Goal: Task Accomplishment & Management: Use online tool/utility

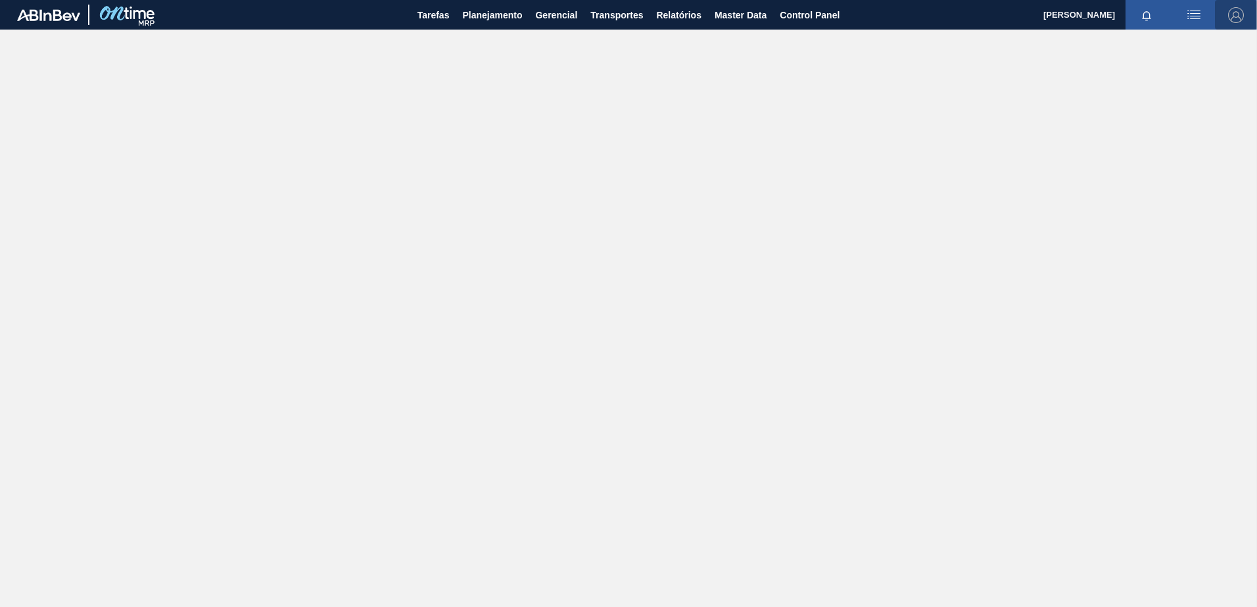
click at [1236, 18] on img "button" at bounding box center [1236, 15] width 16 height 16
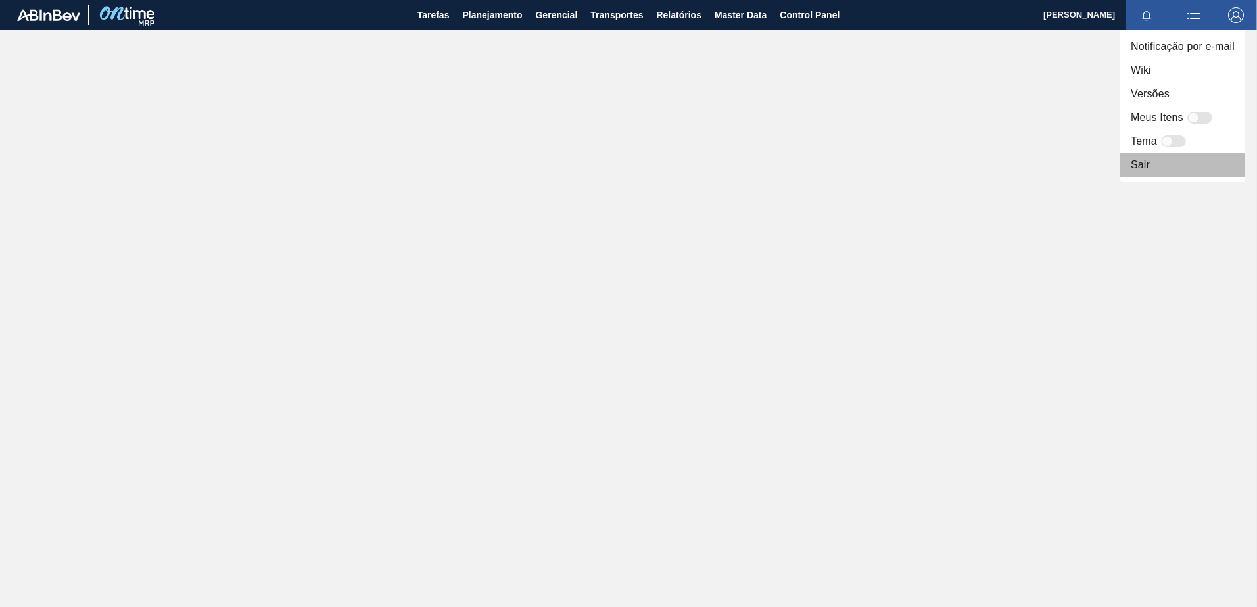
click at [1132, 169] on li "Sair" at bounding box center [1182, 165] width 125 height 24
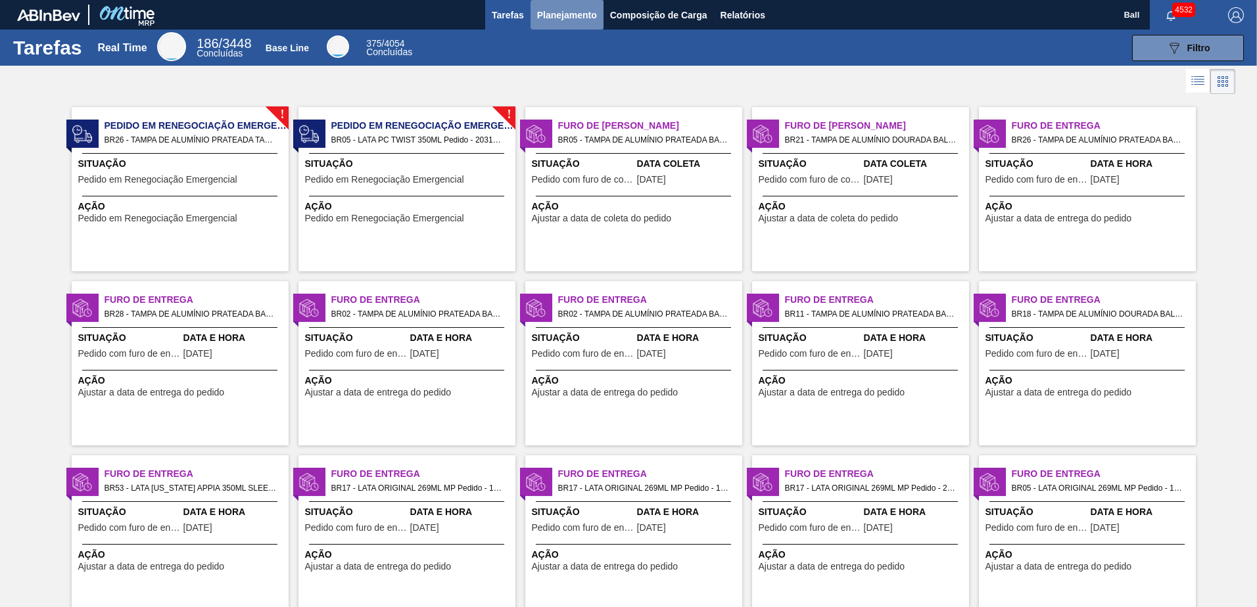
click at [569, 17] on span "Planejamento" at bounding box center [567, 15] width 60 height 16
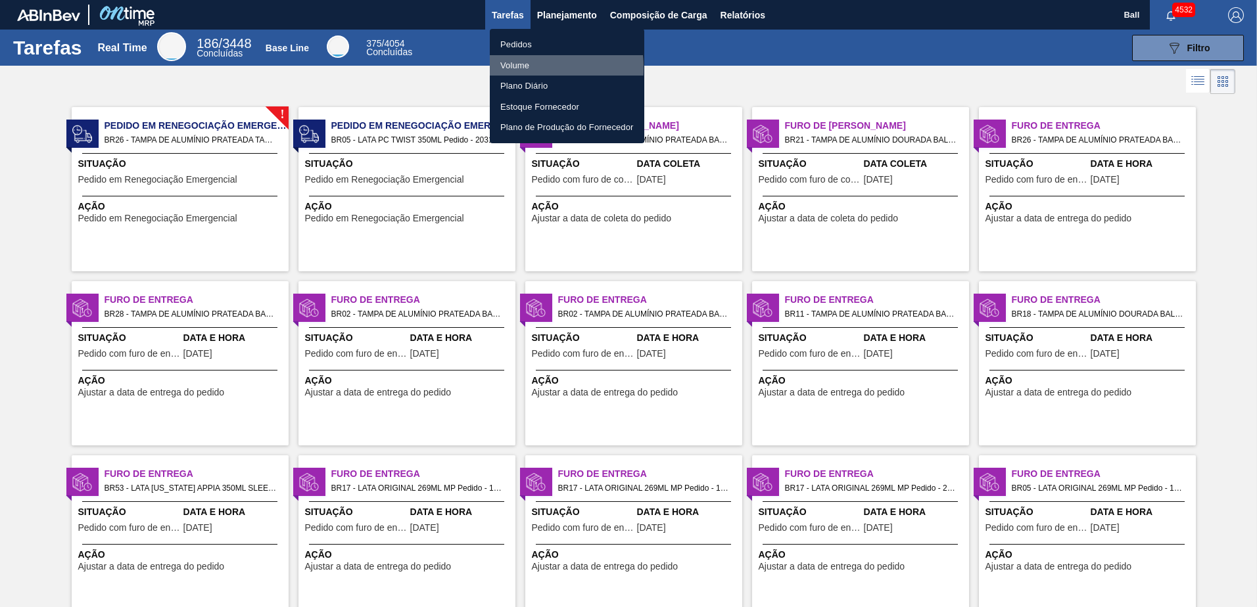
click at [518, 67] on li "Volume" at bounding box center [567, 65] width 154 height 21
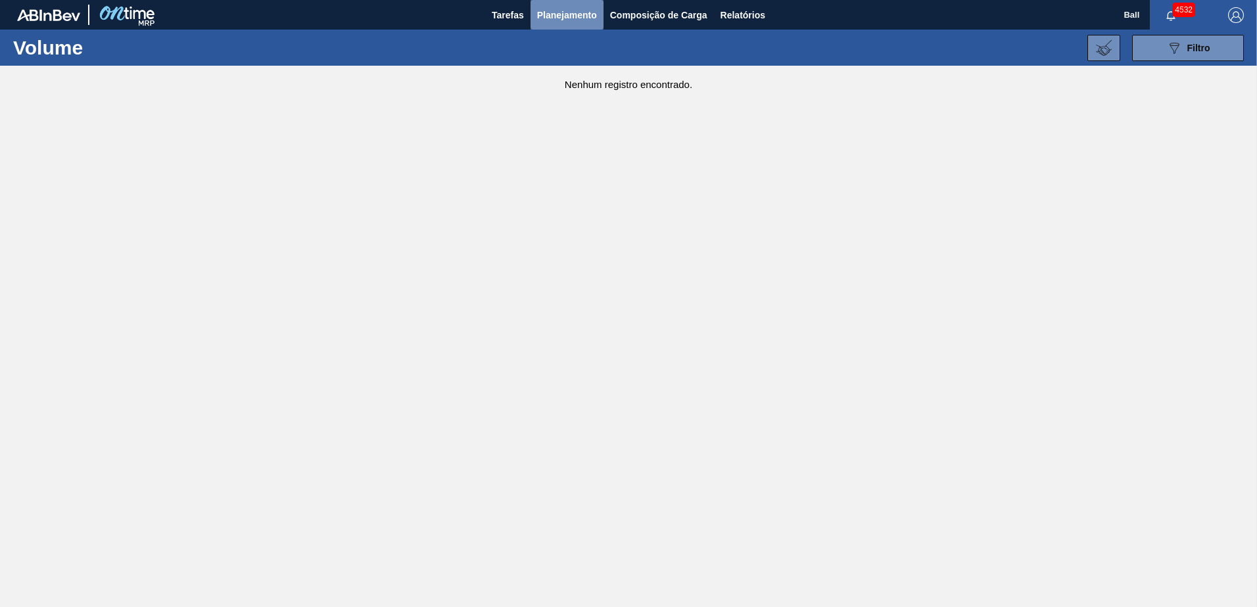
click at [574, 22] on span "Planejamento" at bounding box center [567, 15] width 60 height 16
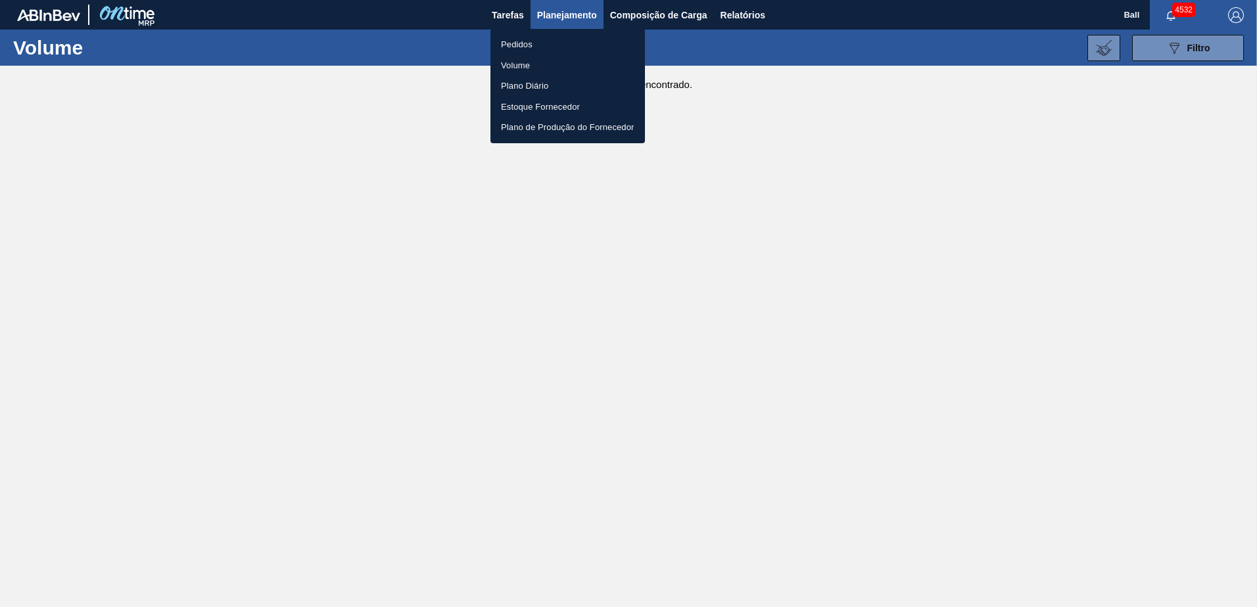
click at [541, 60] on li "Volume" at bounding box center [567, 65] width 154 height 21
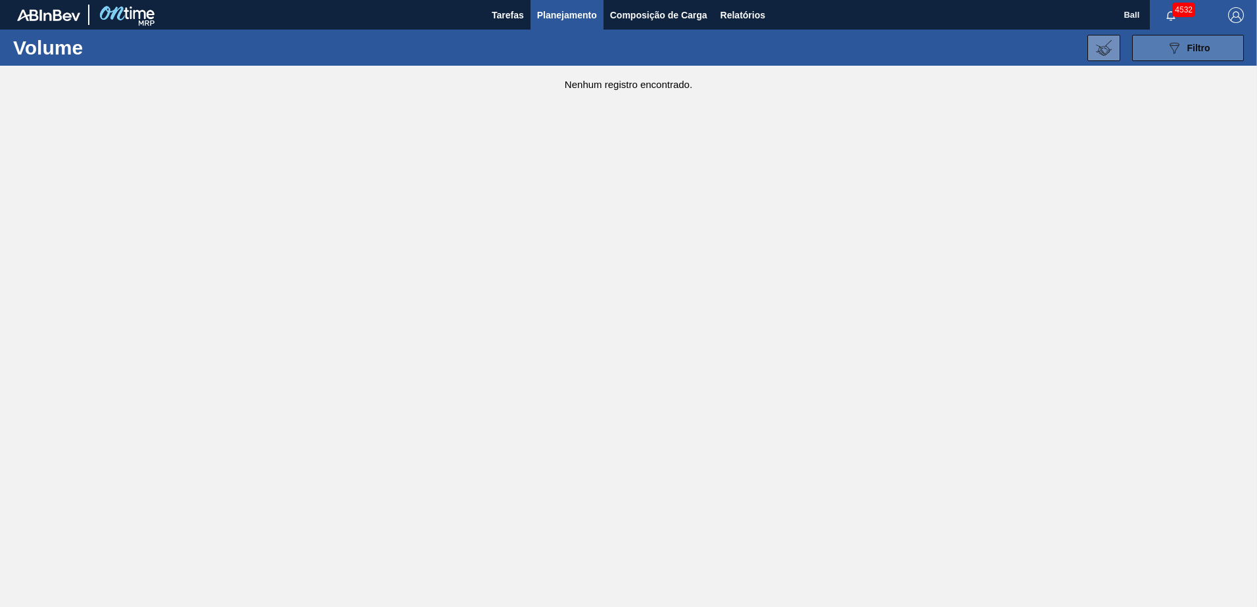
click at [1179, 45] on icon "089F7B8B-B2A5-4AFE-B5C0-19BA573D28AC" at bounding box center [1174, 48] width 16 height 16
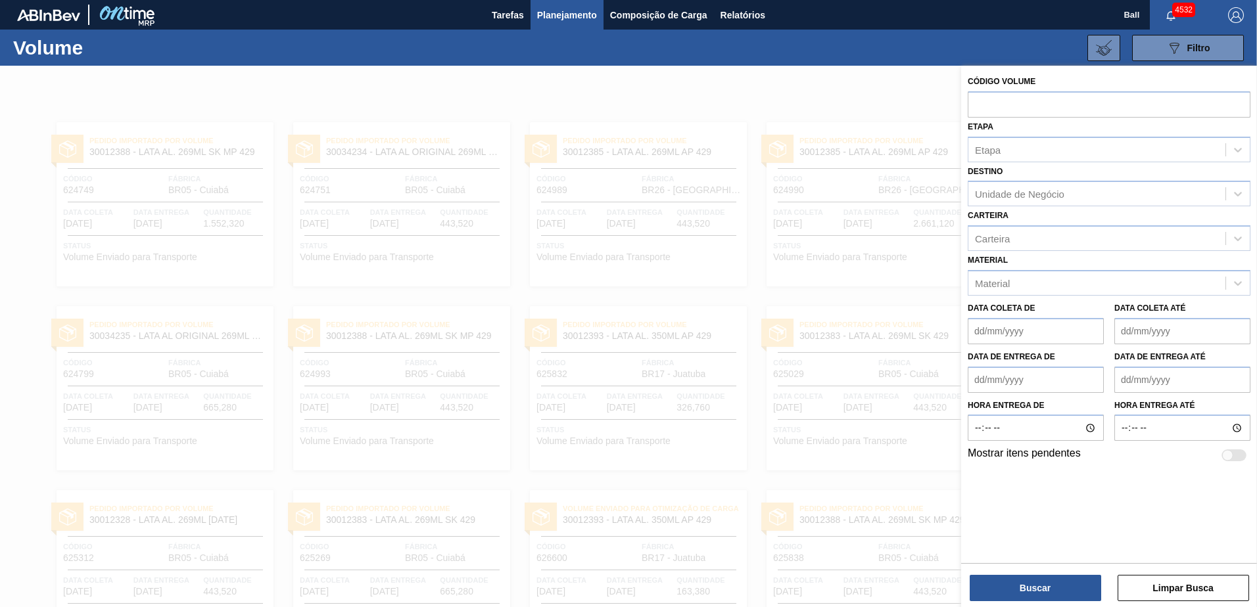
click at [910, 82] on div at bounding box center [628, 369] width 1257 height 607
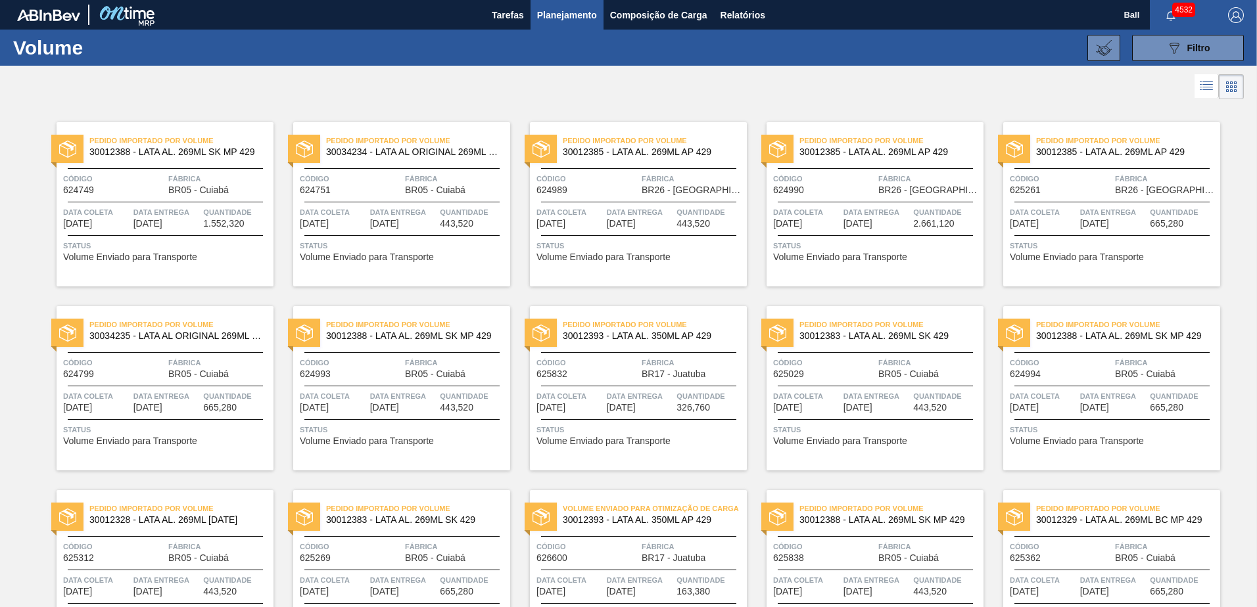
click at [1194, 84] on li at bounding box center [1206, 86] width 24 height 24
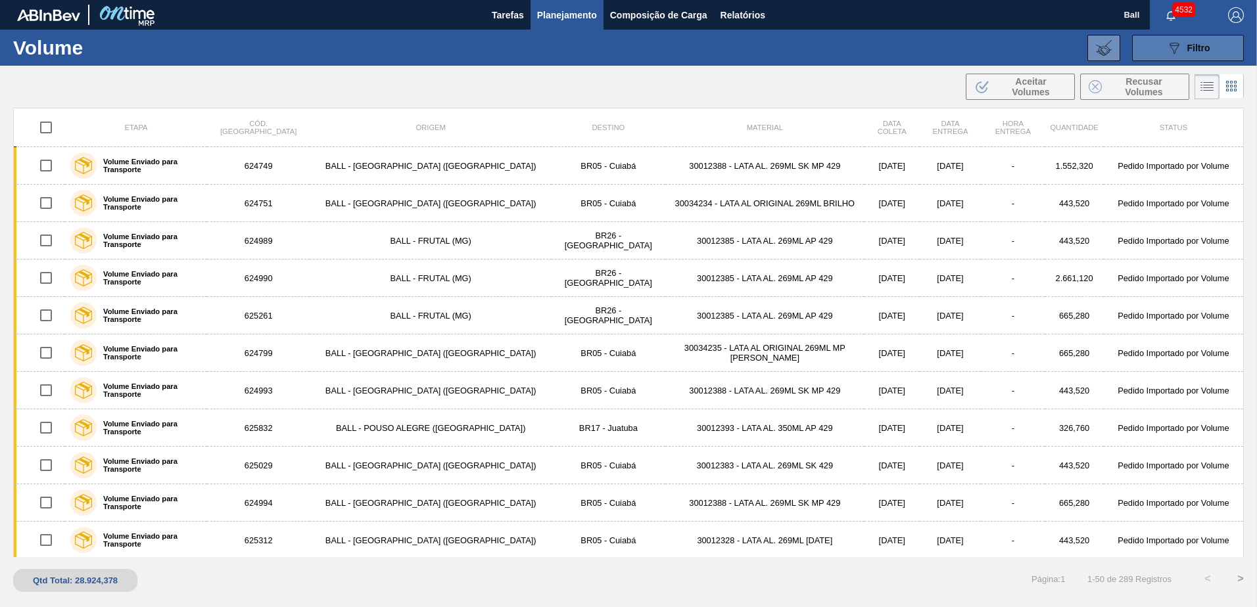
click at [1179, 37] on button "089F7B8B-B2A5-4AFE-B5C0-19BA573D28AC Filtro" at bounding box center [1188, 48] width 112 height 26
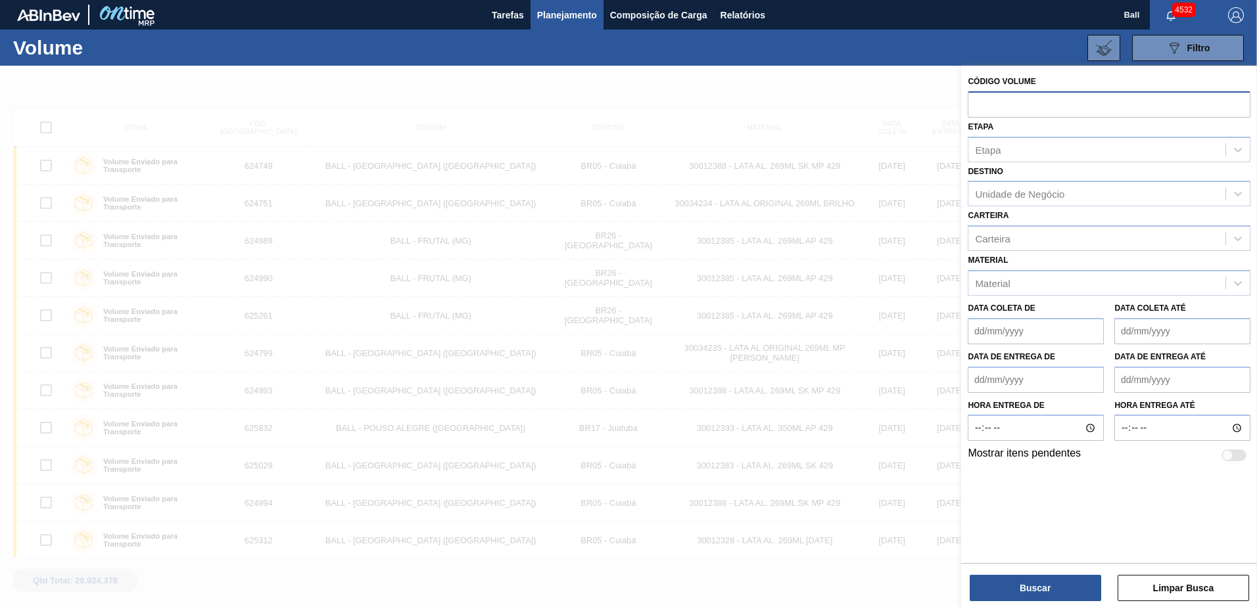
click at [1025, 109] on input "text" at bounding box center [1109, 103] width 283 height 25
paste input "text"
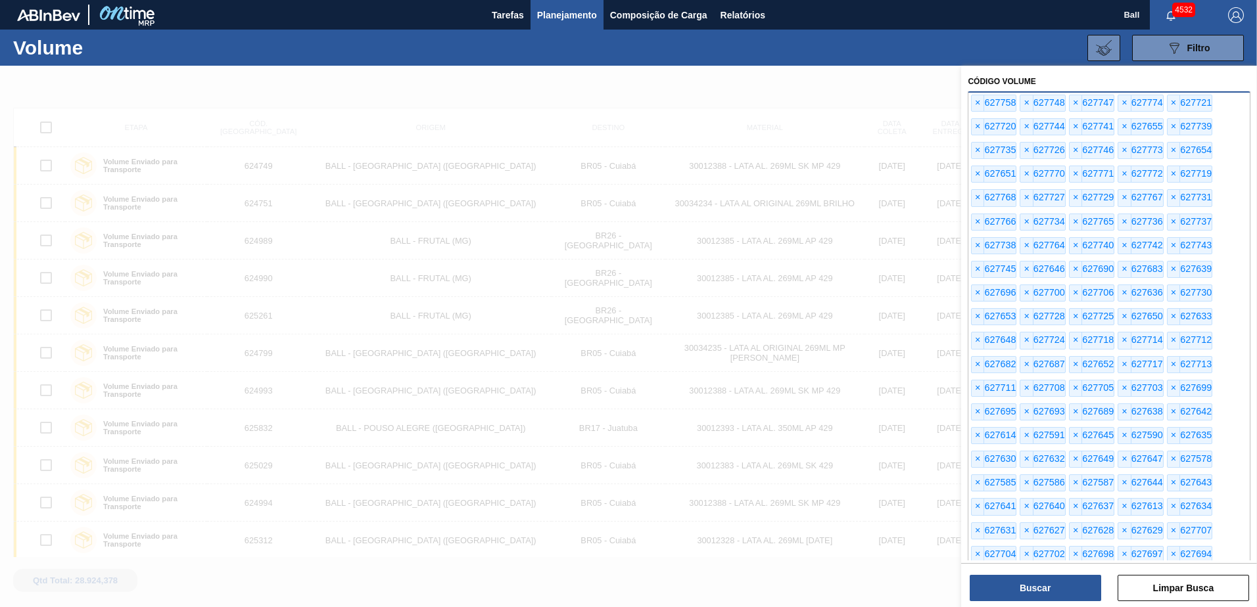
scroll to position [381, 0]
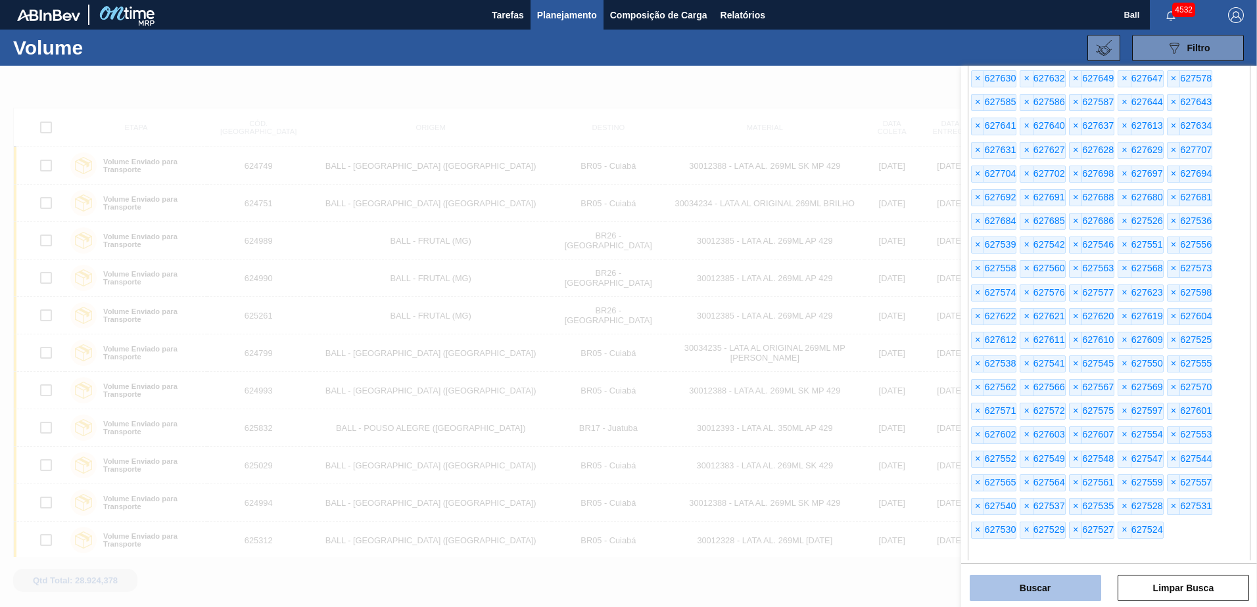
click at [1027, 581] on button "Buscar" at bounding box center [1035, 588] width 131 height 26
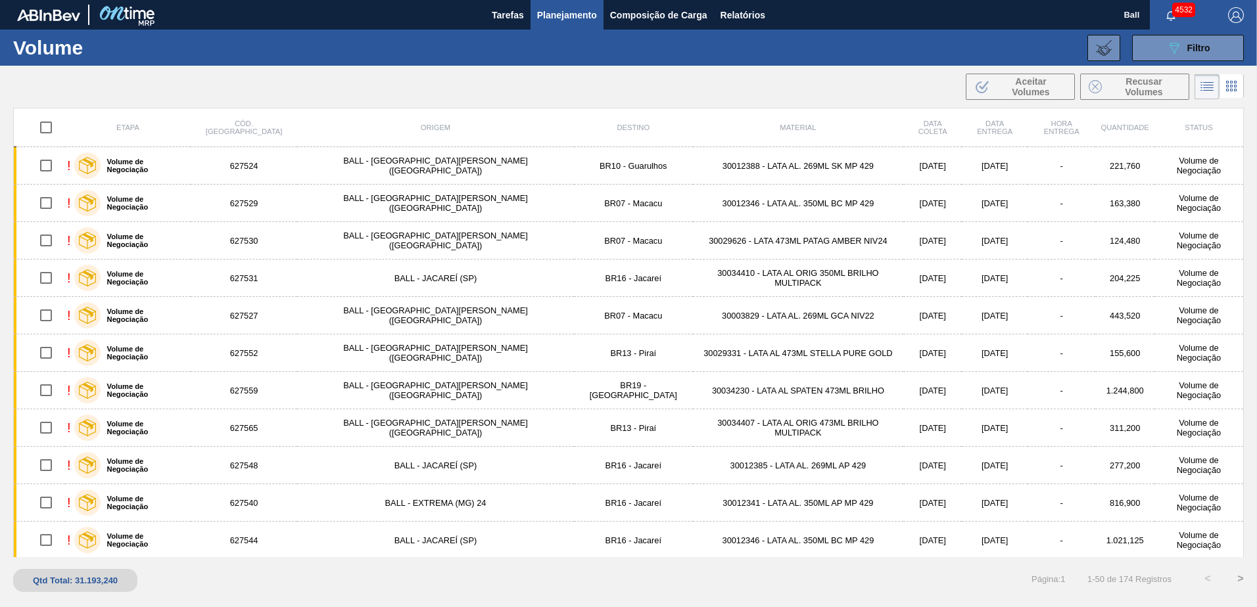
click at [56, 126] on input "checkbox" at bounding box center [46, 128] width 28 height 28
checkbox input "true"
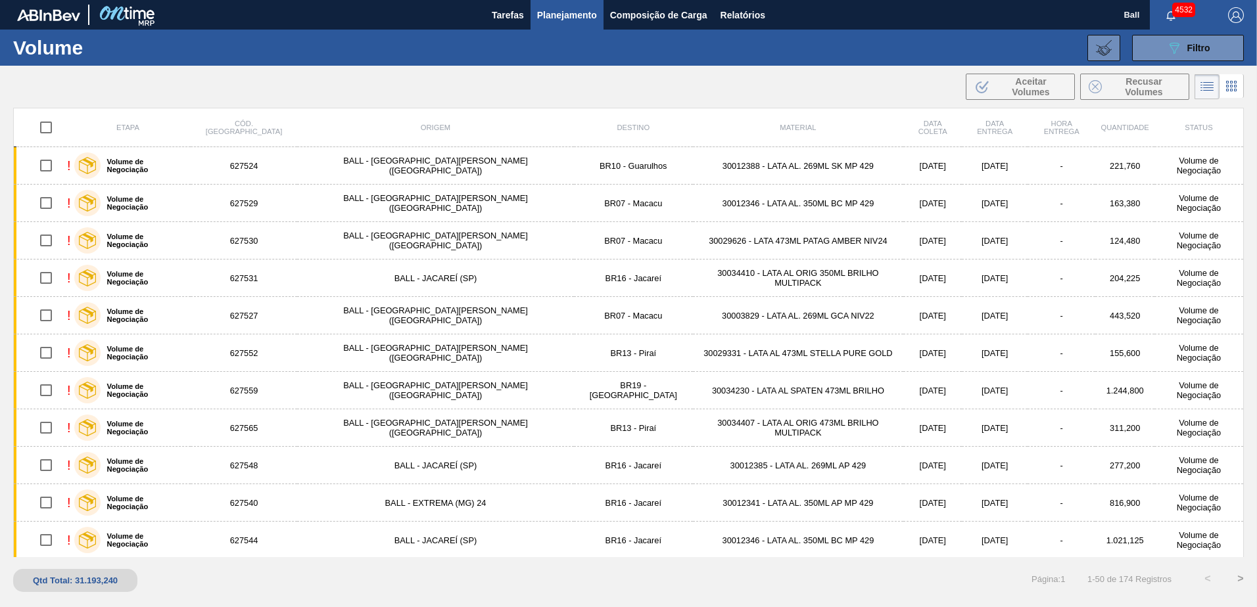
checkbox input "true"
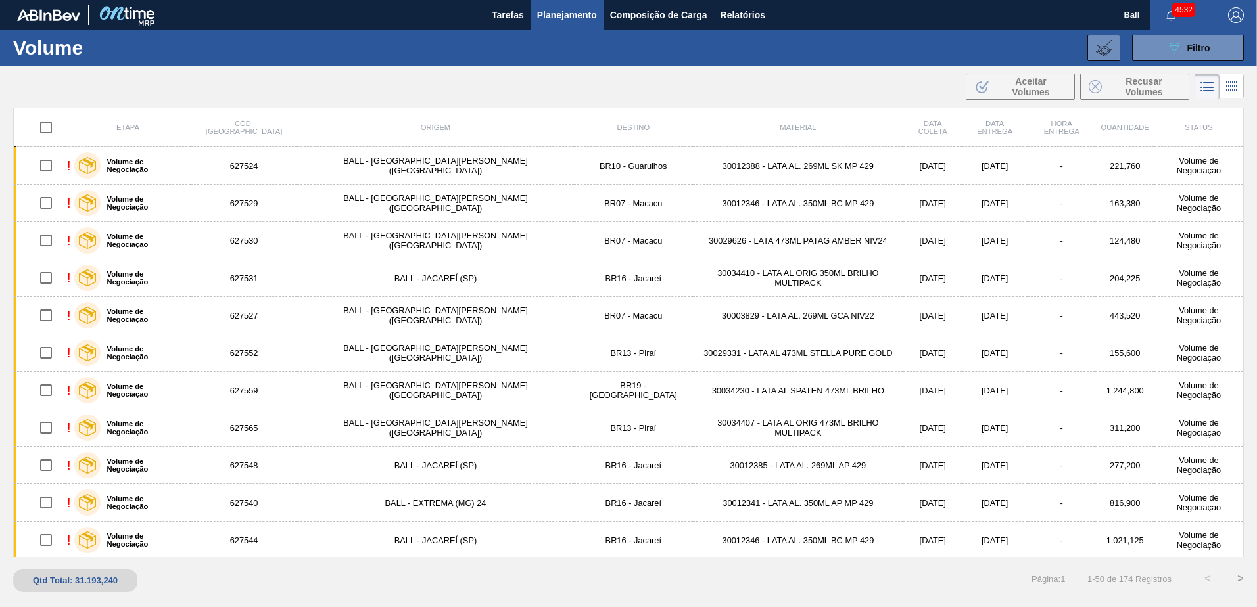
checkbox input "true"
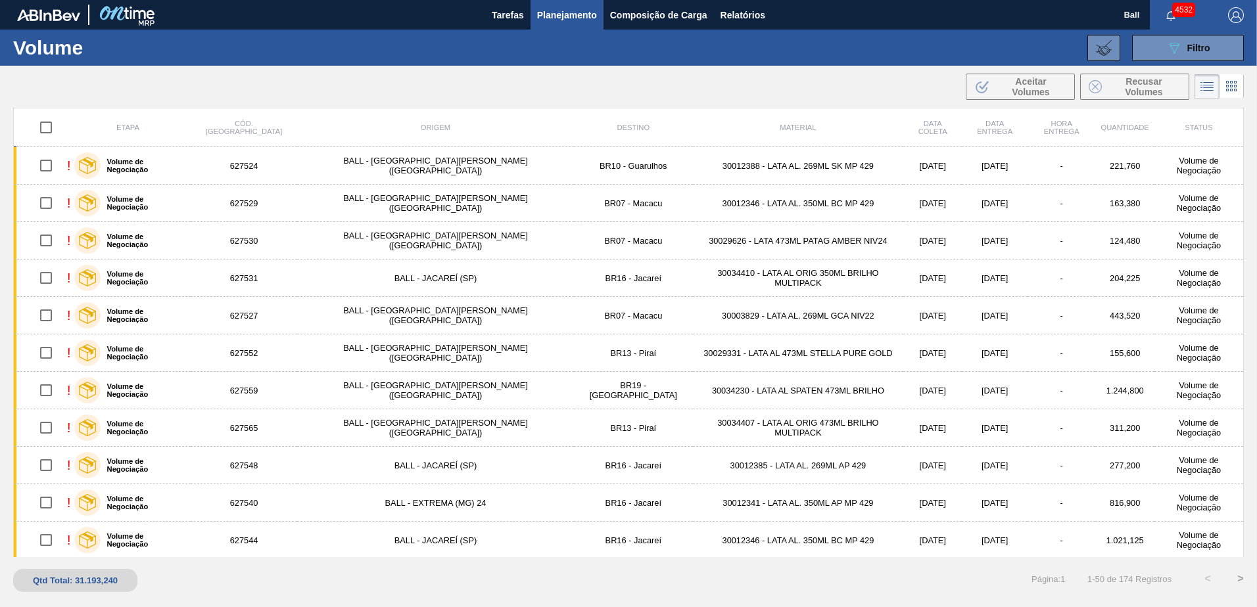
checkbox input "true"
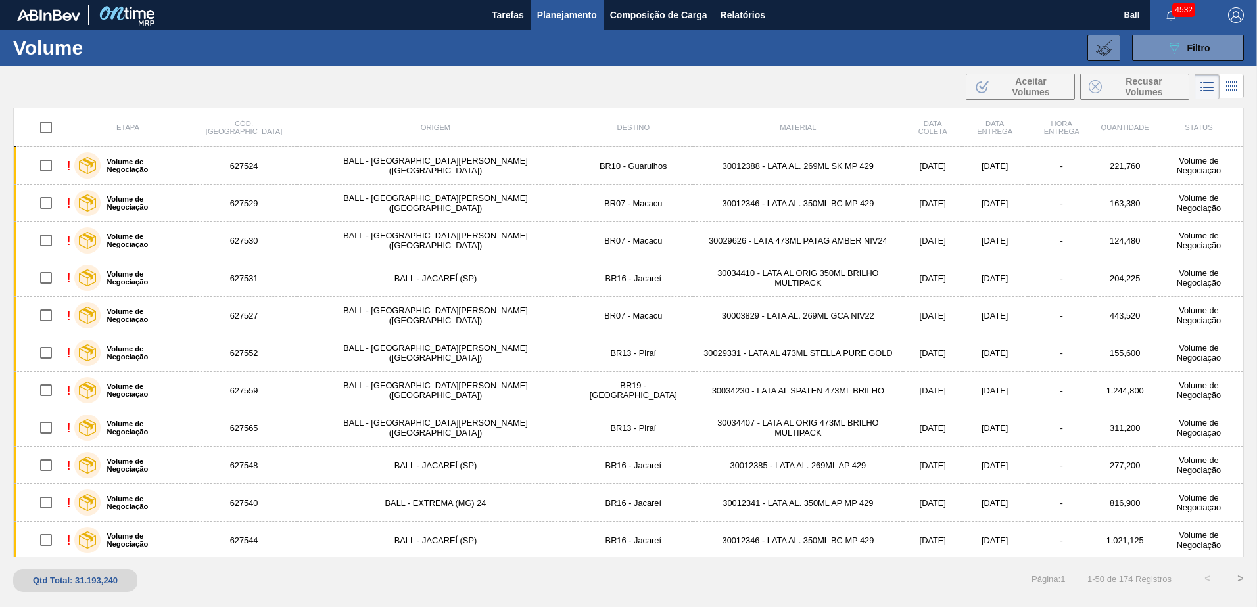
checkbox input "true"
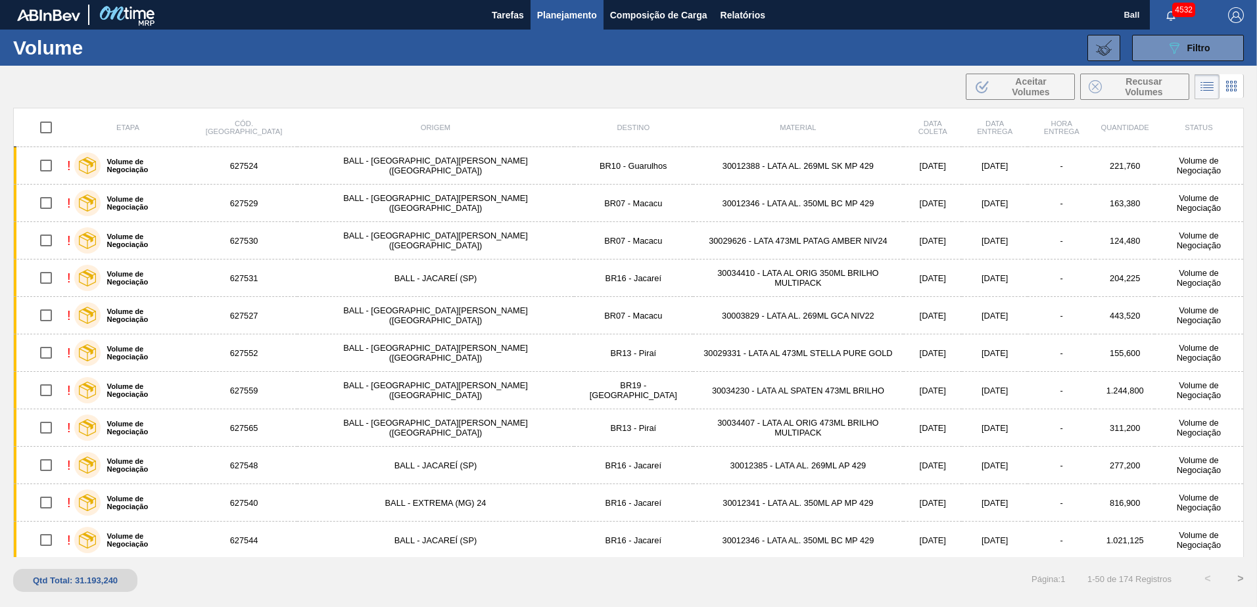
checkbox input "true"
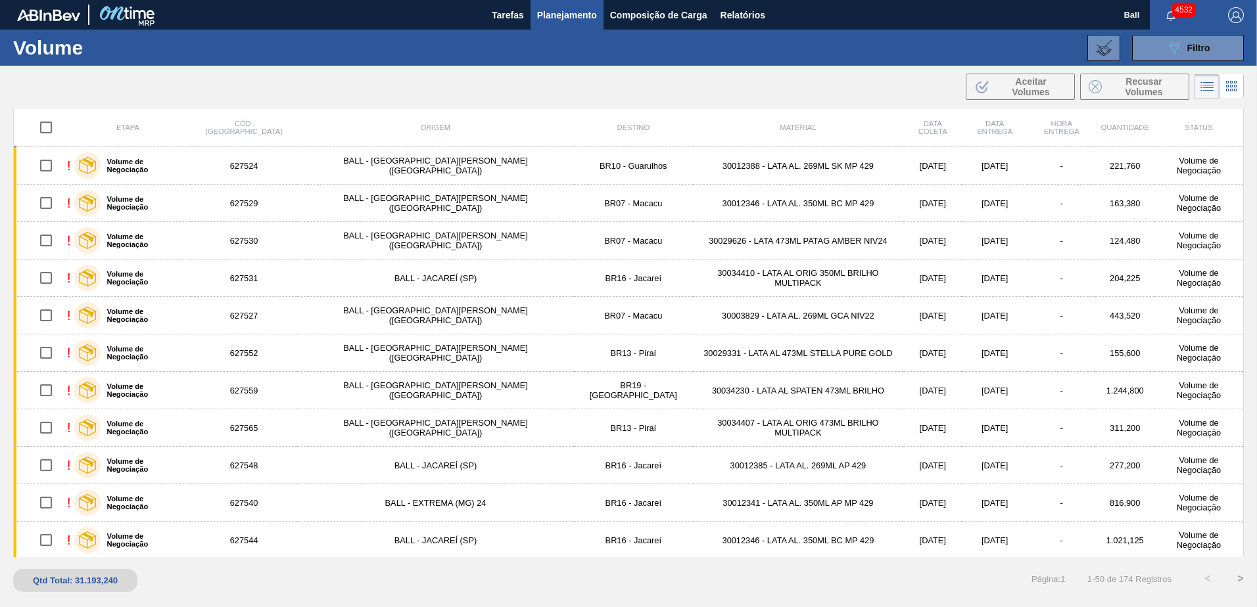
checkbox input "true"
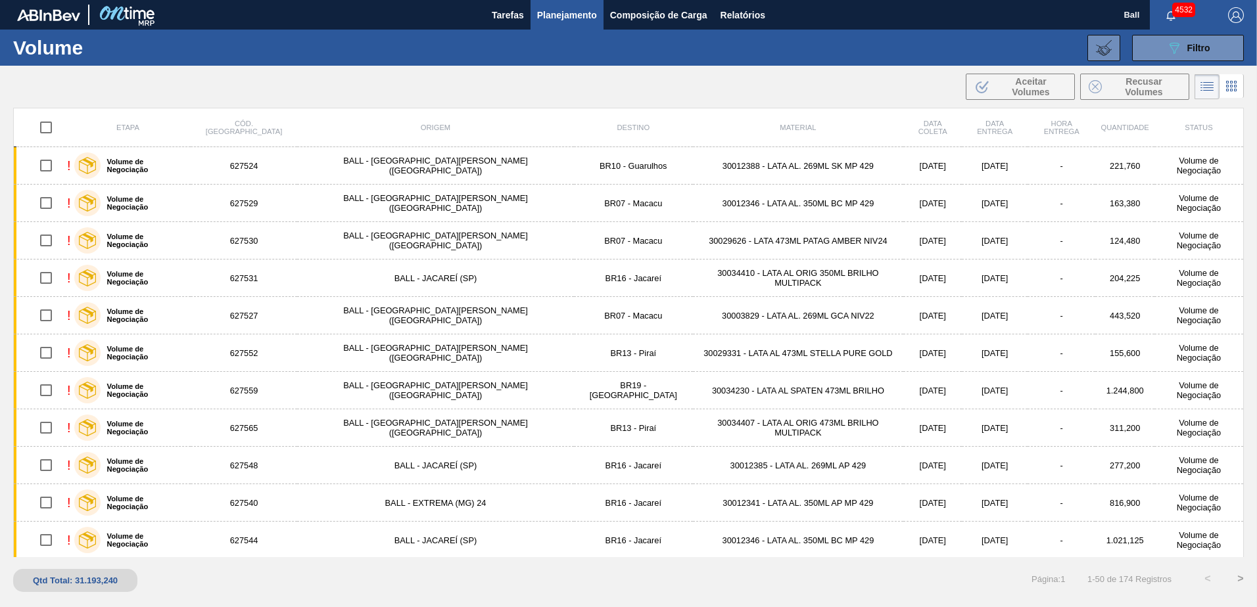
checkbox input "true"
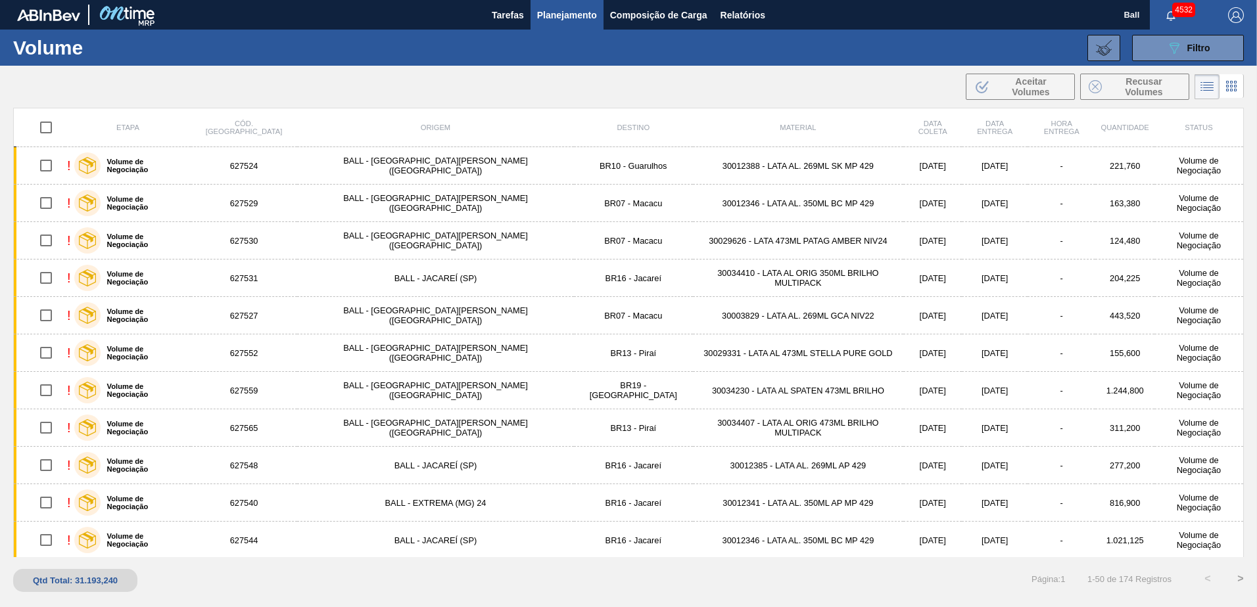
checkbox input "true"
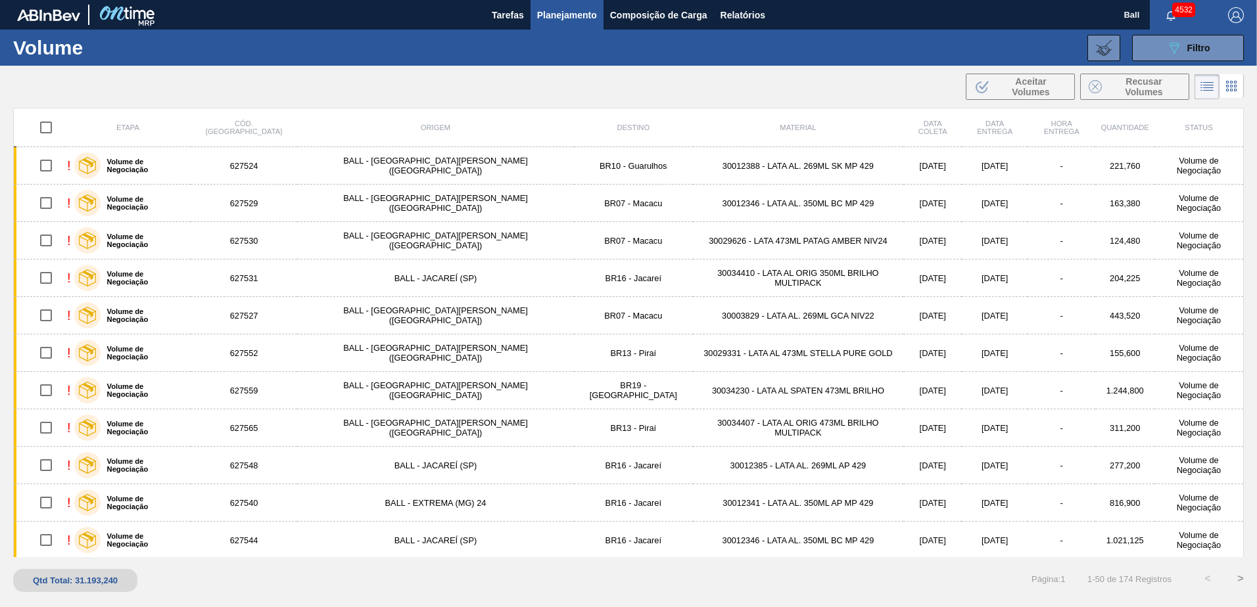
checkbox input "true"
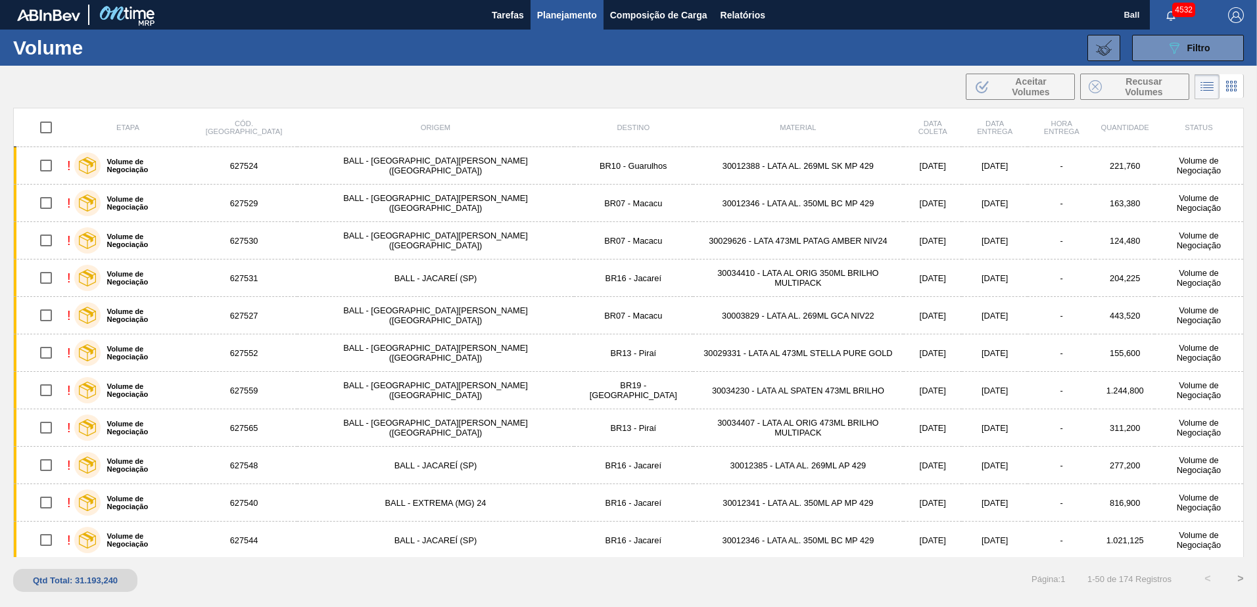
checkbox input "true"
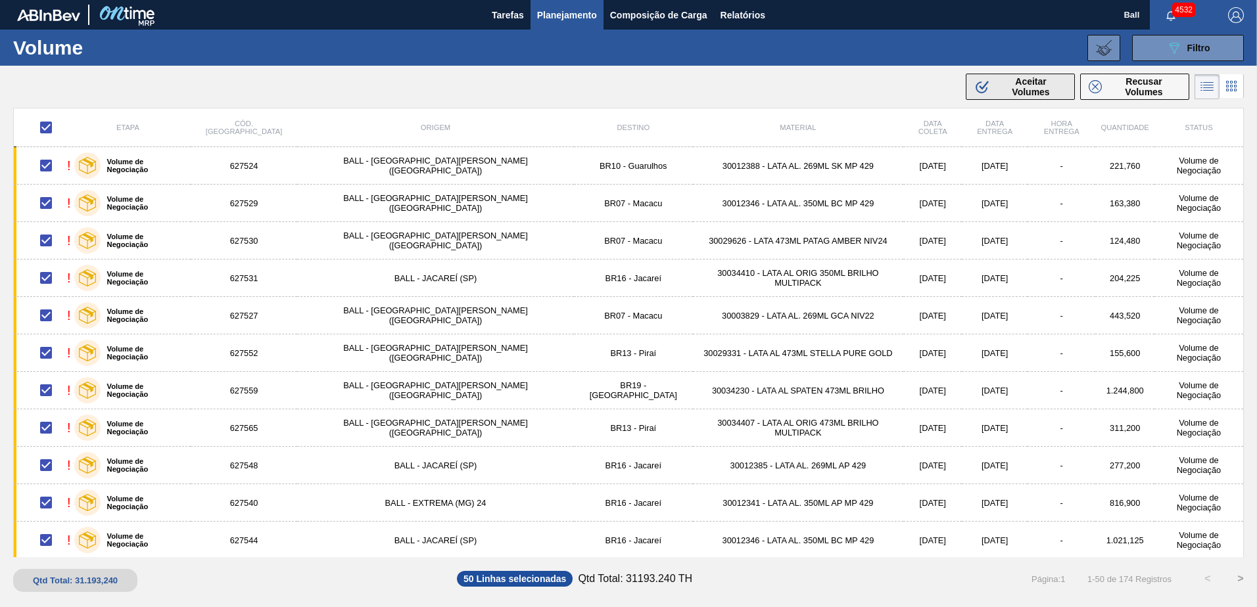
click at [1017, 89] on span "Aceitar Volumes" at bounding box center [1030, 86] width 71 height 21
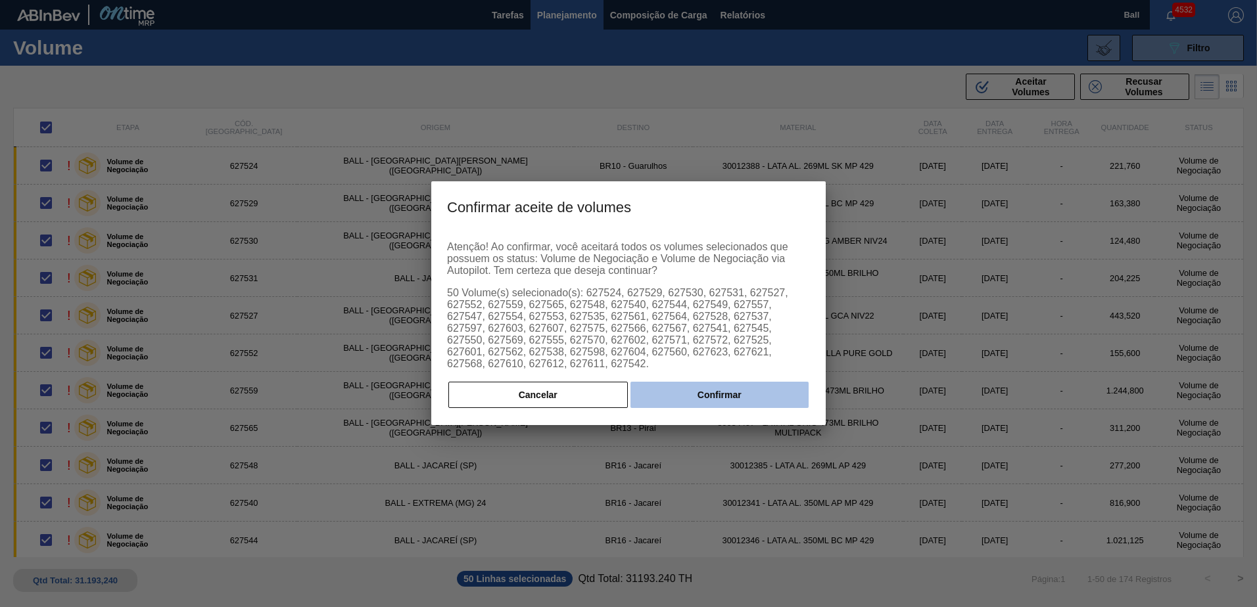
click at [684, 396] on button "Confirmar" at bounding box center [719, 395] width 178 height 26
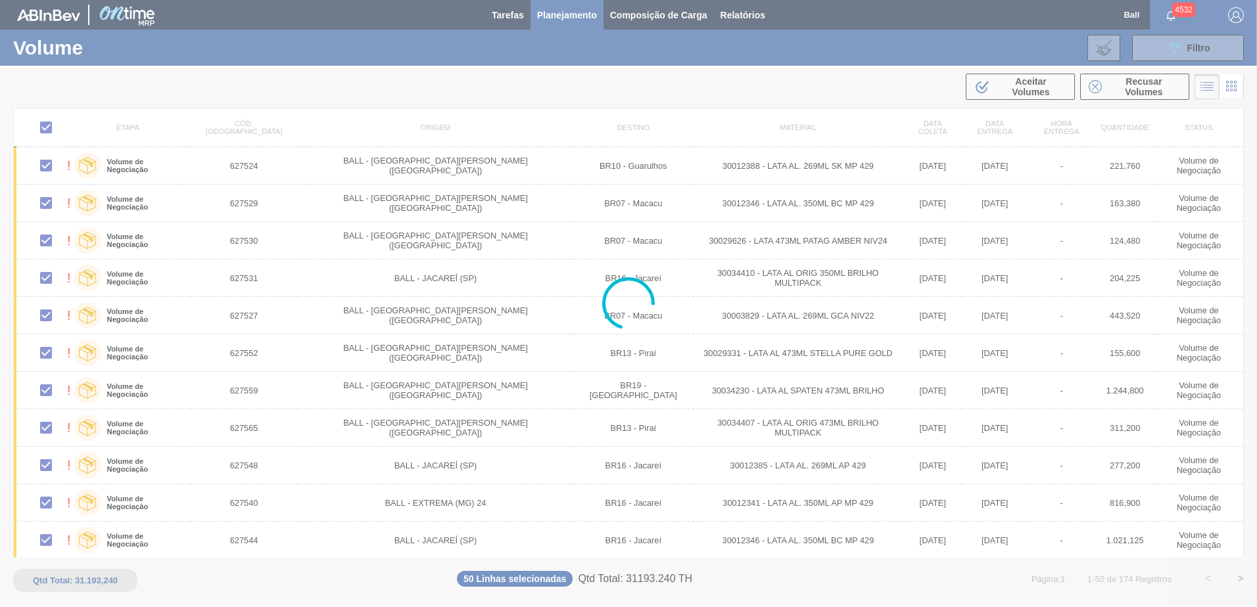
checkbox input "false"
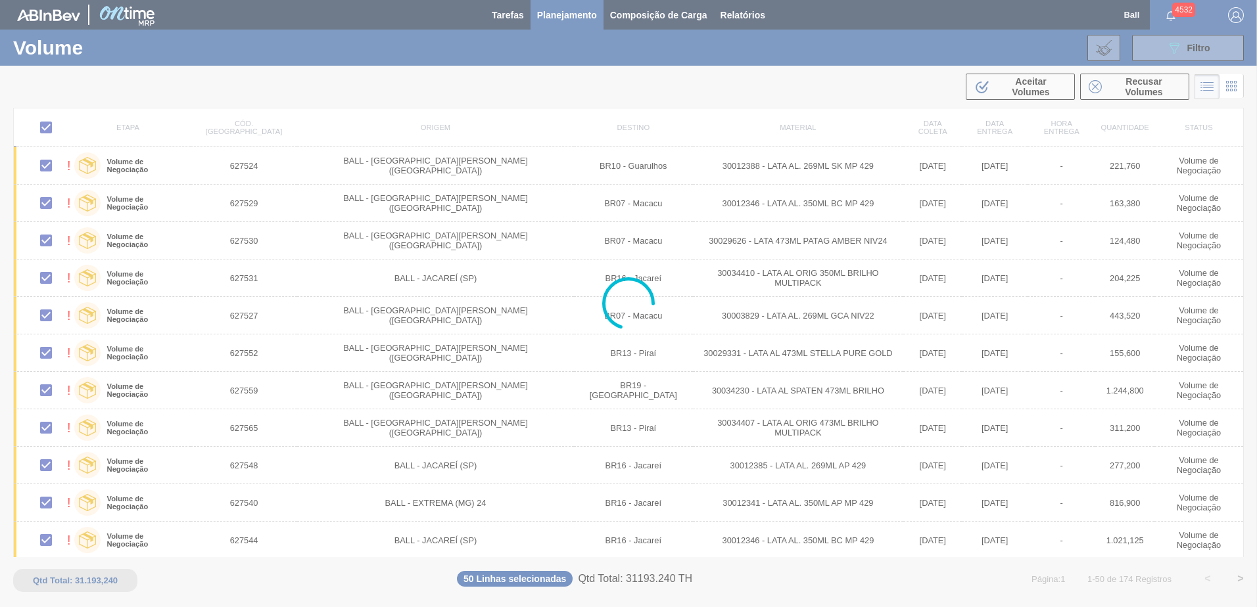
checkbox input "false"
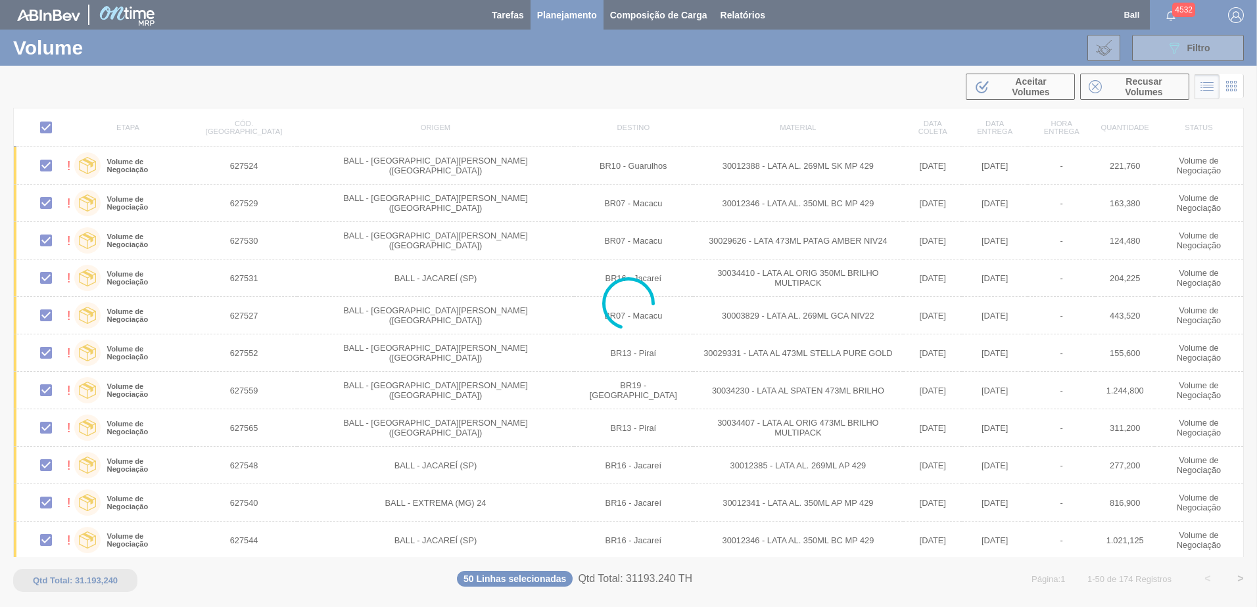
checkbox input "false"
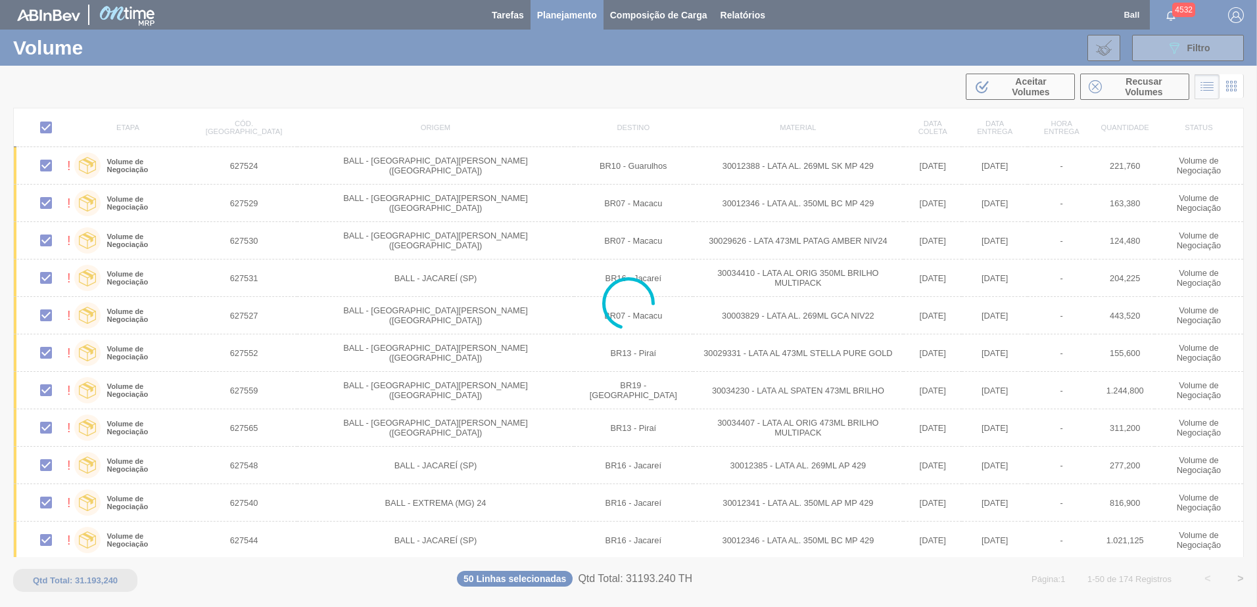
checkbox input "false"
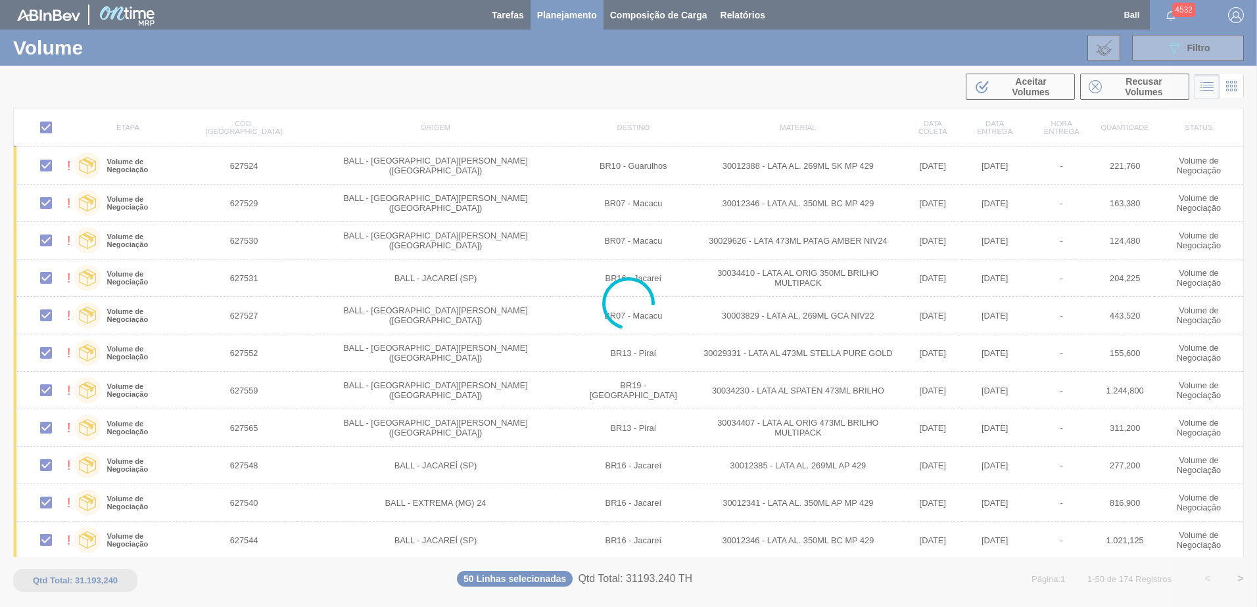
checkbox input "false"
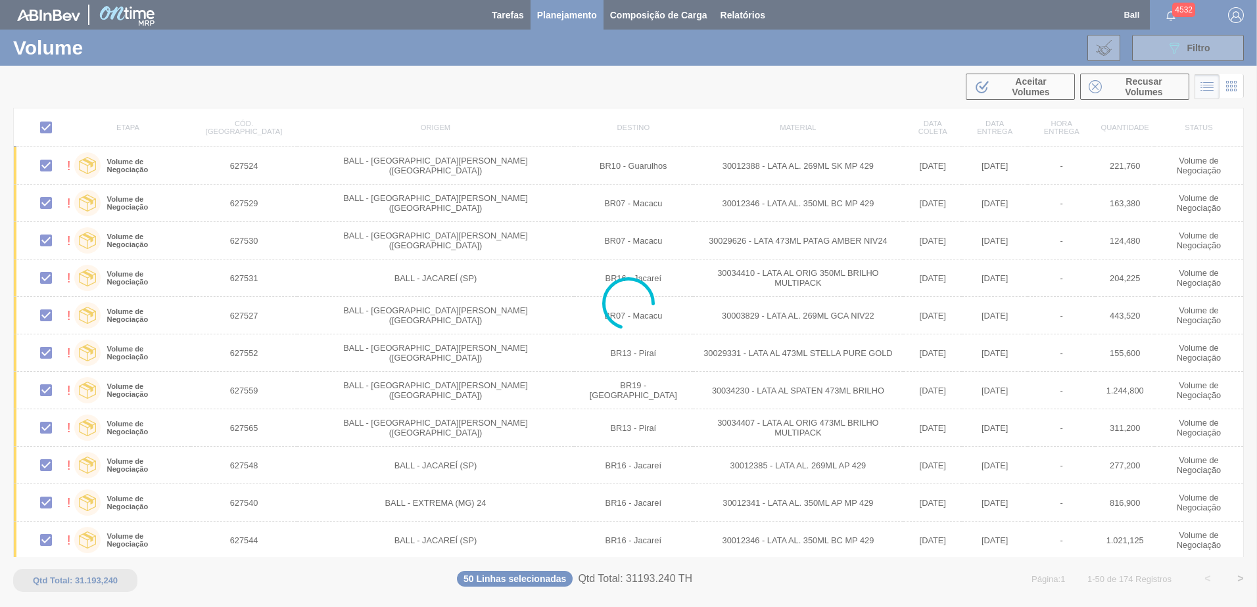
checkbox input "false"
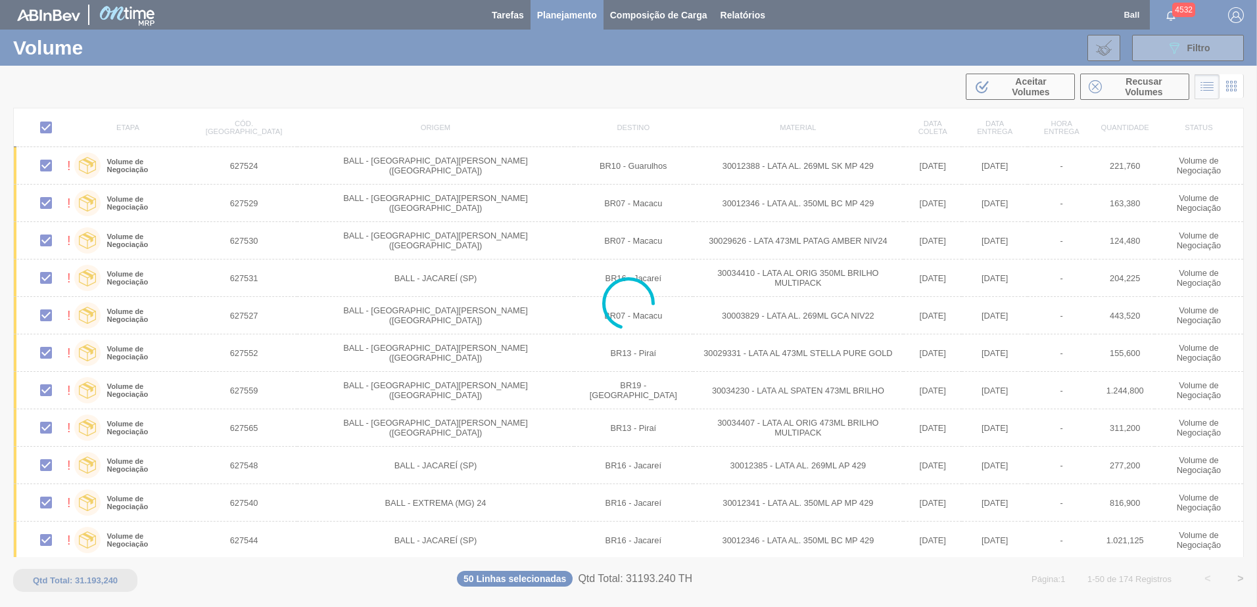
checkbox input "false"
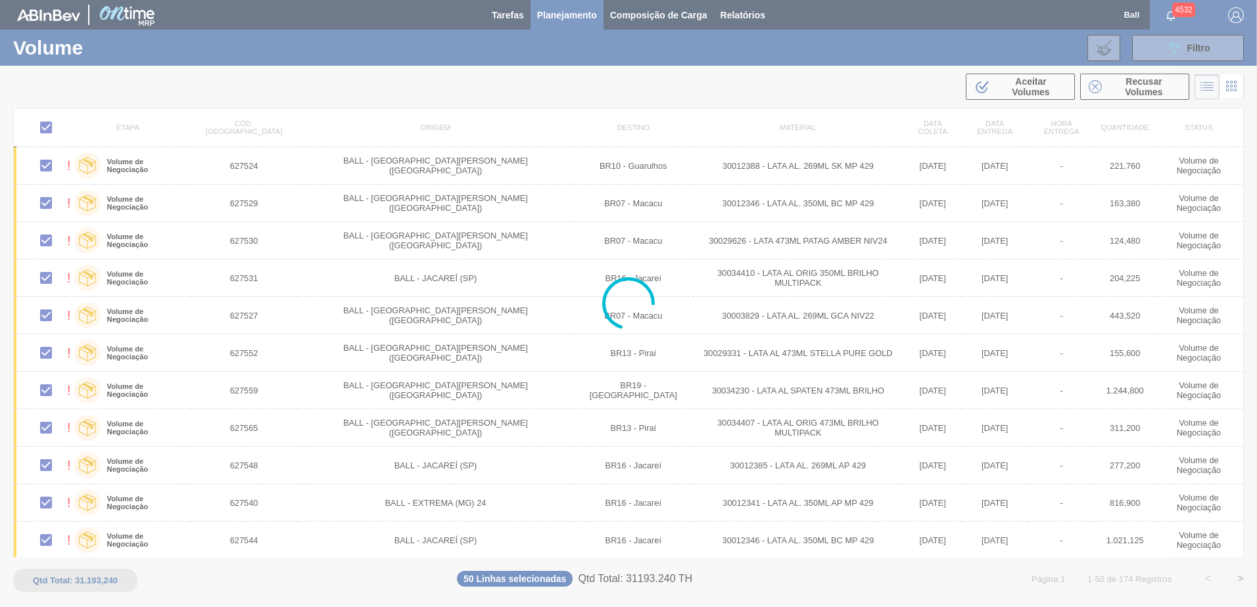
checkbox input "false"
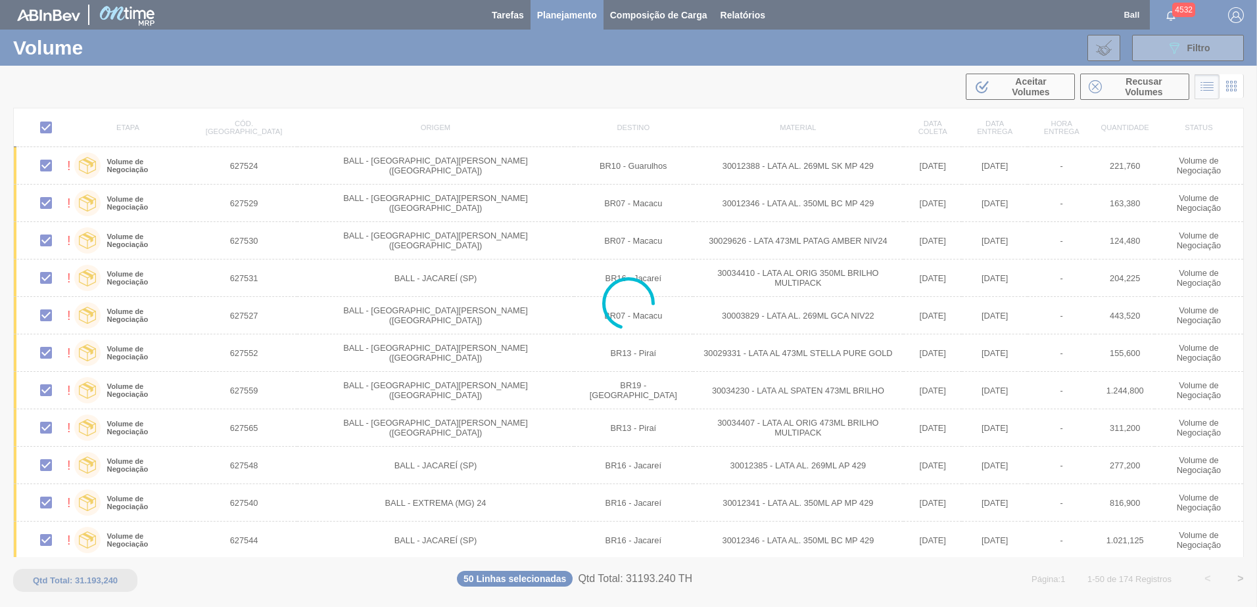
checkbox input "false"
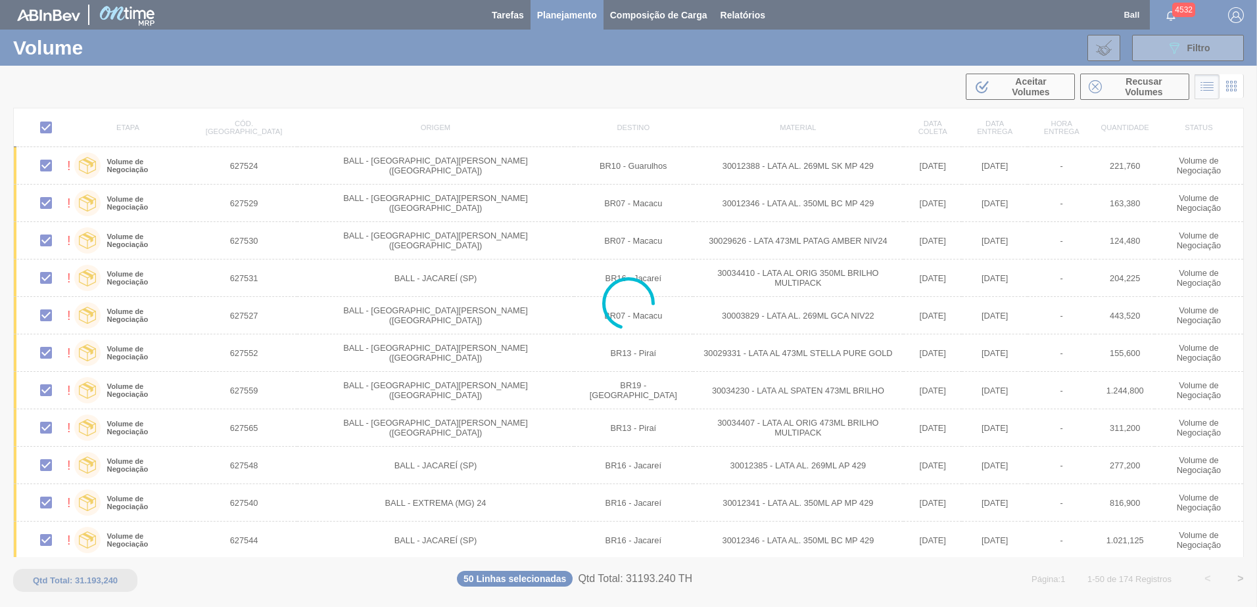
checkbox input "false"
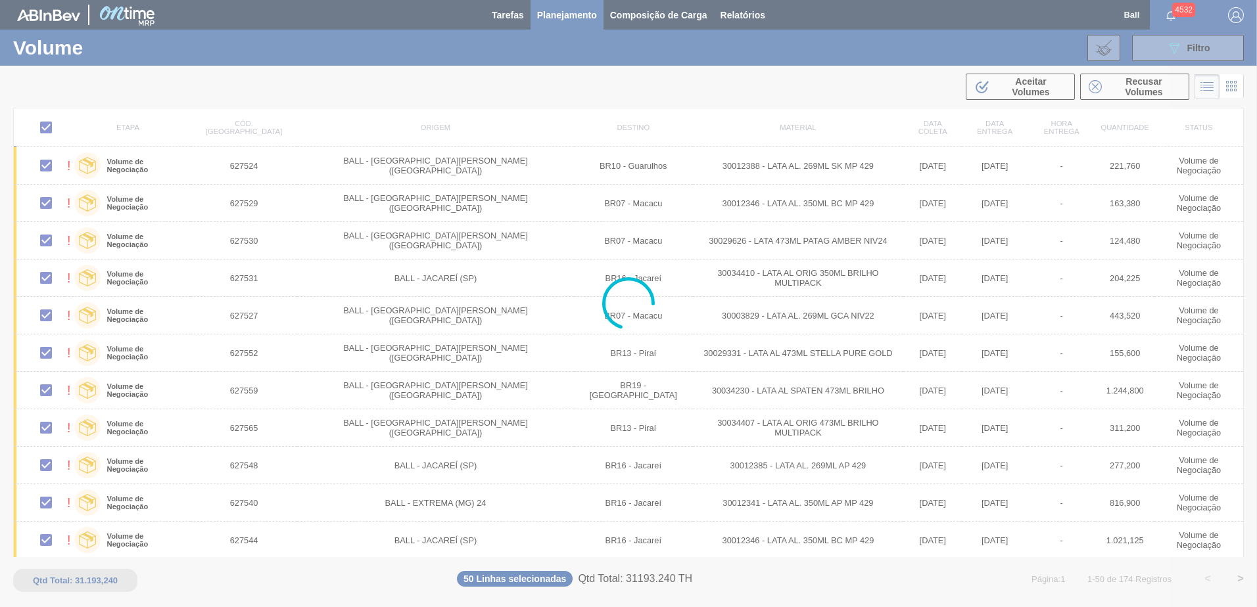
checkbox input "false"
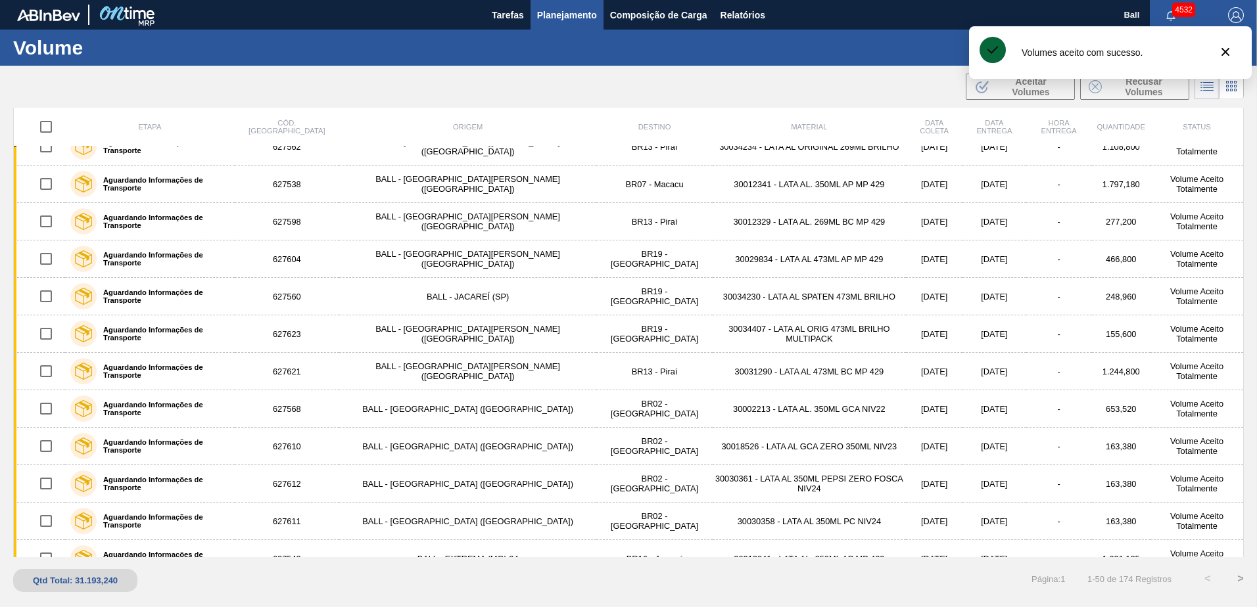
scroll to position [1463, 0]
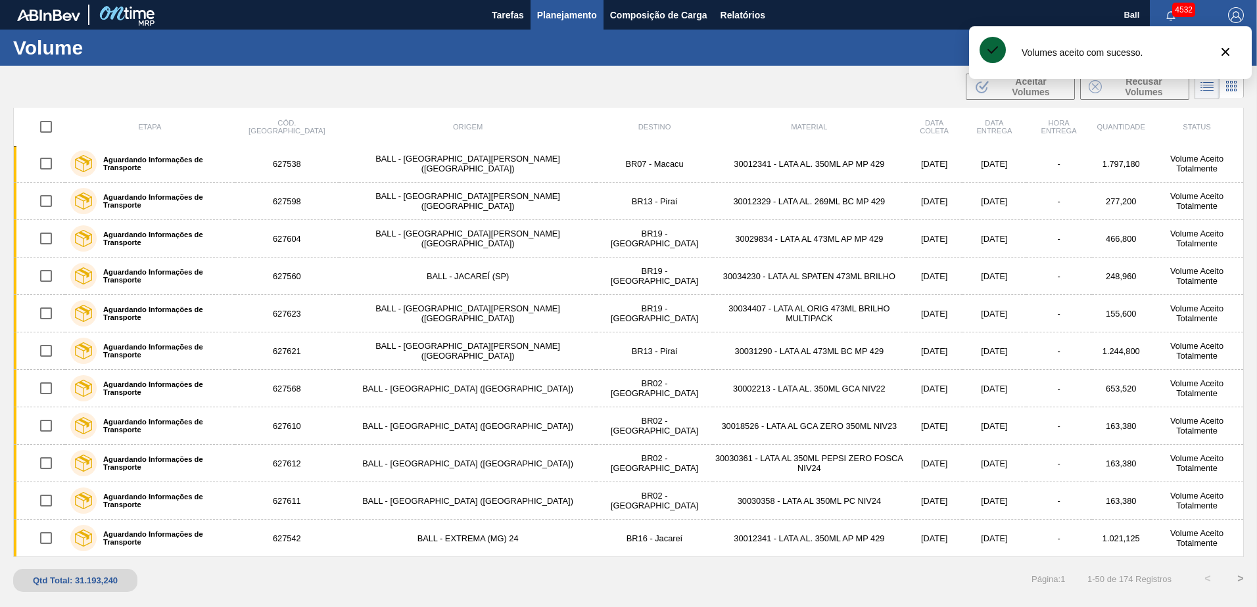
click at [1239, 575] on button ">" at bounding box center [1240, 579] width 33 height 33
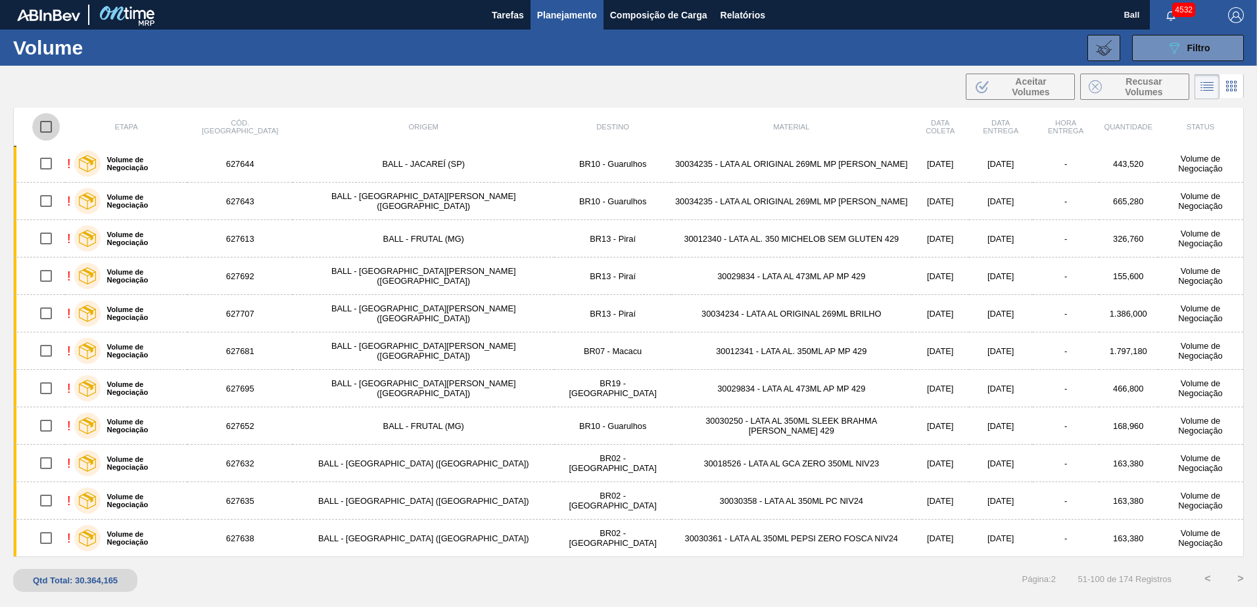
click at [47, 129] on input "checkbox" at bounding box center [46, 127] width 28 height 28
checkbox input "true"
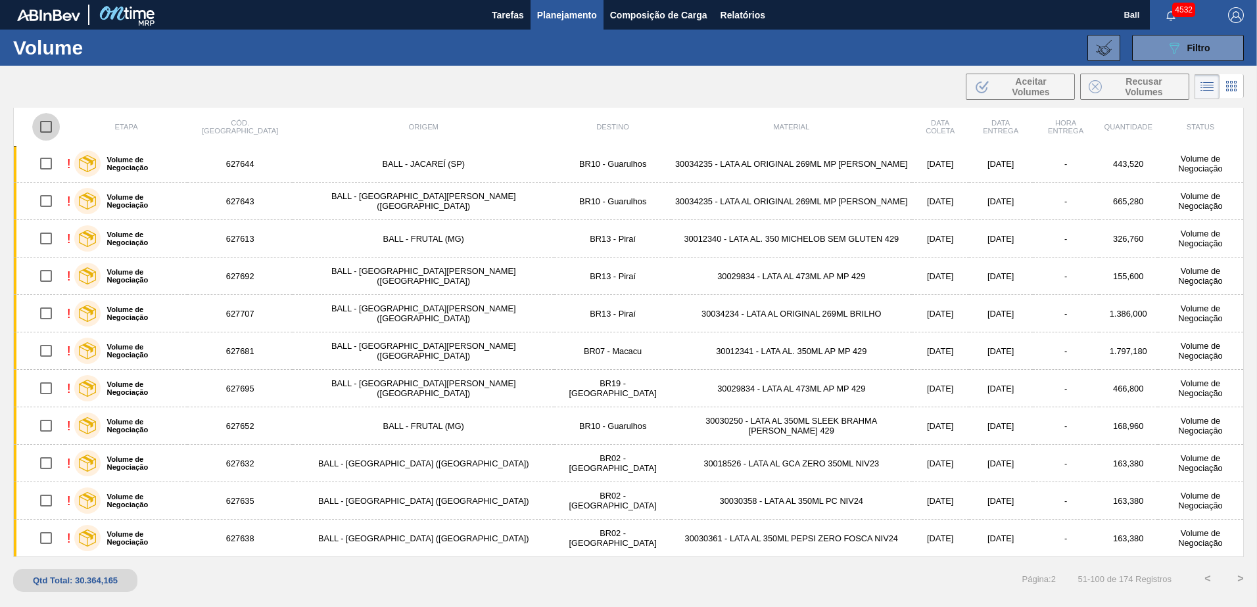
checkbox input "true"
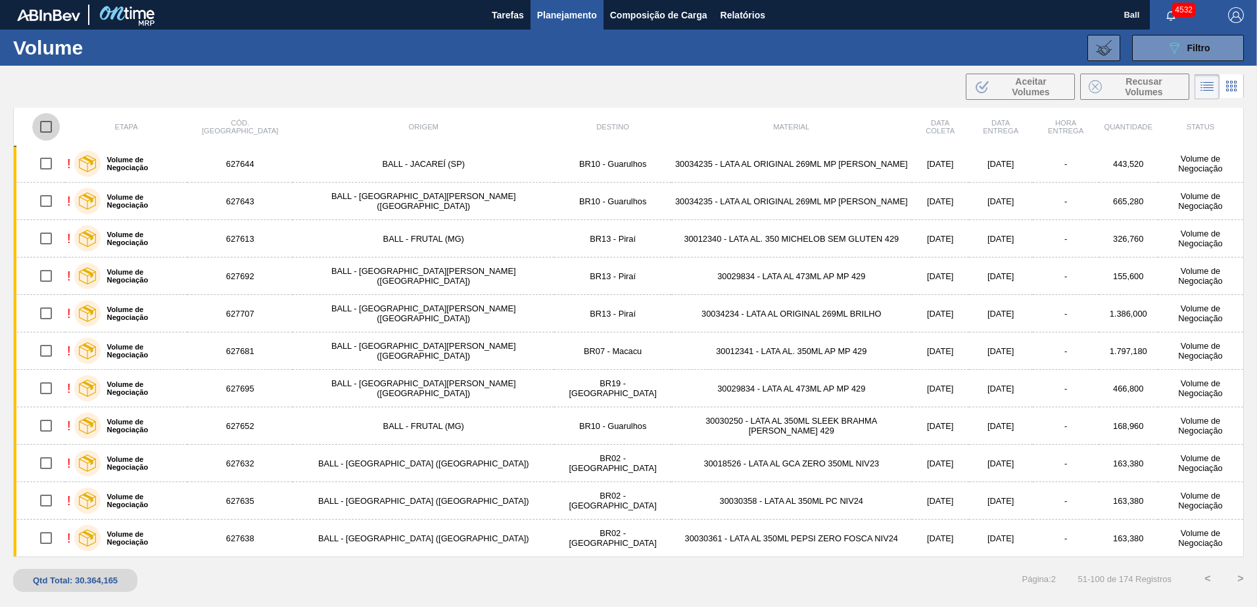
checkbox input "true"
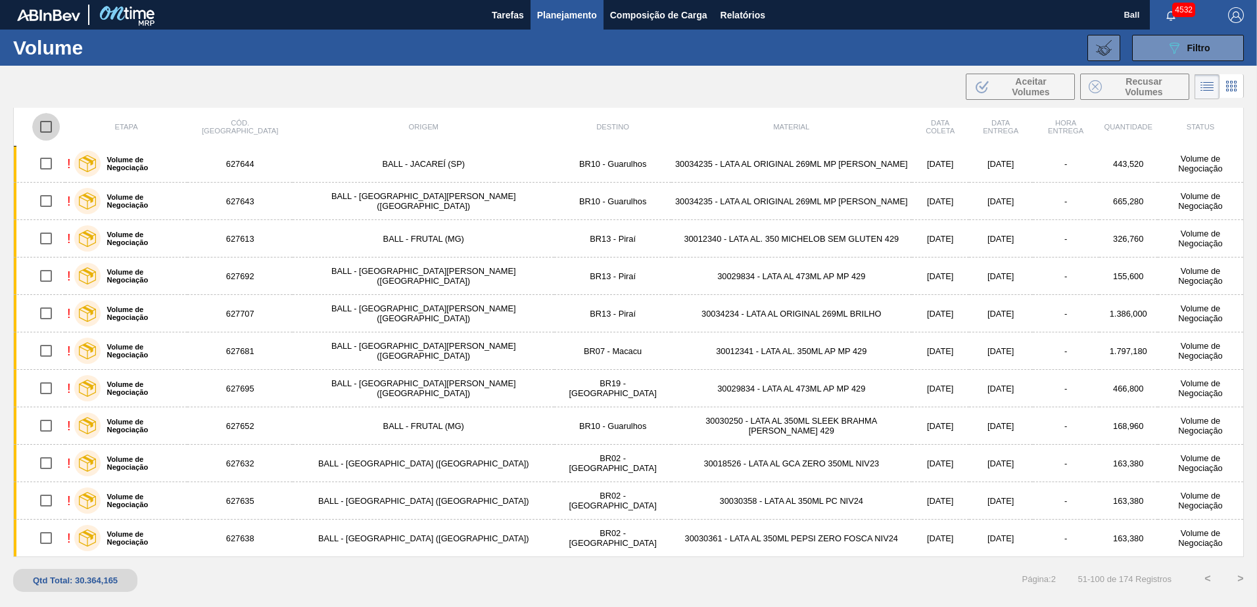
checkbox input "true"
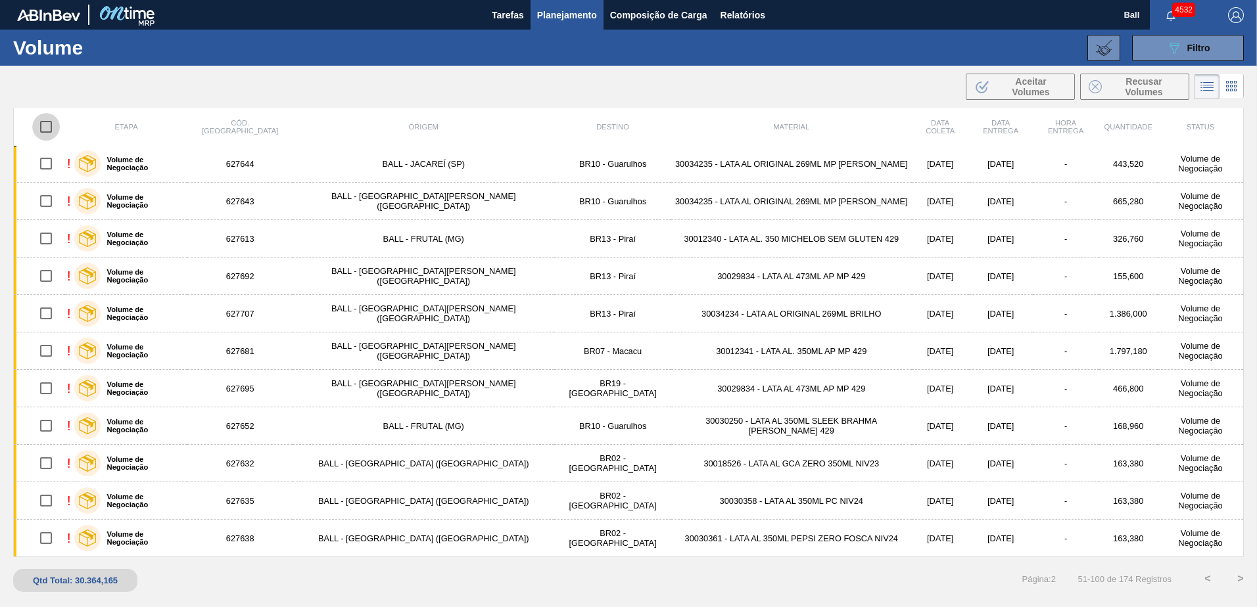
checkbox input "true"
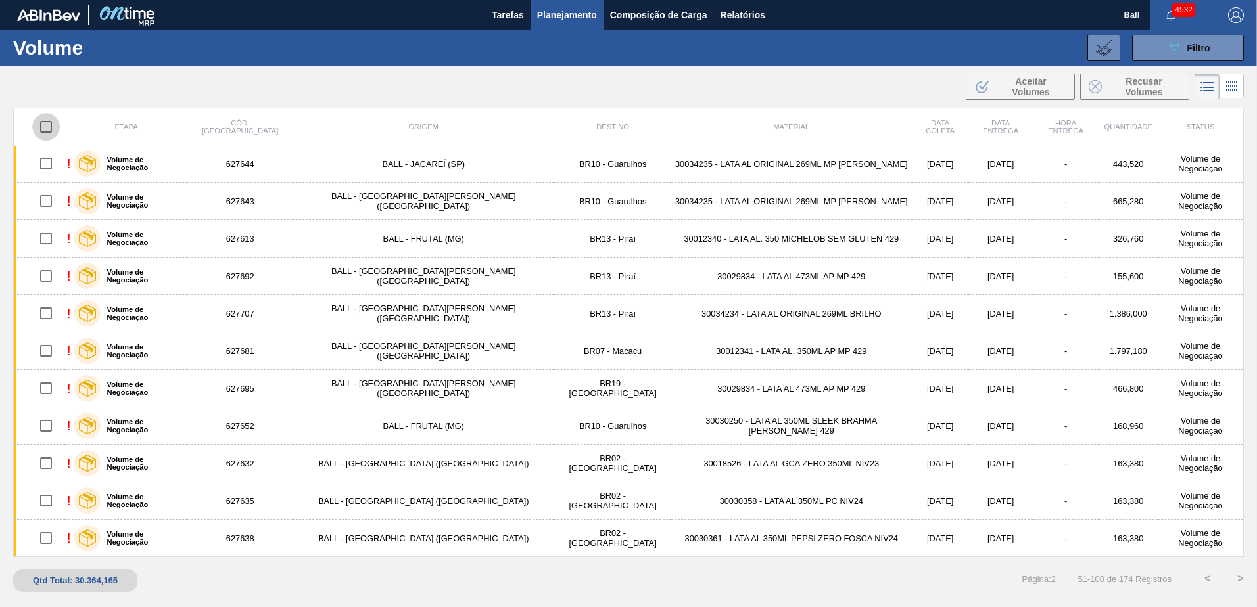
checkbox input "true"
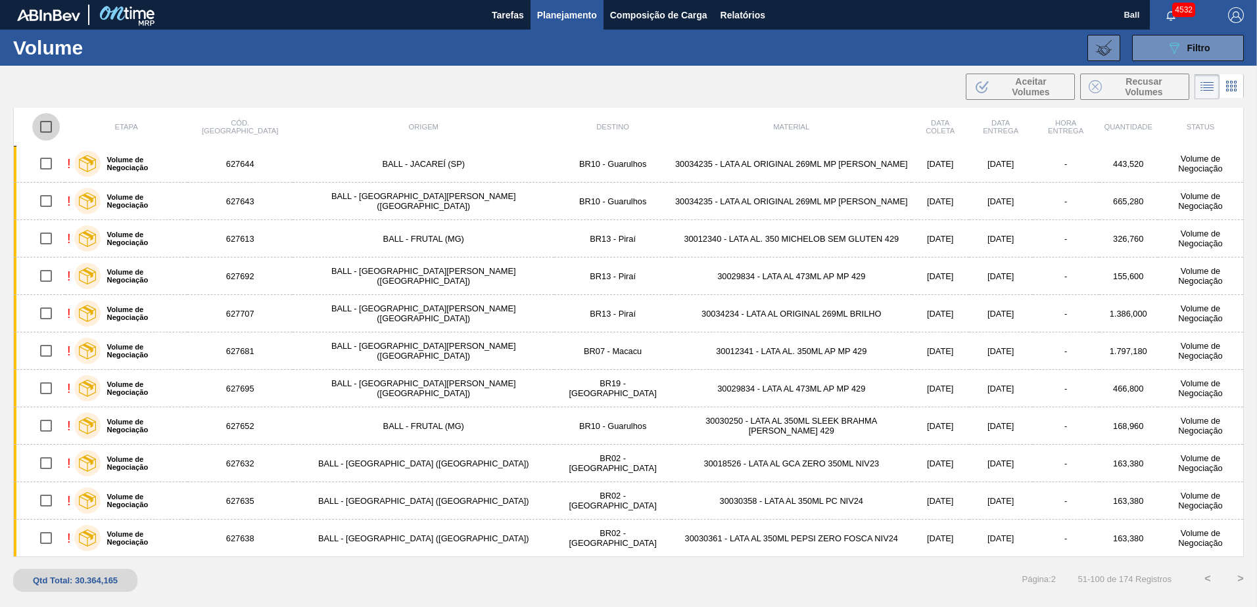
checkbox input "true"
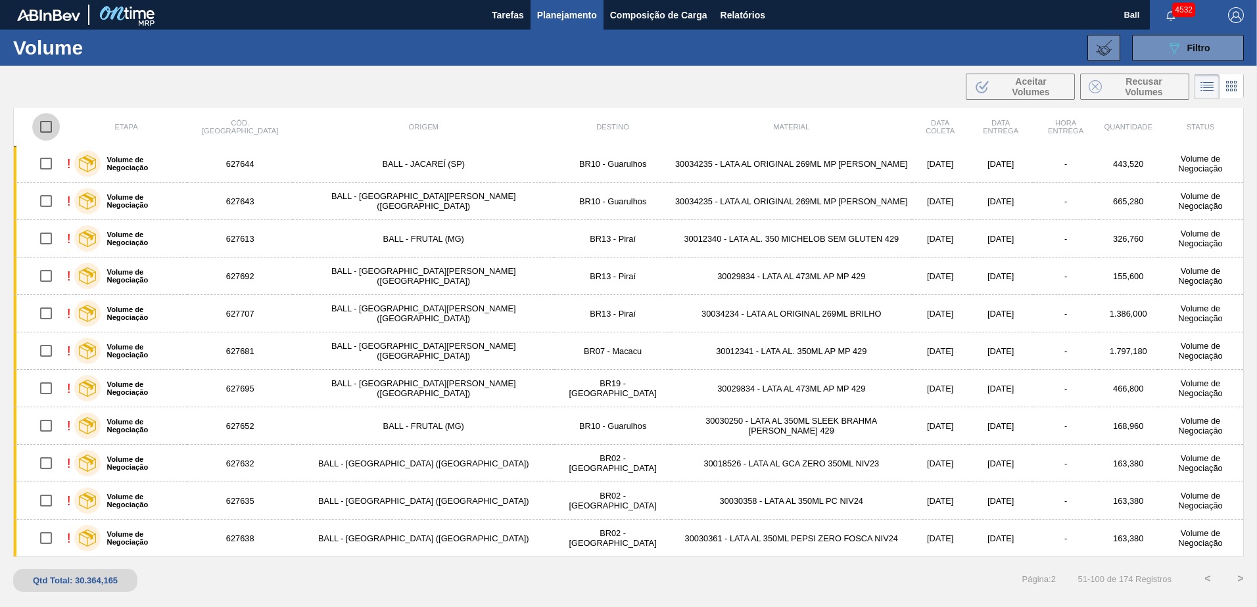
checkbox input "true"
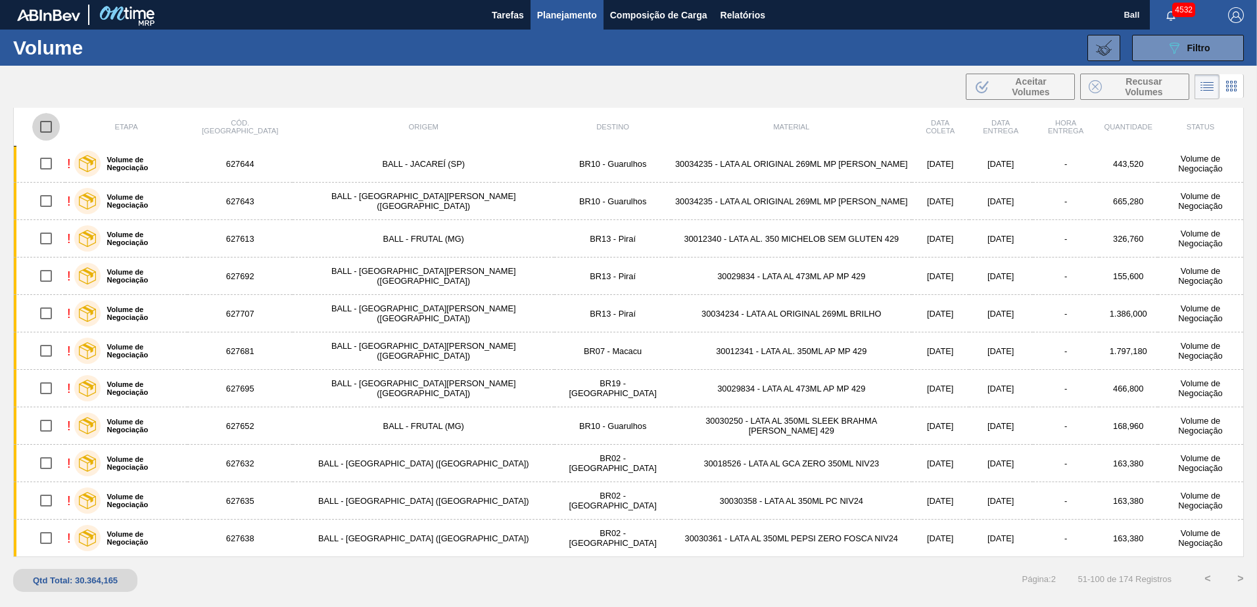
checkbox input "true"
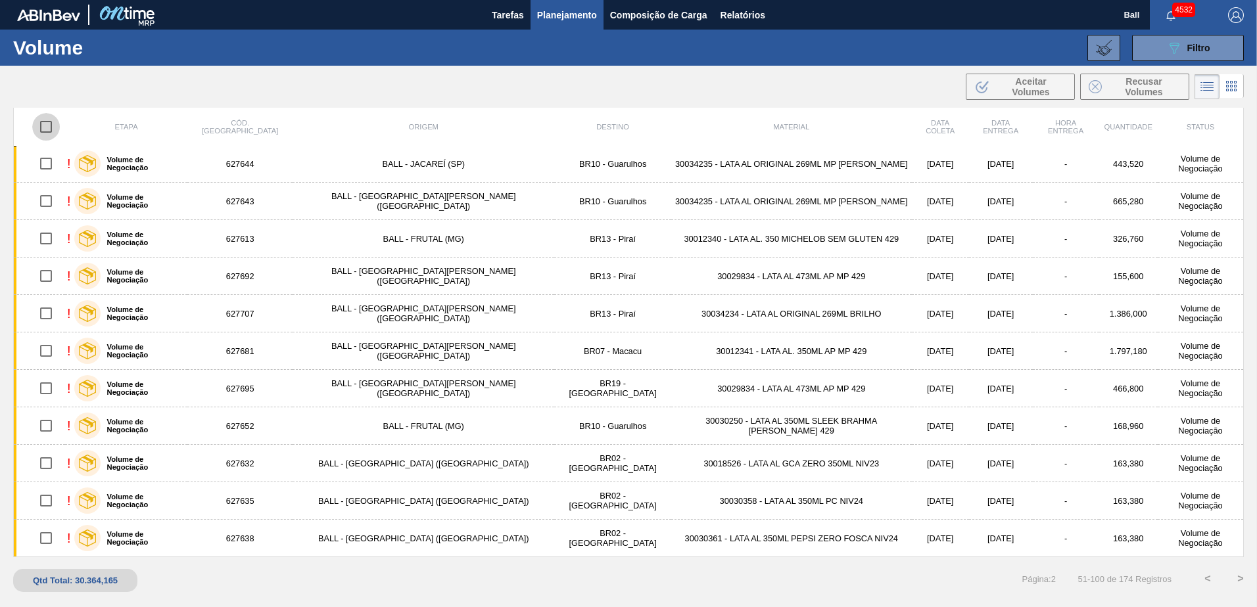
checkbox input "true"
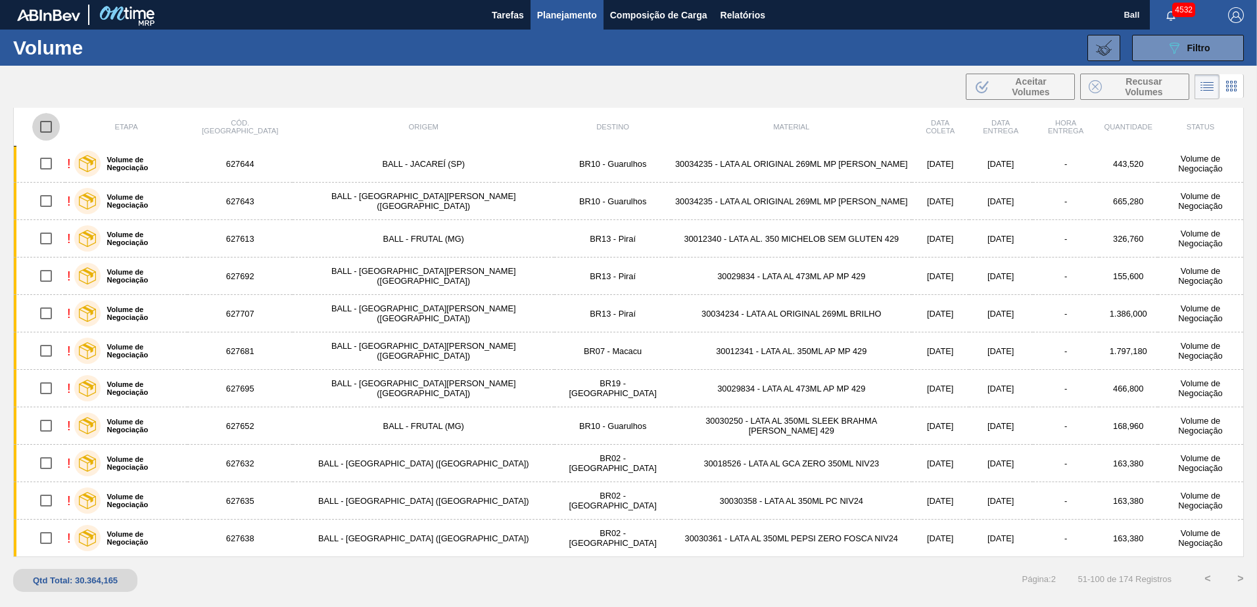
checkbox input "true"
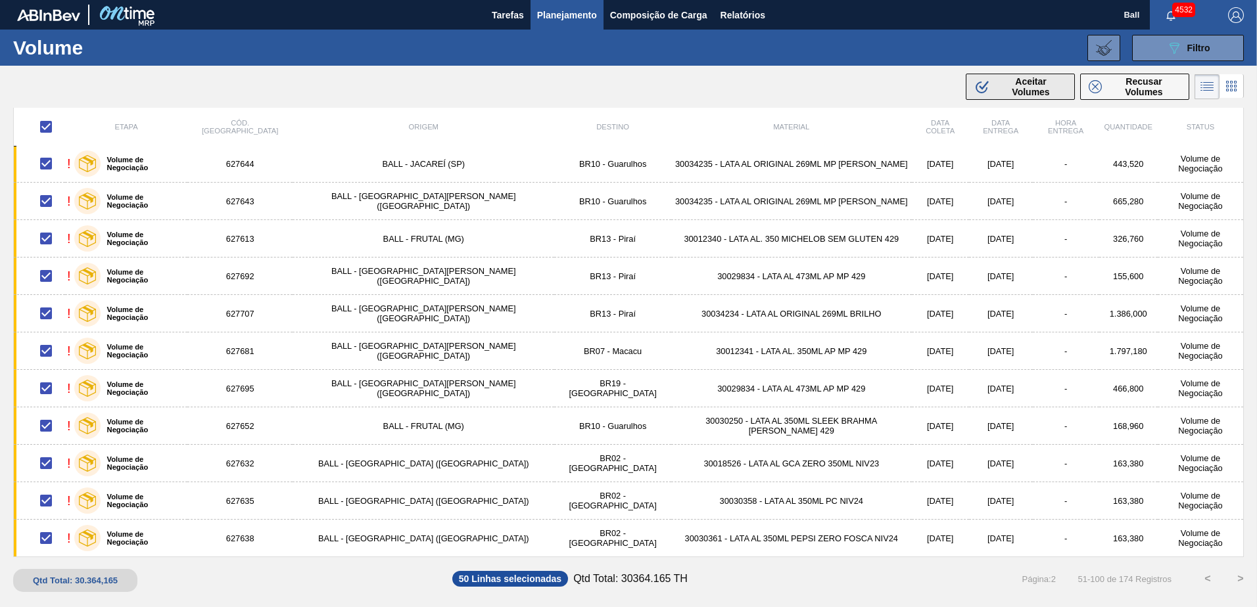
click at [983, 79] on icon ".b{fill:var(--color-action-default)}" at bounding box center [982, 87] width 16 height 16
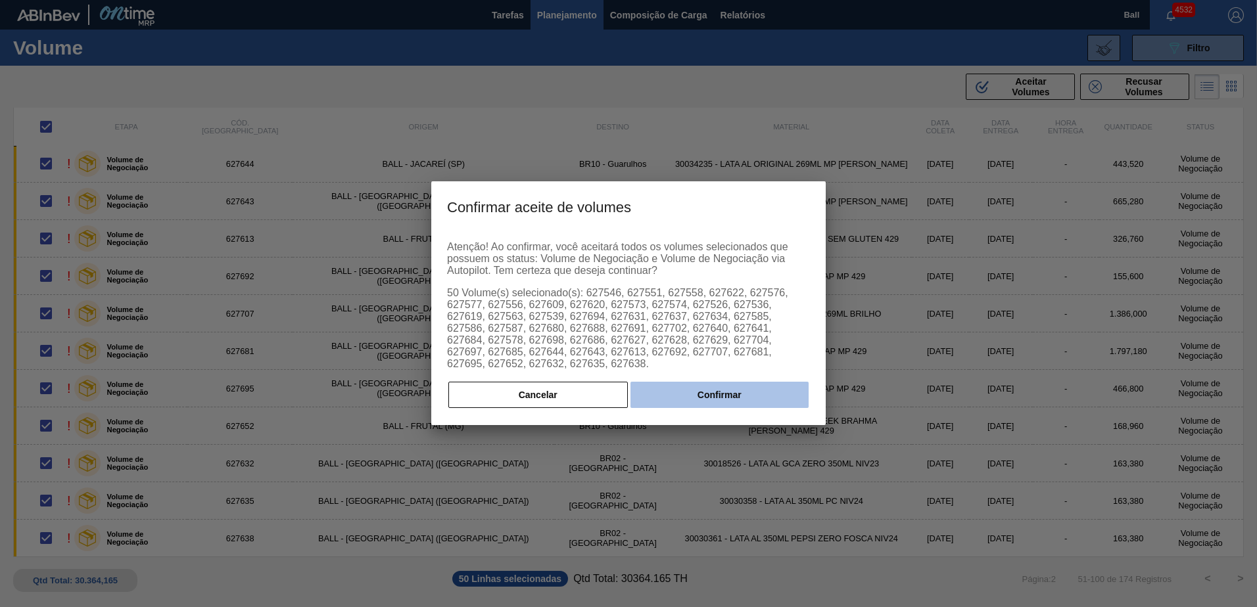
click at [735, 383] on button "Confirmar" at bounding box center [719, 395] width 178 height 26
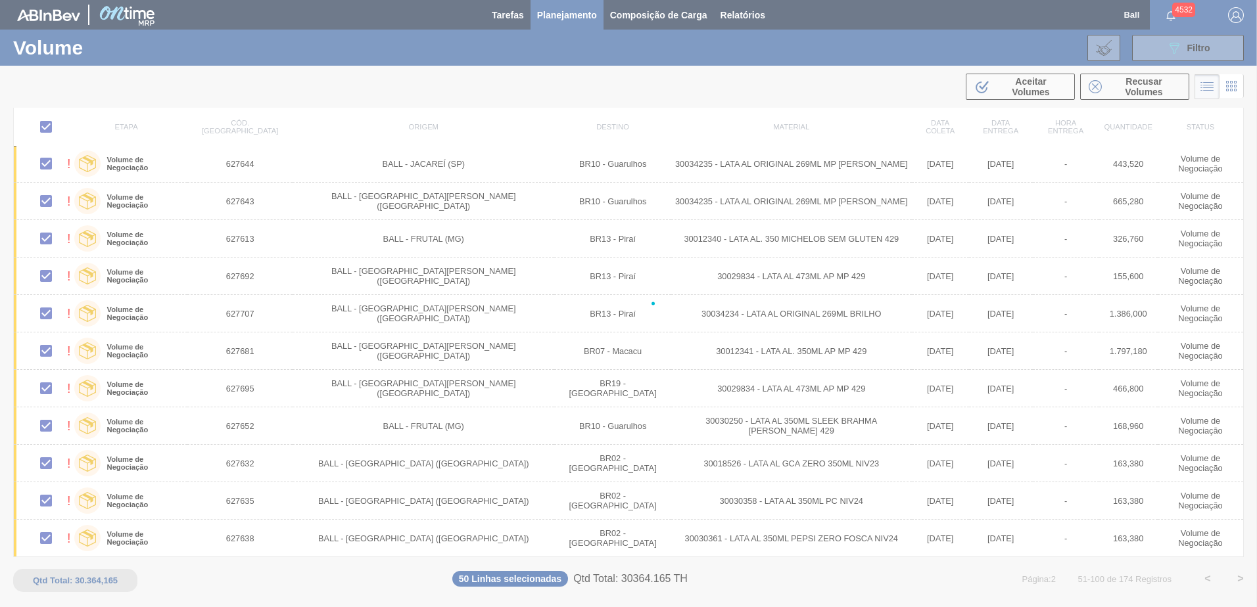
checkbox input "false"
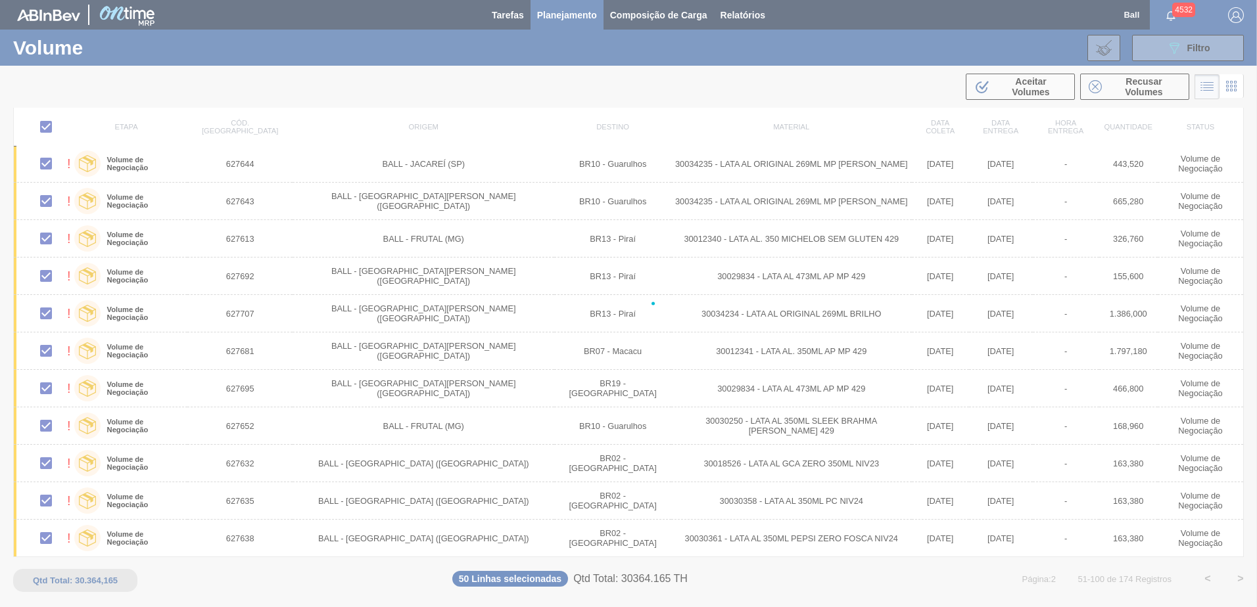
checkbox input "false"
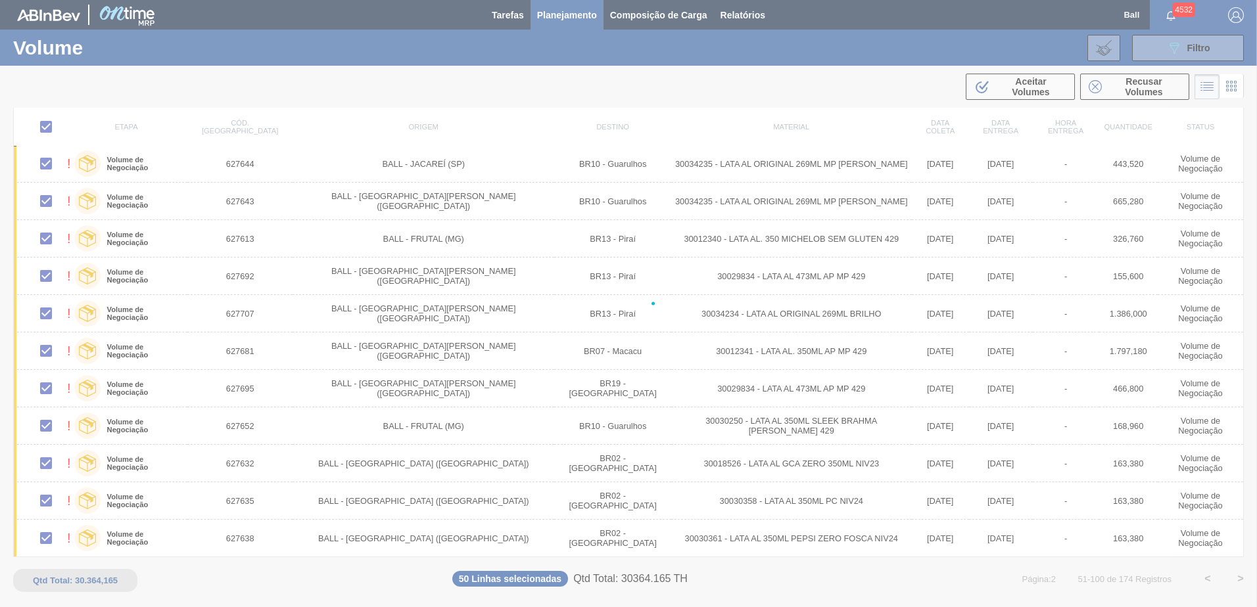
checkbox input "false"
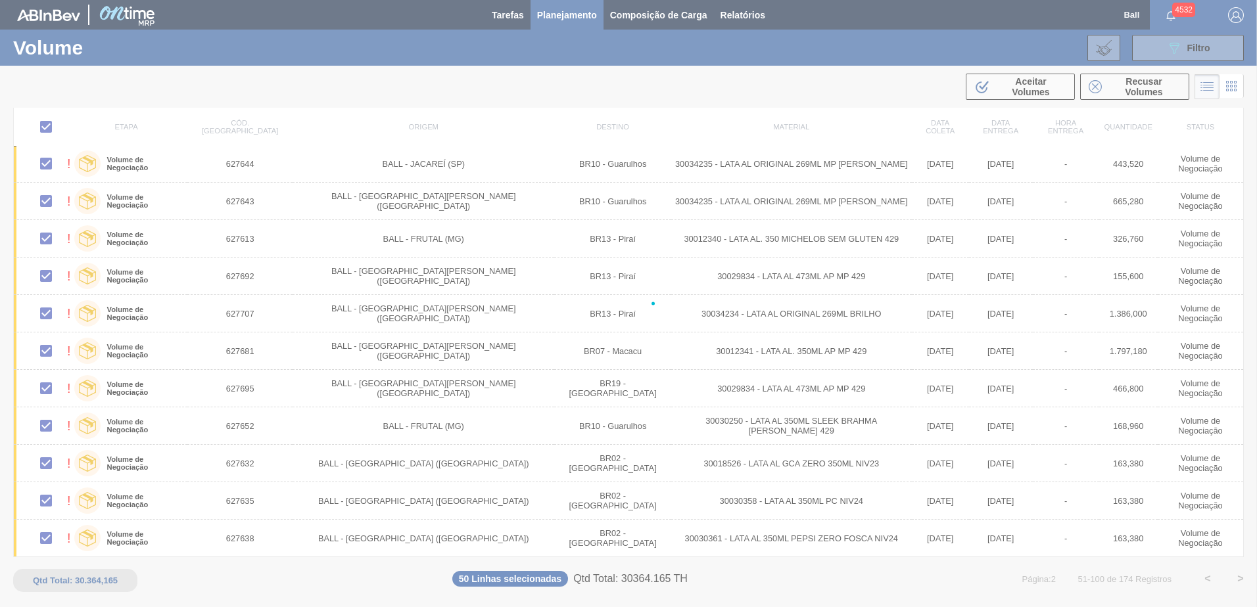
checkbox input "false"
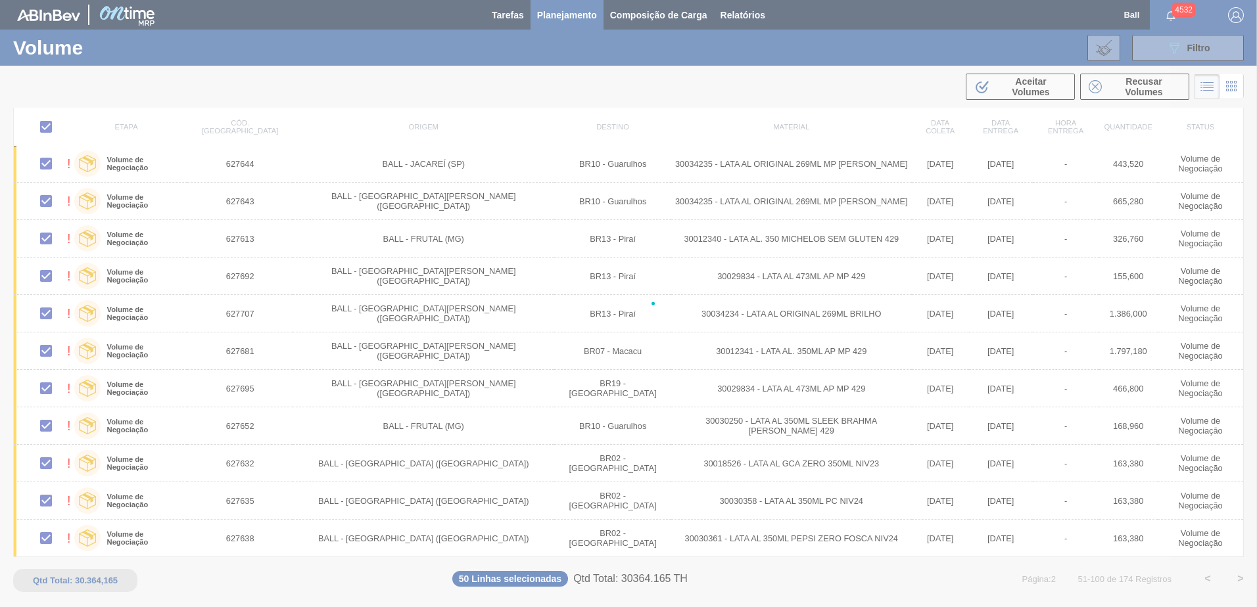
checkbox input "false"
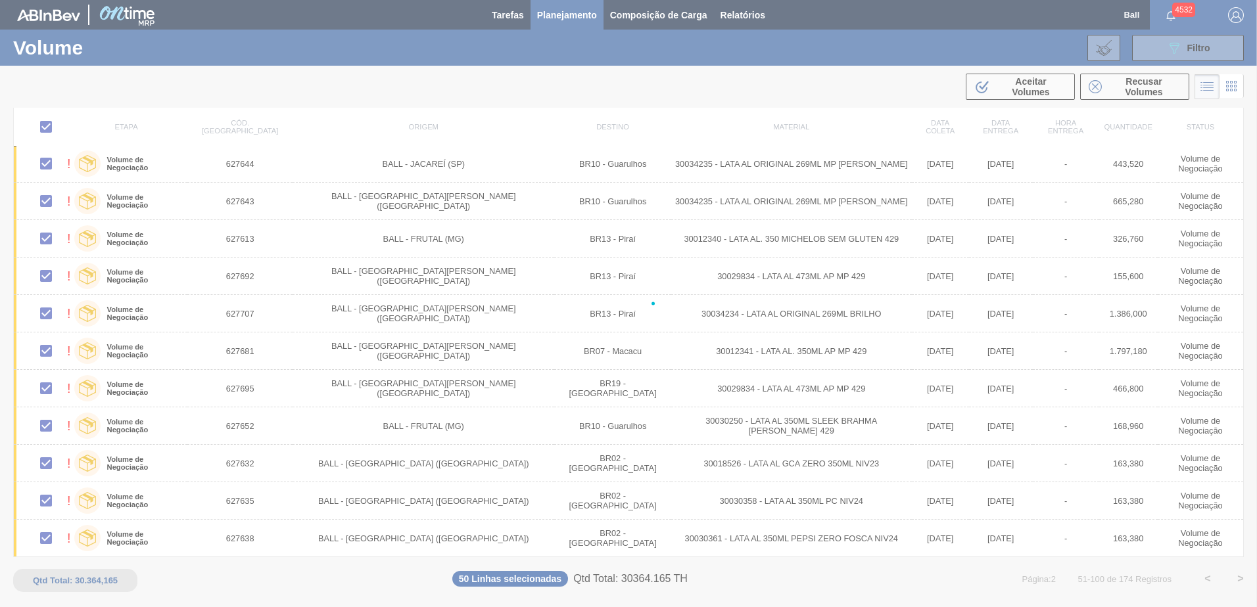
checkbox input "false"
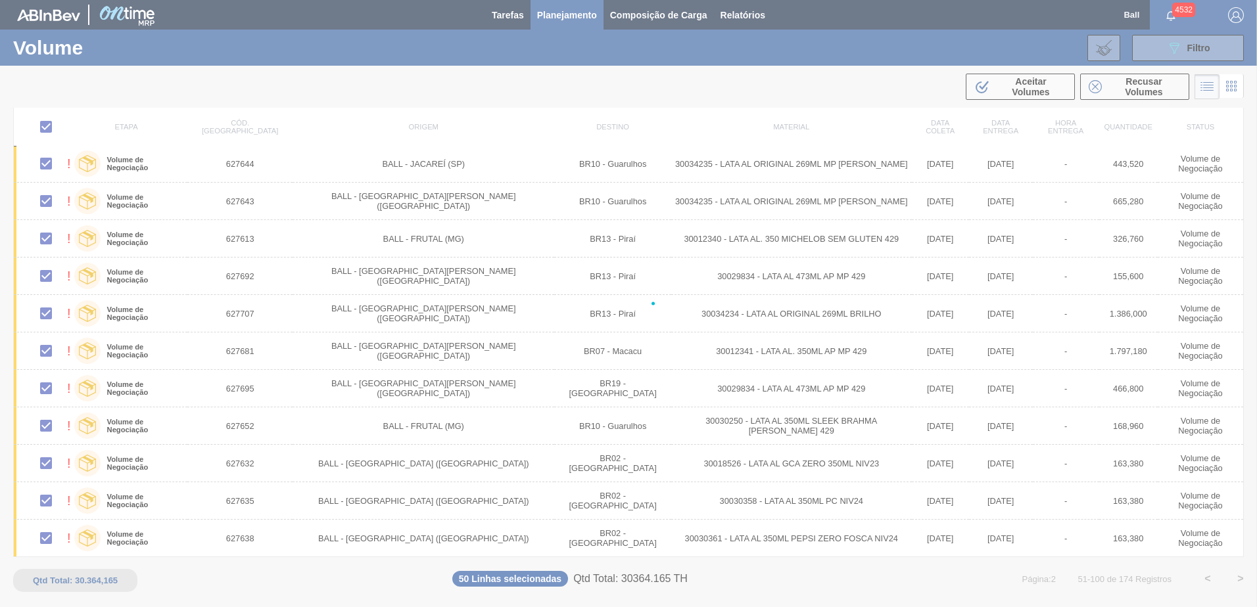
checkbox input "false"
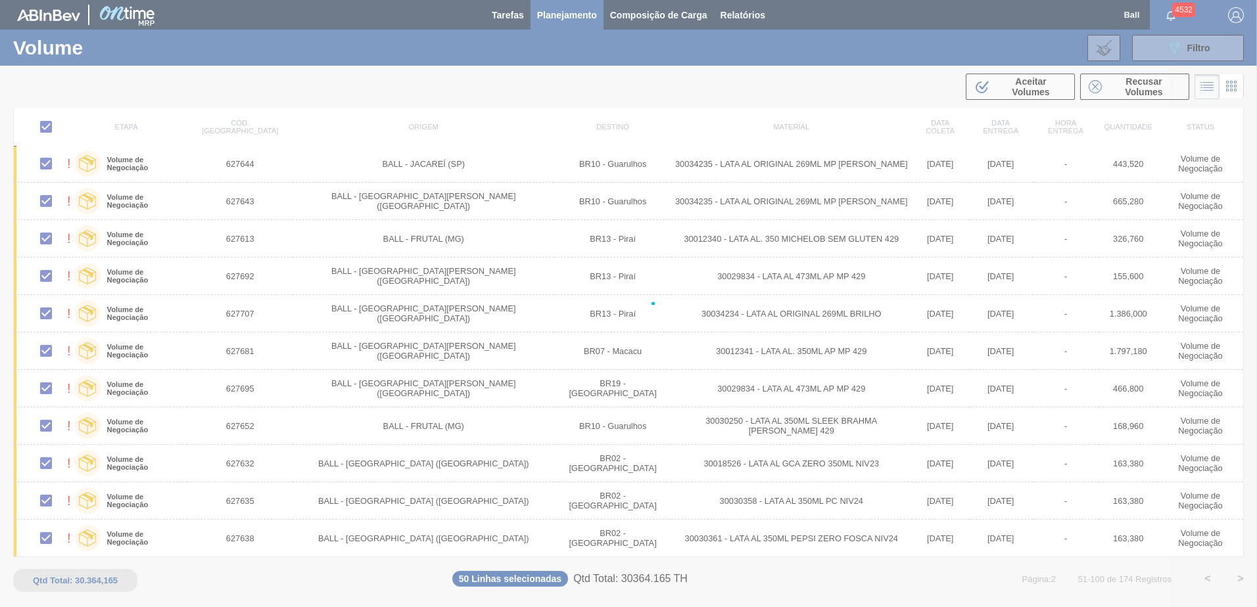
checkbox input "false"
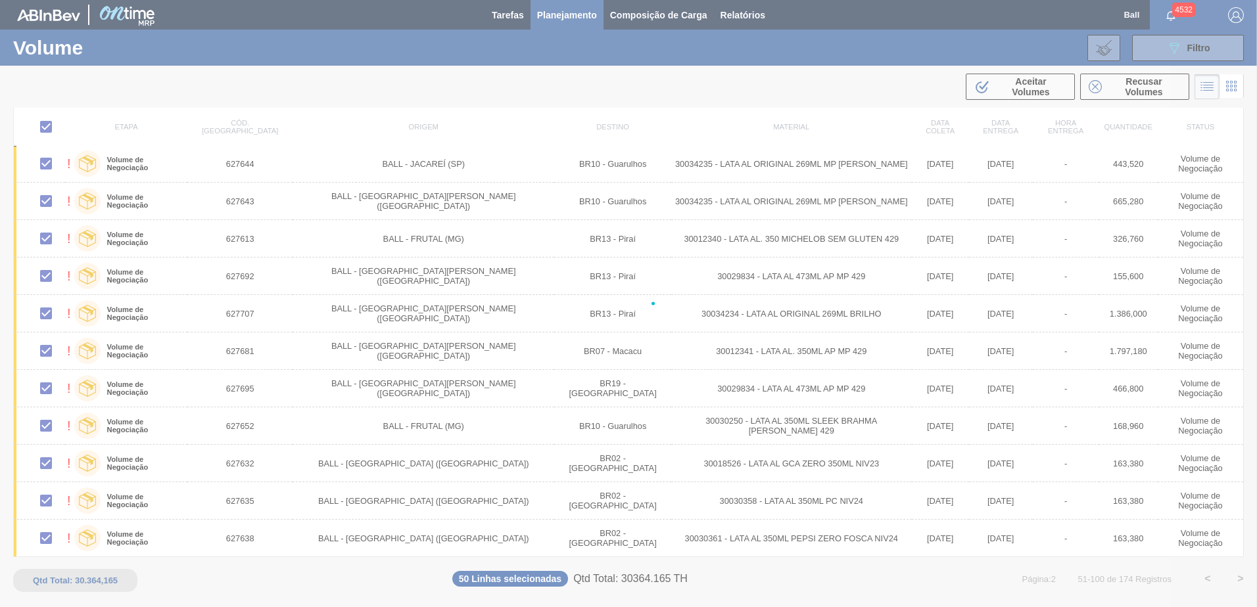
checkbox input "false"
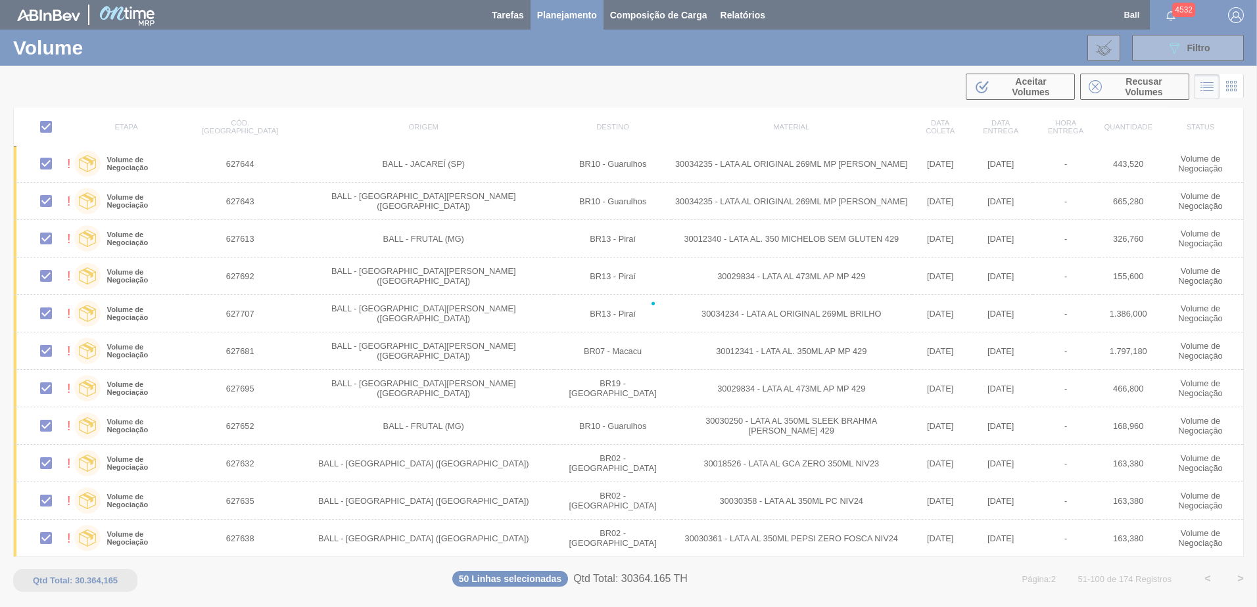
checkbox input "false"
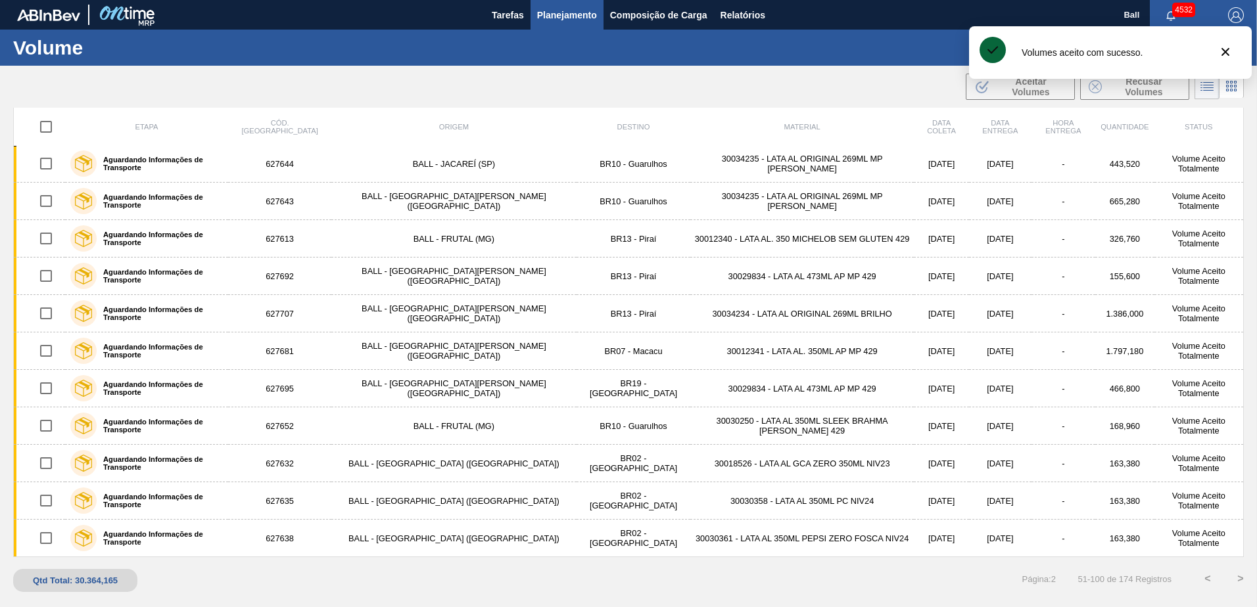
click at [1238, 578] on button ">" at bounding box center [1240, 579] width 33 height 33
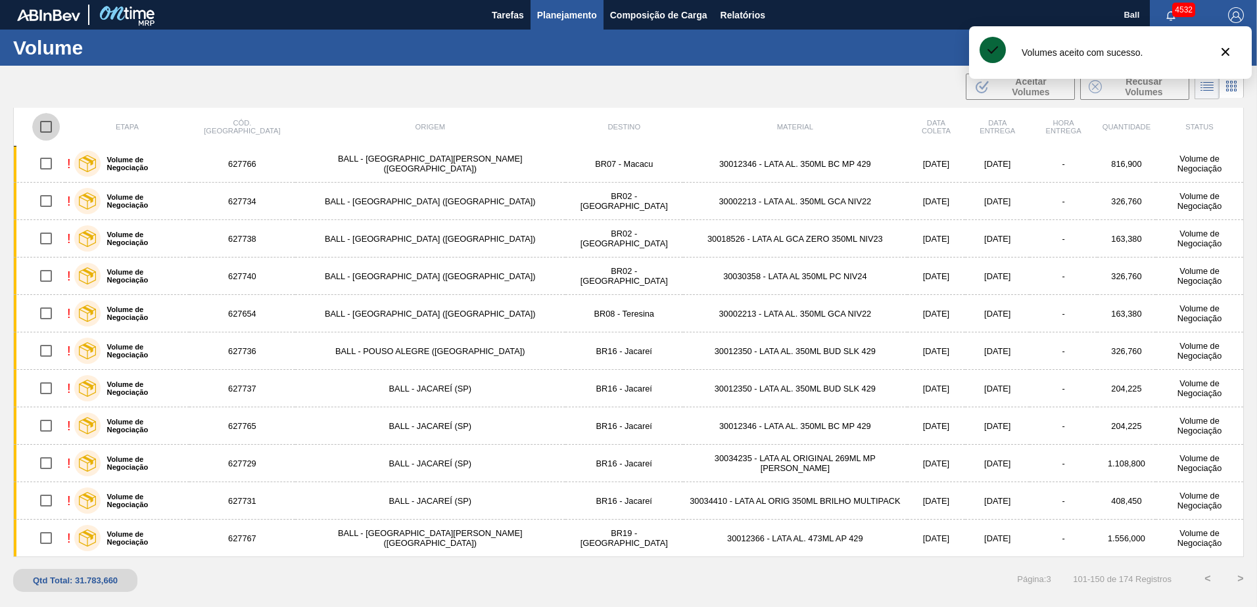
click at [50, 122] on input "checkbox" at bounding box center [46, 127] width 28 height 28
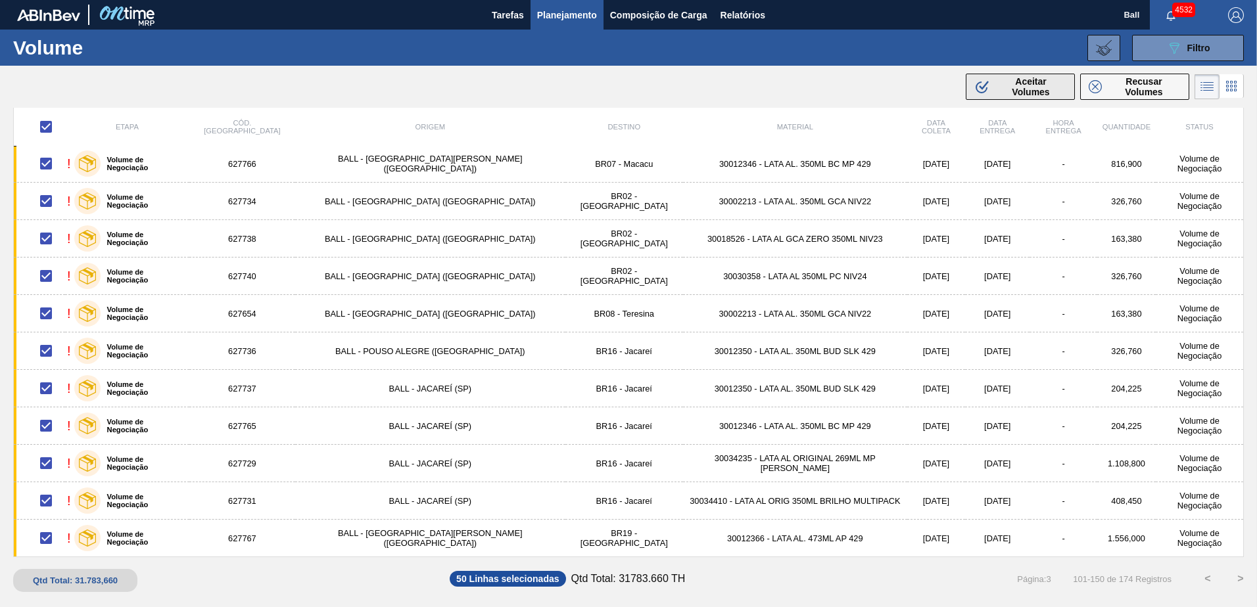
click at [1013, 86] on span "Aceitar Volumes" at bounding box center [1030, 86] width 71 height 21
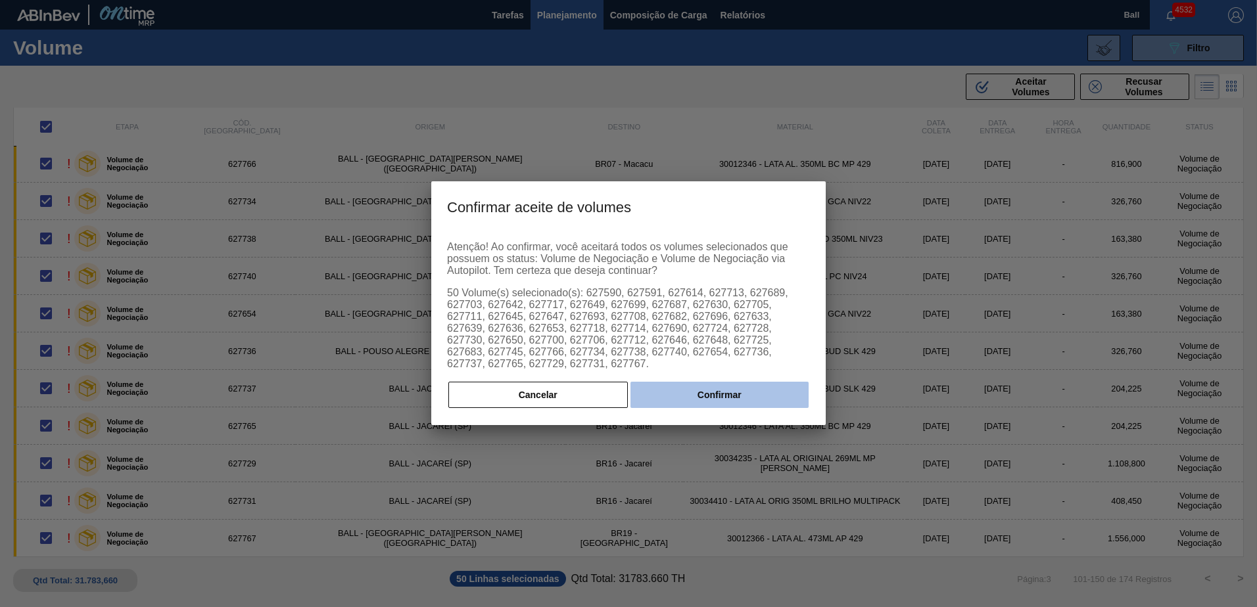
click at [720, 388] on button "Confirmar" at bounding box center [719, 395] width 178 height 26
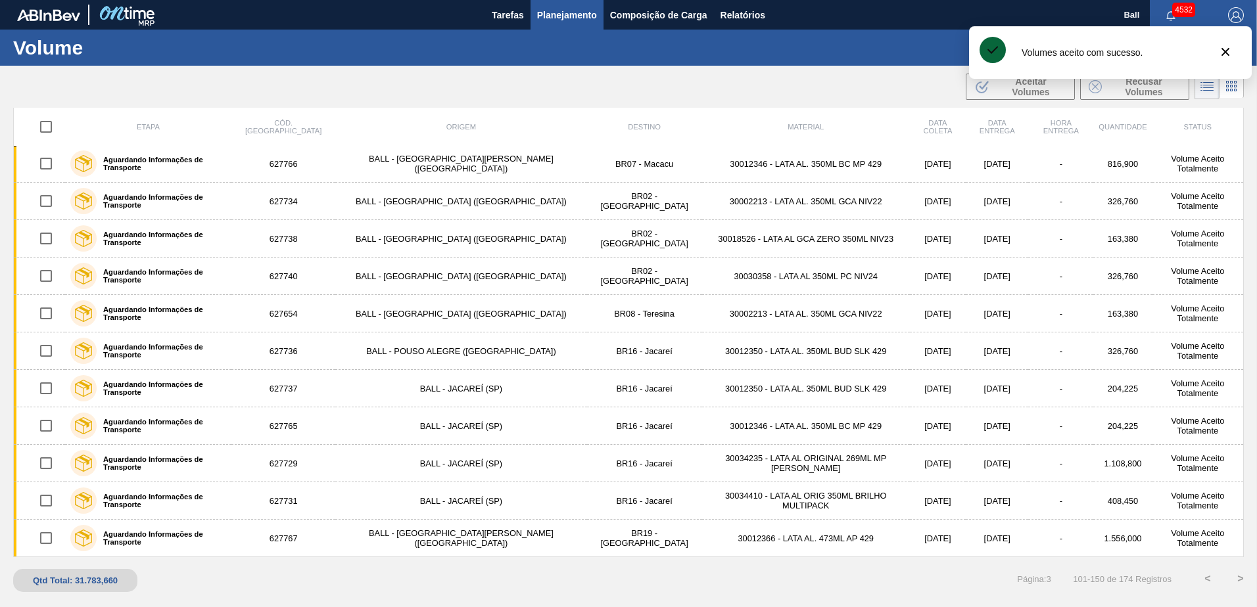
click at [1234, 576] on button ">" at bounding box center [1240, 579] width 33 height 33
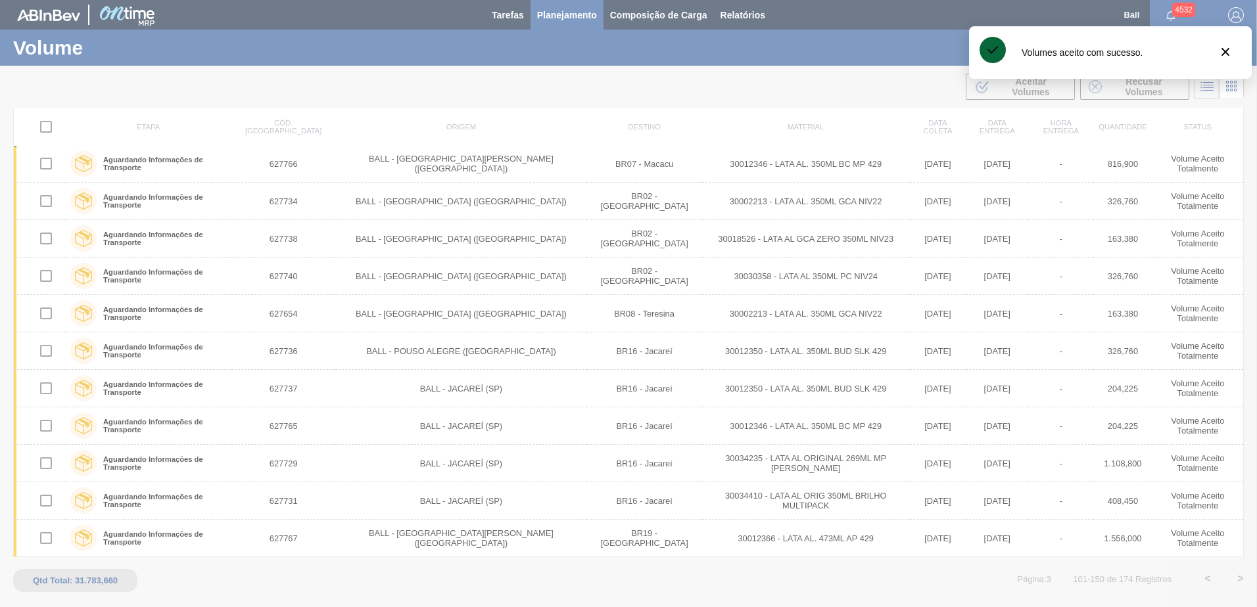
scroll to position [489, 0]
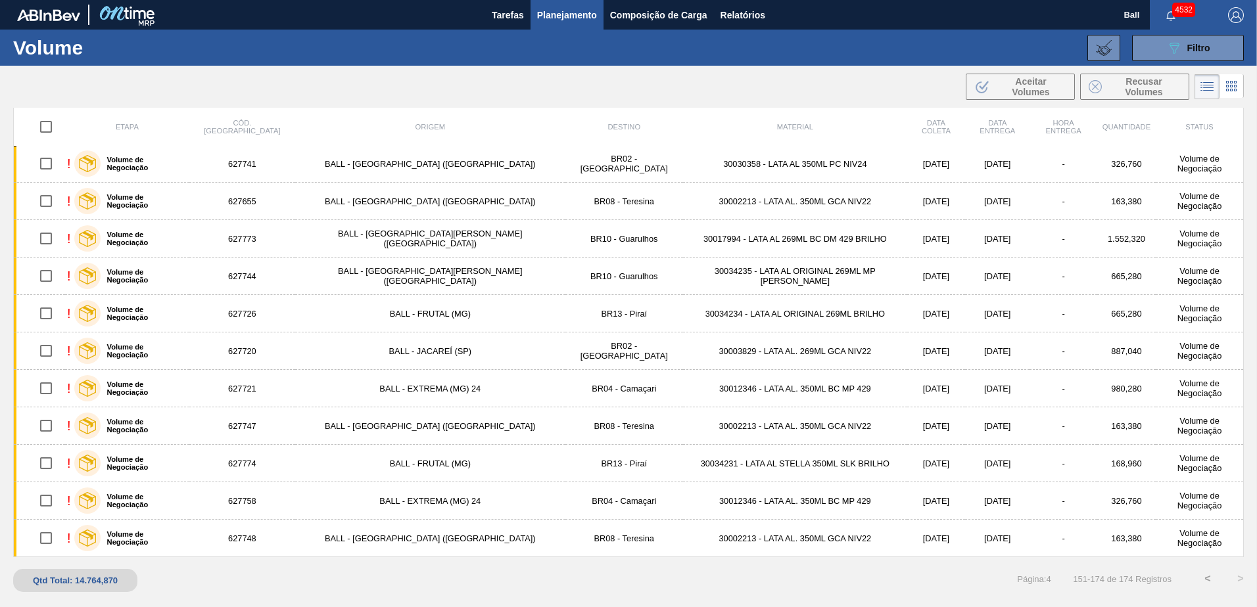
click at [51, 124] on input "checkbox" at bounding box center [46, 127] width 28 height 28
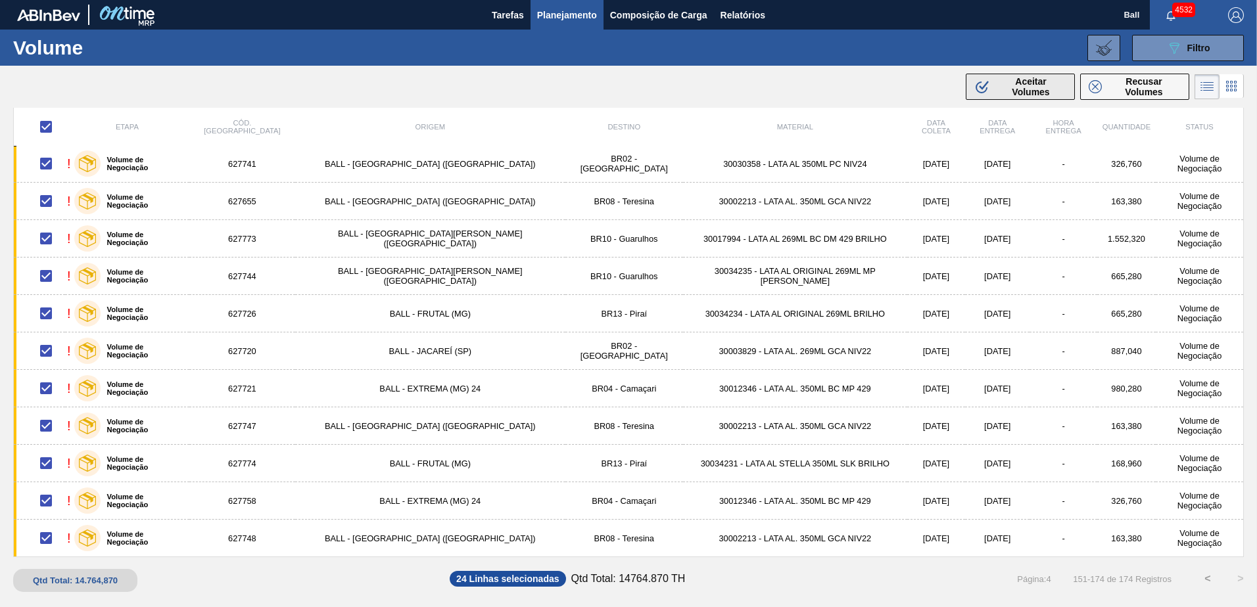
click at [1006, 89] on span "Aceitar Volumes" at bounding box center [1030, 86] width 71 height 21
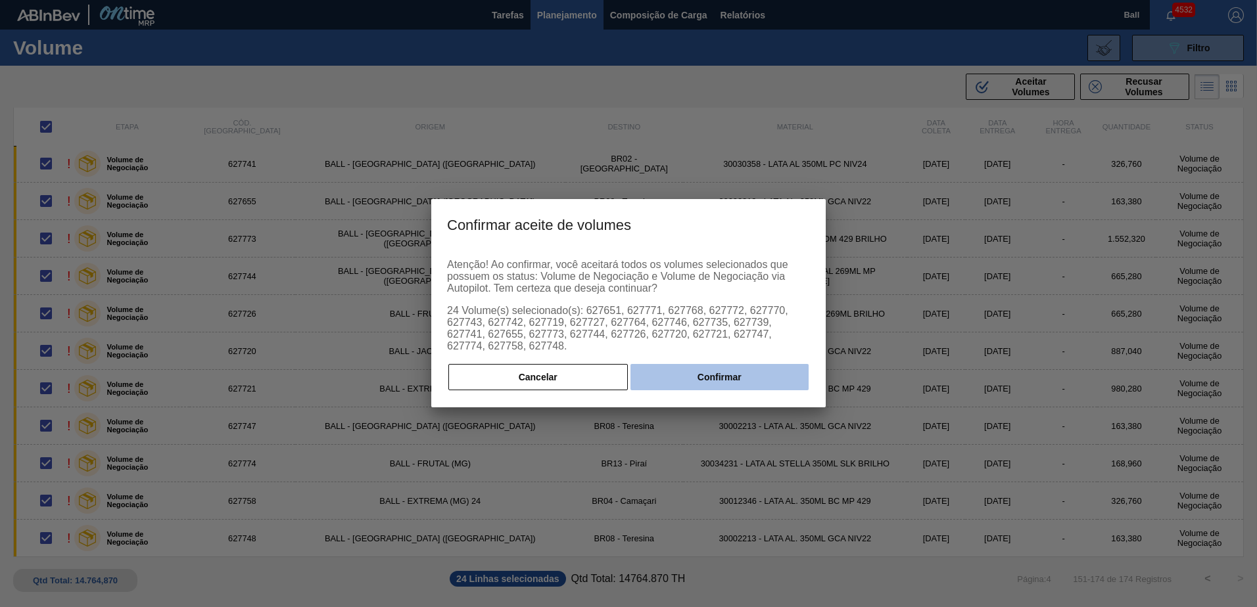
click at [715, 375] on button "Confirmar" at bounding box center [719, 377] width 178 height 26
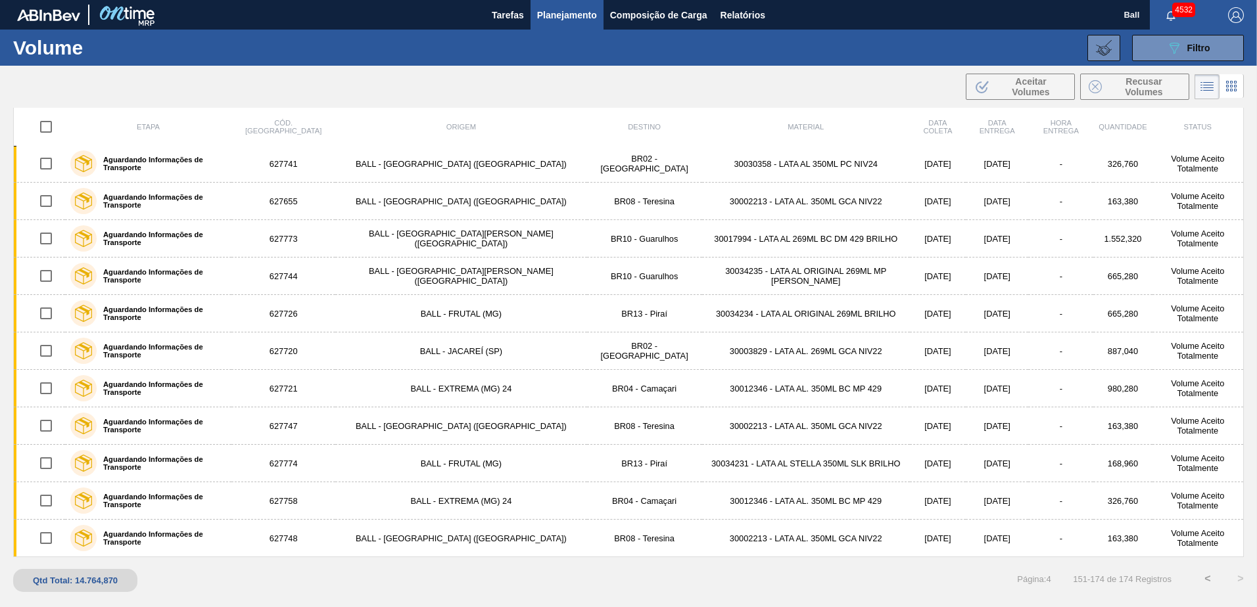
click at [1214, 575] on button "<" at bounding box center [1207, 579] width 33 height 33
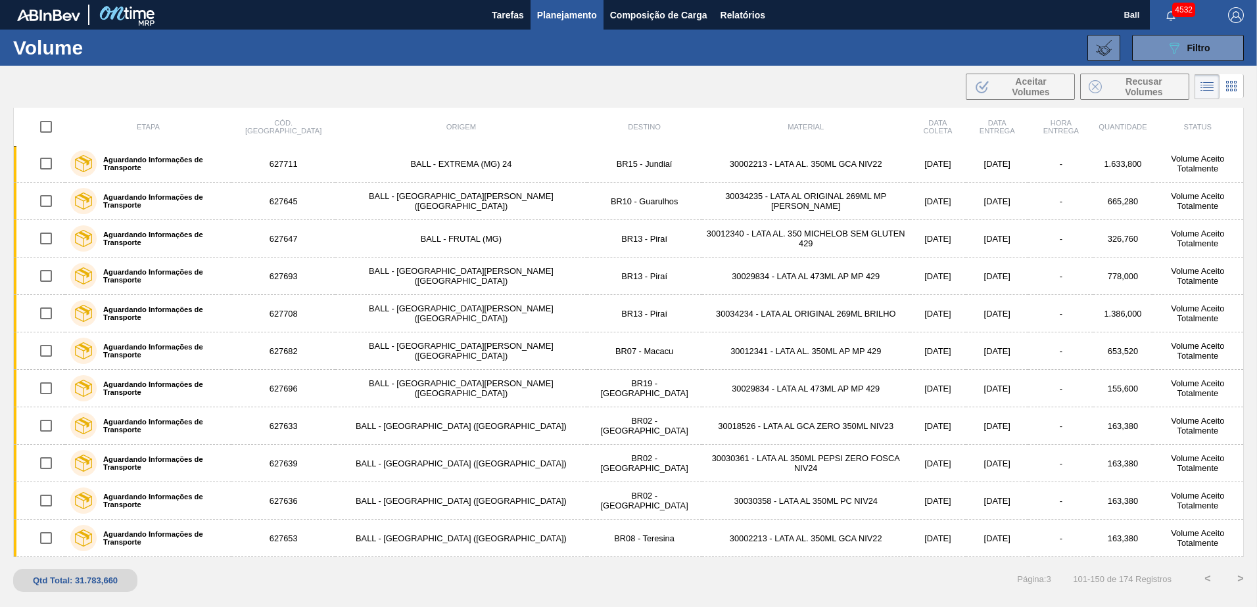
click at [1236, 580] on button ">" at bounding box center [1240, 579] width 33 height 33
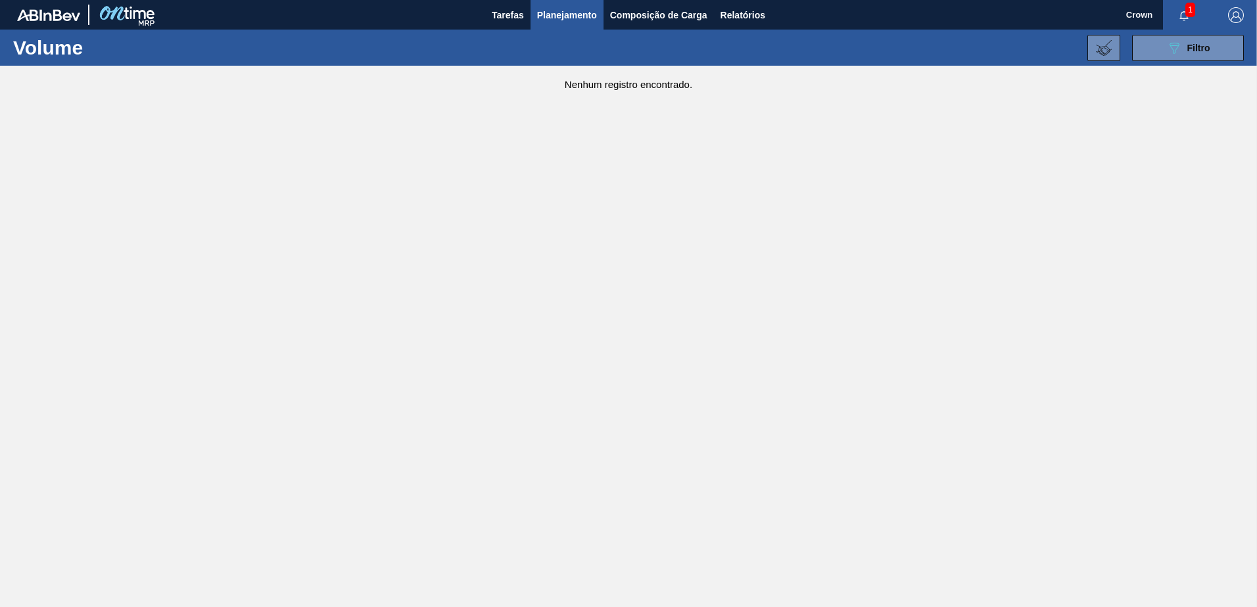
click at [592, 3] on button "Planejamento" at bounding box center [566, 15] width 73 height 30
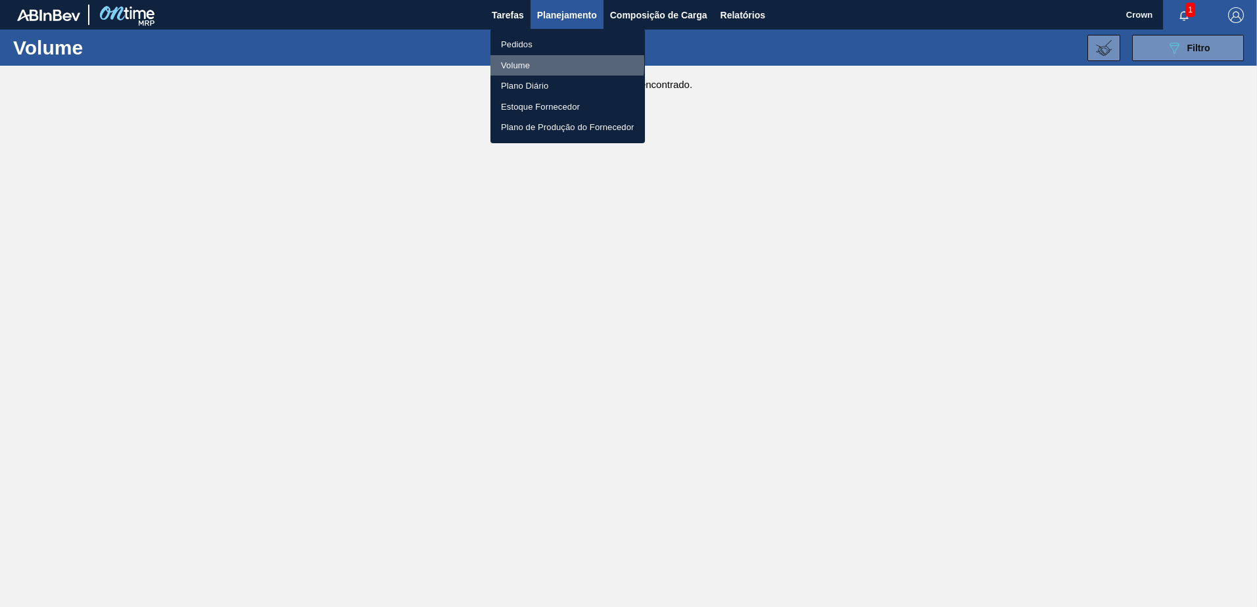
click at [518, 62] on li "Volume" at bounding box center [567, 65] width 154 height 21
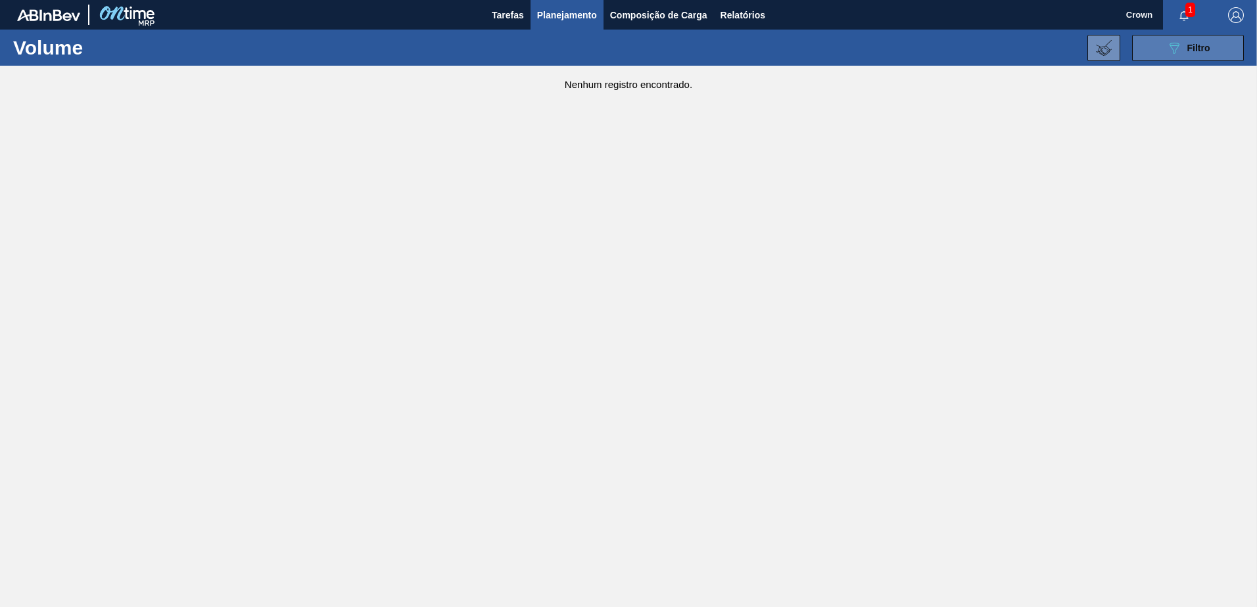
click at [1180, 53] on icon "089F7B8B-B2A5-4AFE-B5C0-19BA573D28AC" at bounding box center [1174, 48] width 16 height 16
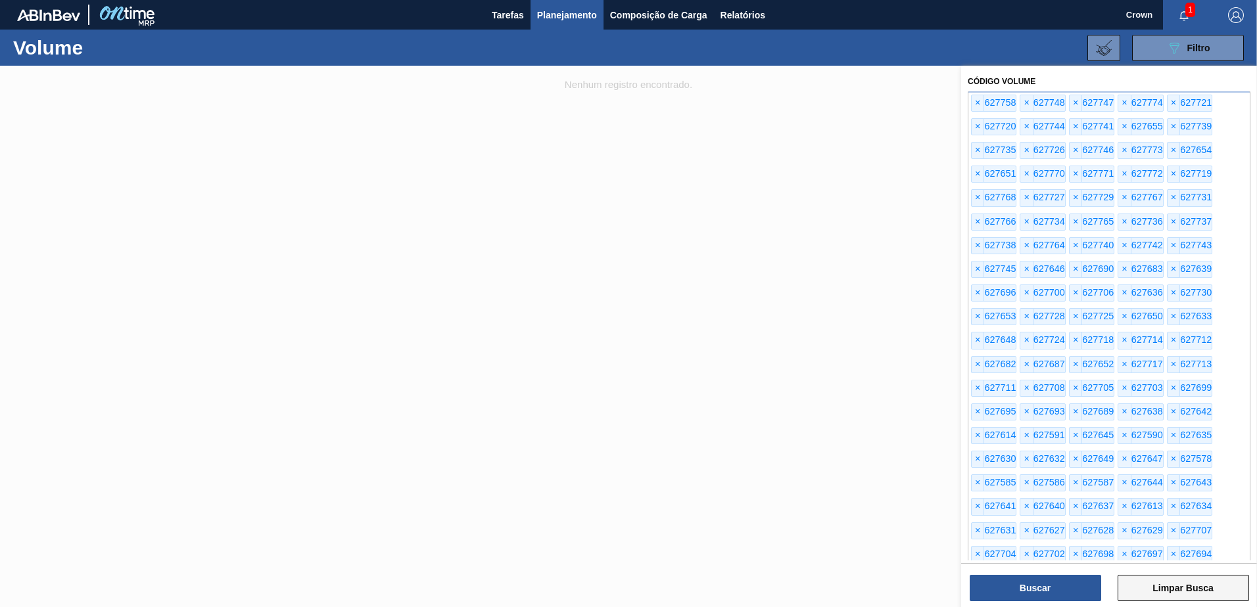
click at [1156, 584] on button "Limpar Busca" at bounding box center [1182, 588] width 131 height 26
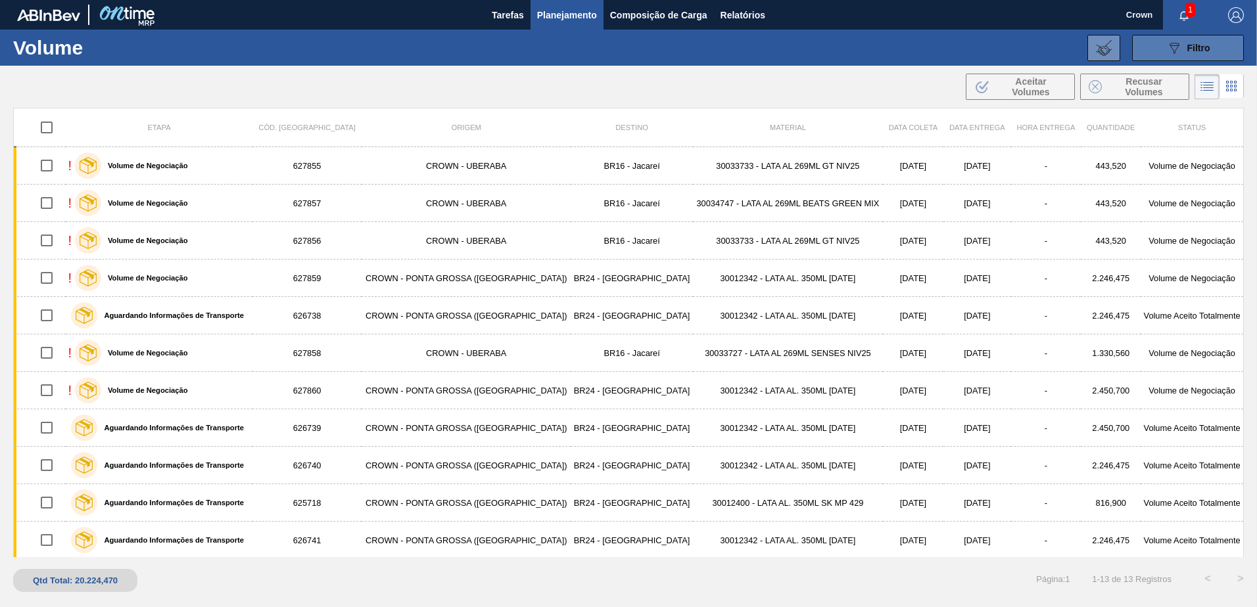
click at [1156, 55] on button "089F7B8B-B2A5-4AFE-B5C0-19BA573D28AC Filtro" at bounding box center [1188, 48] width 112 height 26
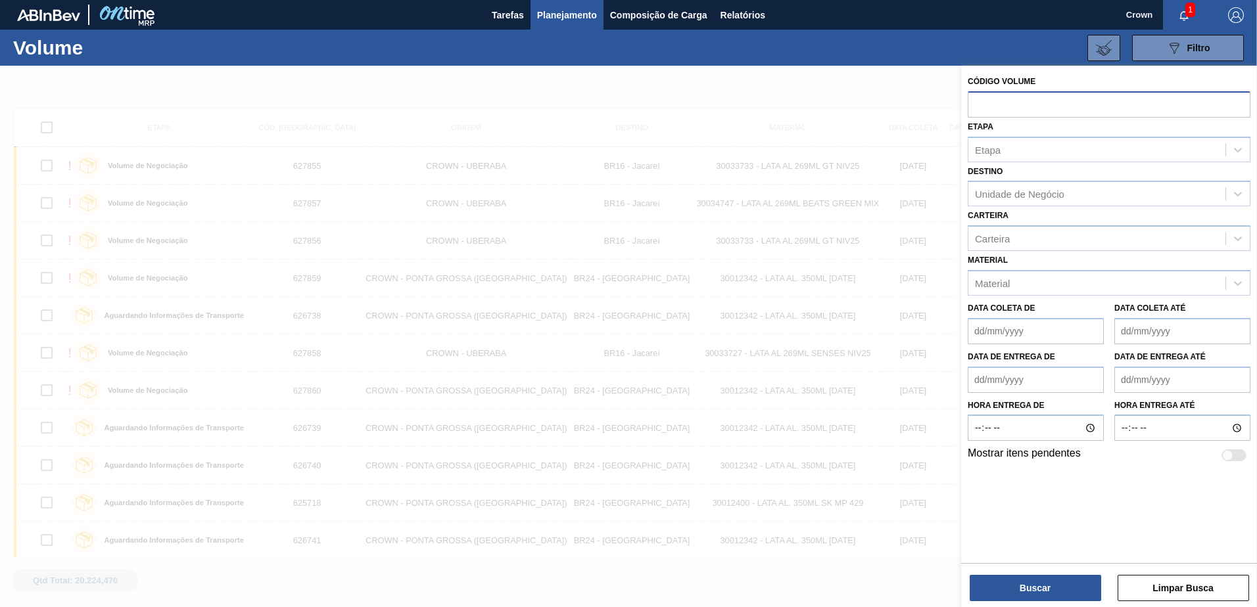
click at [1002, 104] on input "text" at bounding box center [1109, 103] width 283 height 25
paste input "text"
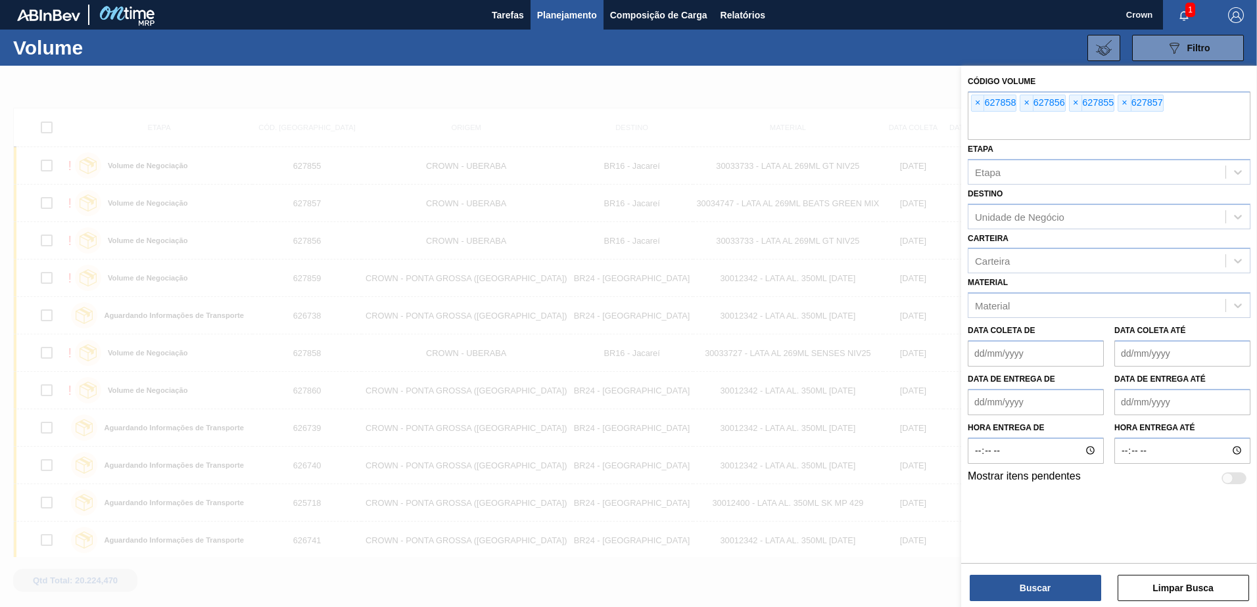
click at [1035, 570] on div "Buscar Limpar Busca" at bounding box center [1109, 581] width 296 height 37
click at [1030, 581] on button "Buscar" at bounding box center [1035, 588] width 131 height 26
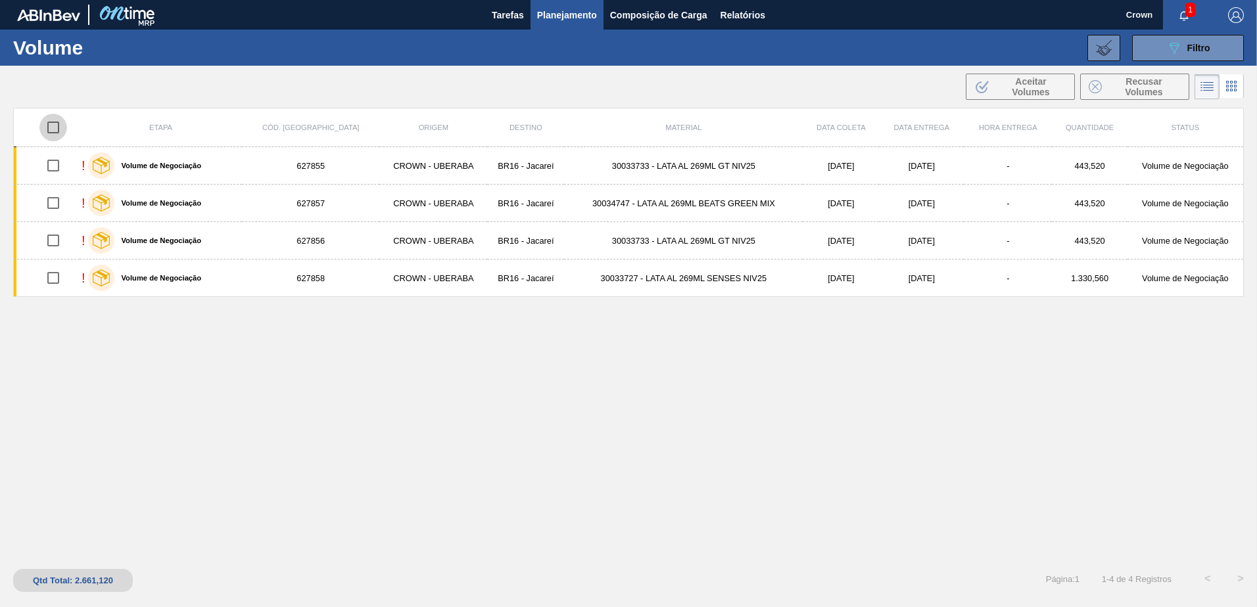
click at [48, 130] on input "checkbox" at bounding box center [53, 128] width 28 height 28
checkbox input "true"
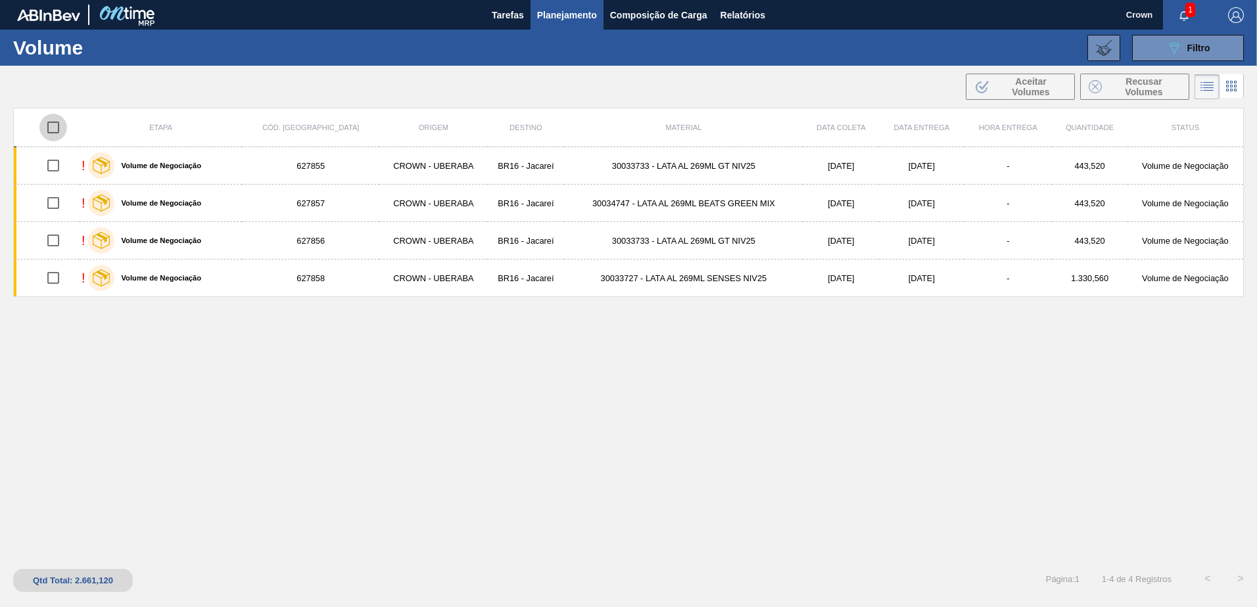
checkbox input "true"
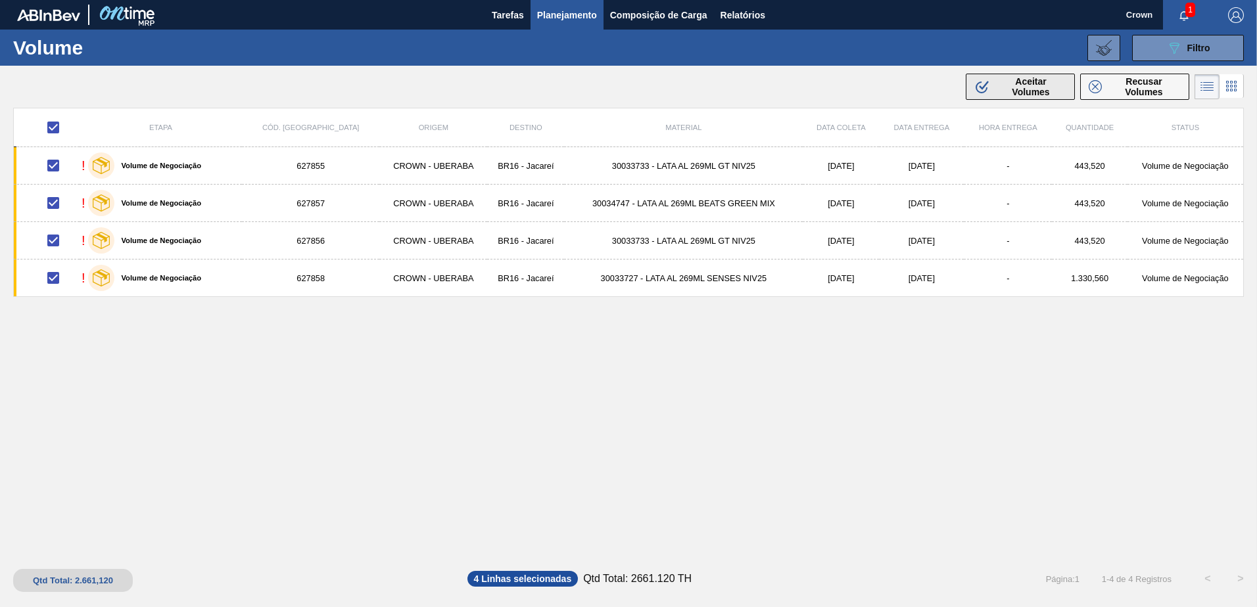
click at [1010, 80] on span "Aceitar Volumes" at bounding box center [1030, 86] width 71 height 21
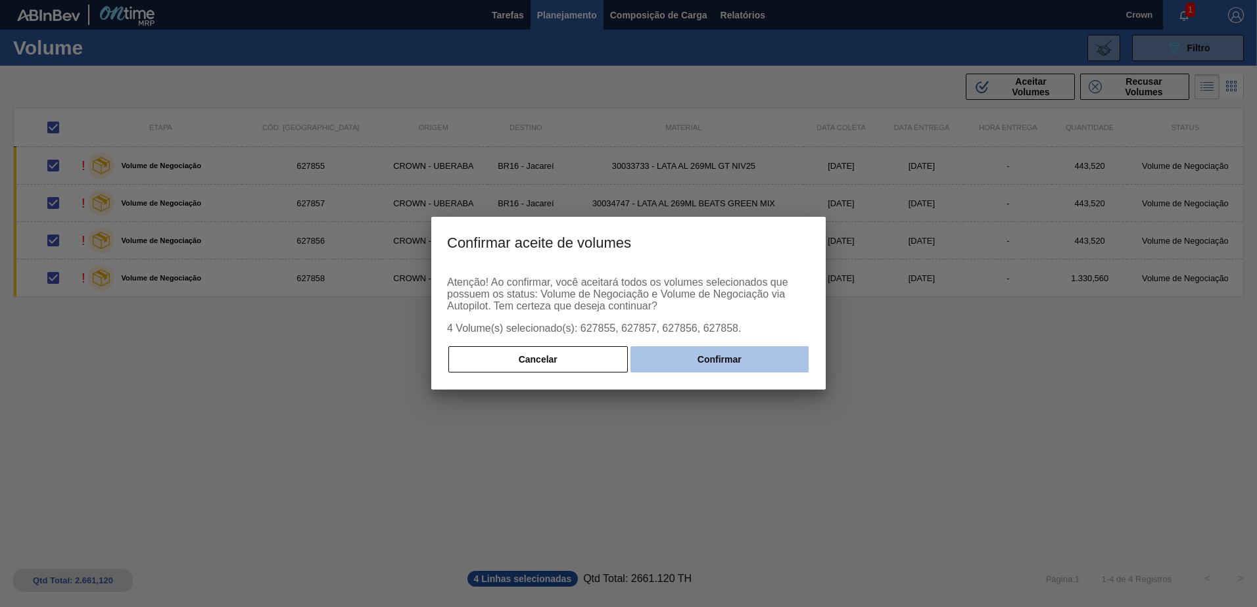
click at [701, 362] on button "Confirmar" at bounding box center [719, 359] width 178 height 26
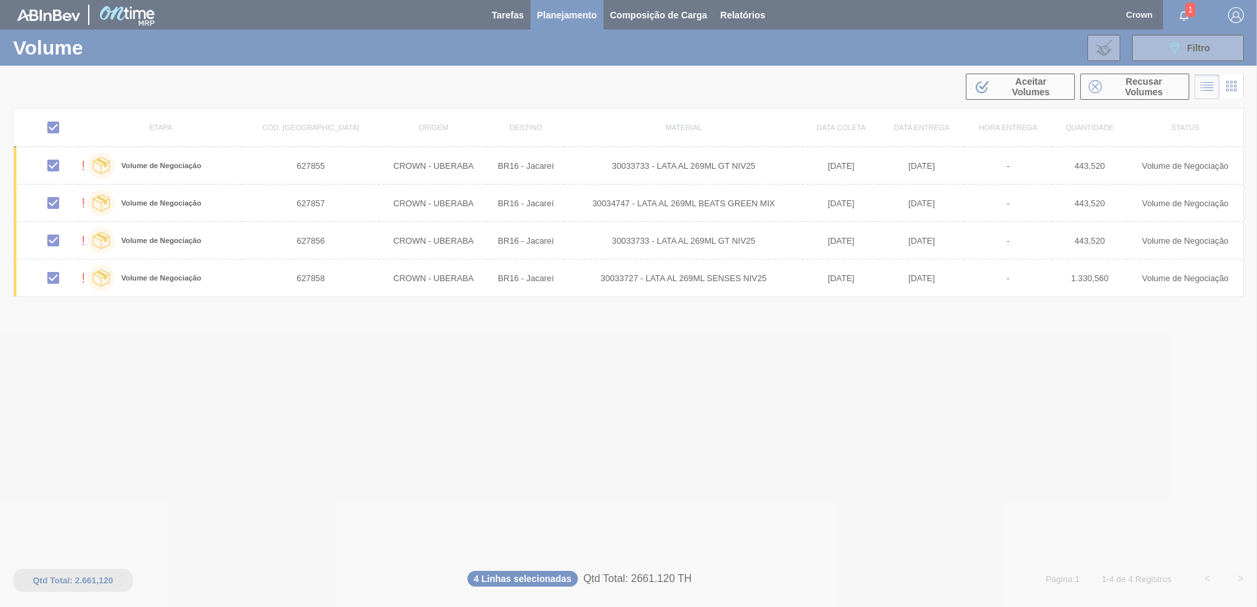
checkbox input "false"
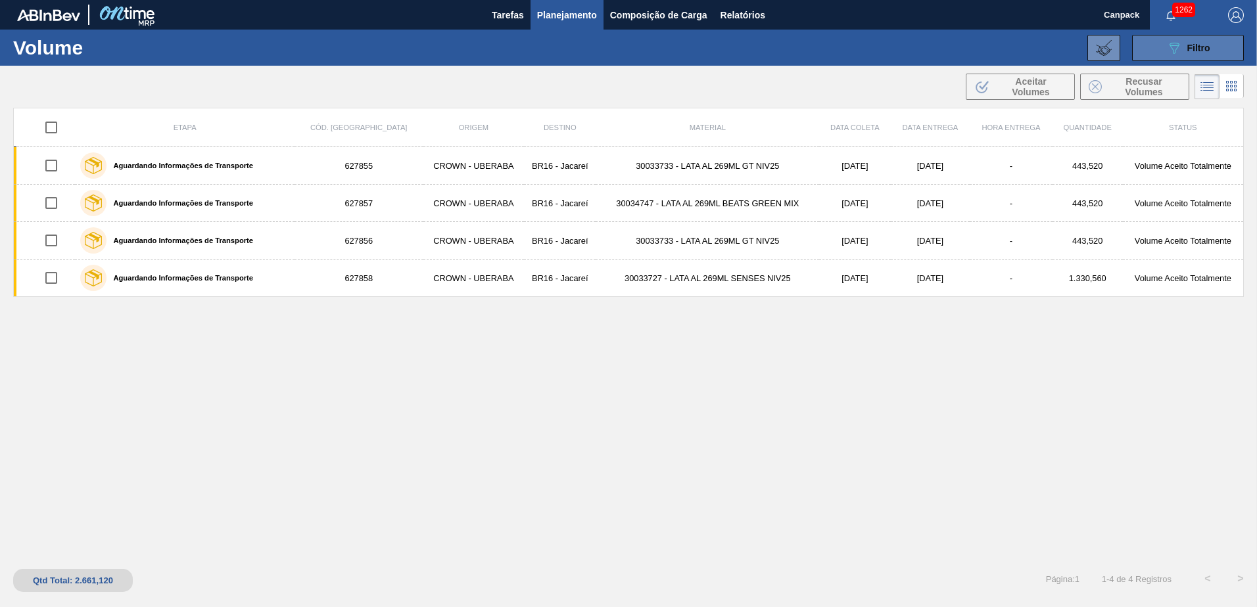
click at [1173, 40] on icon "089F7B8B-B2A5-4AFE-B5C0-19BA573D28AC" at bounding box center [1174, 48] width 16 height 16
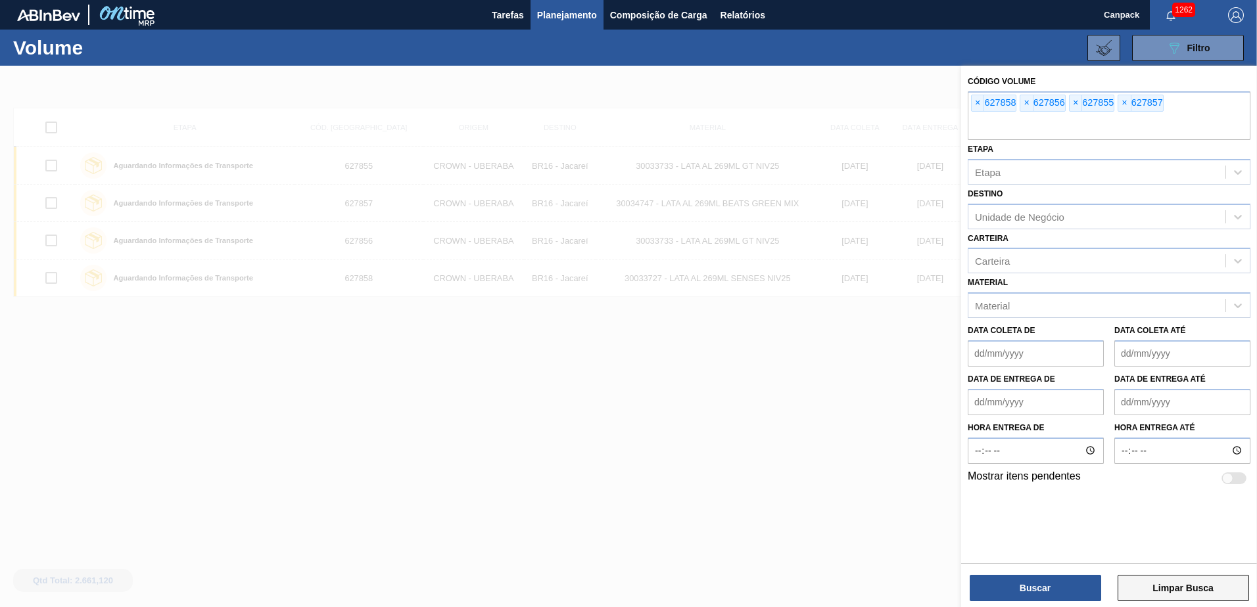
click at [1179, 587] on button "Limpar Busca" at bounding box center [1182, 588] width 131 height 26
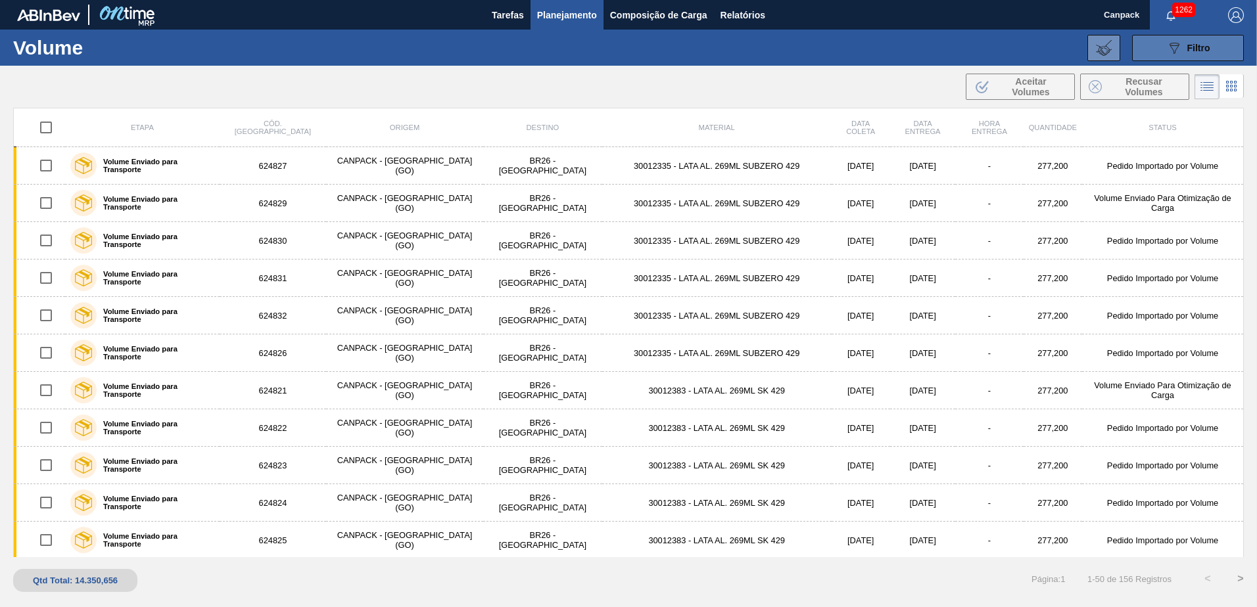
click at [1190, 41] on div "089F7B8B-B2A5-4AFE-B5C0-19BA573D28AC Filtro" at bounding box center [1188, 48] width 44 height 16
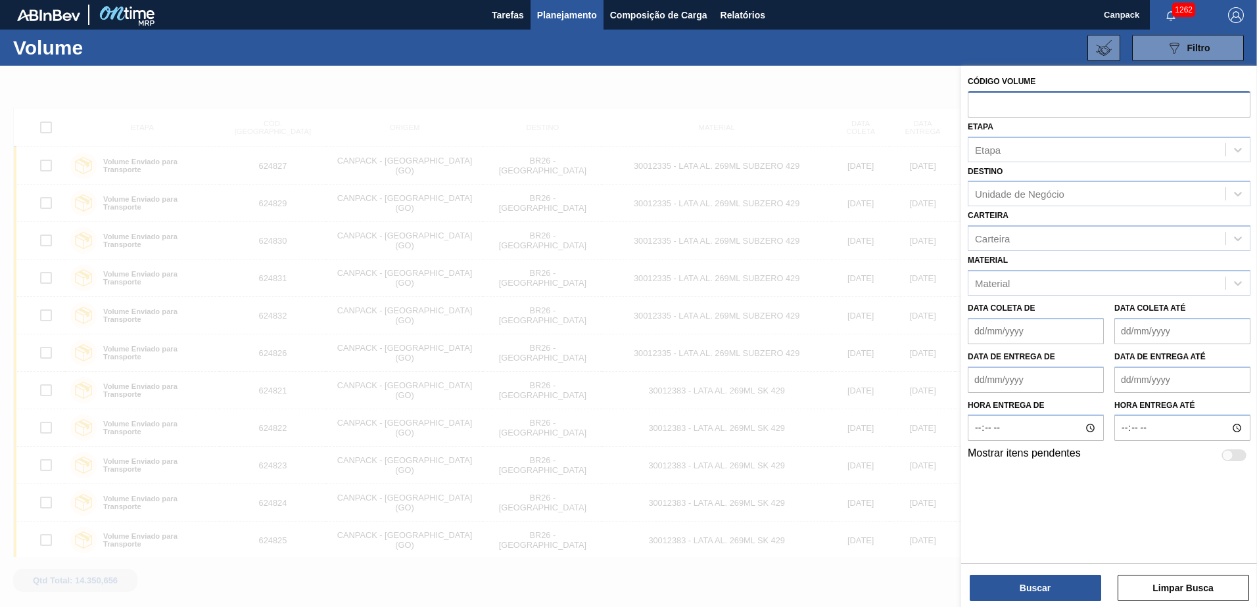
click at [997, 105] on input "text" at bounding box center [1109, 103] width 283 height 25
paste input "text"
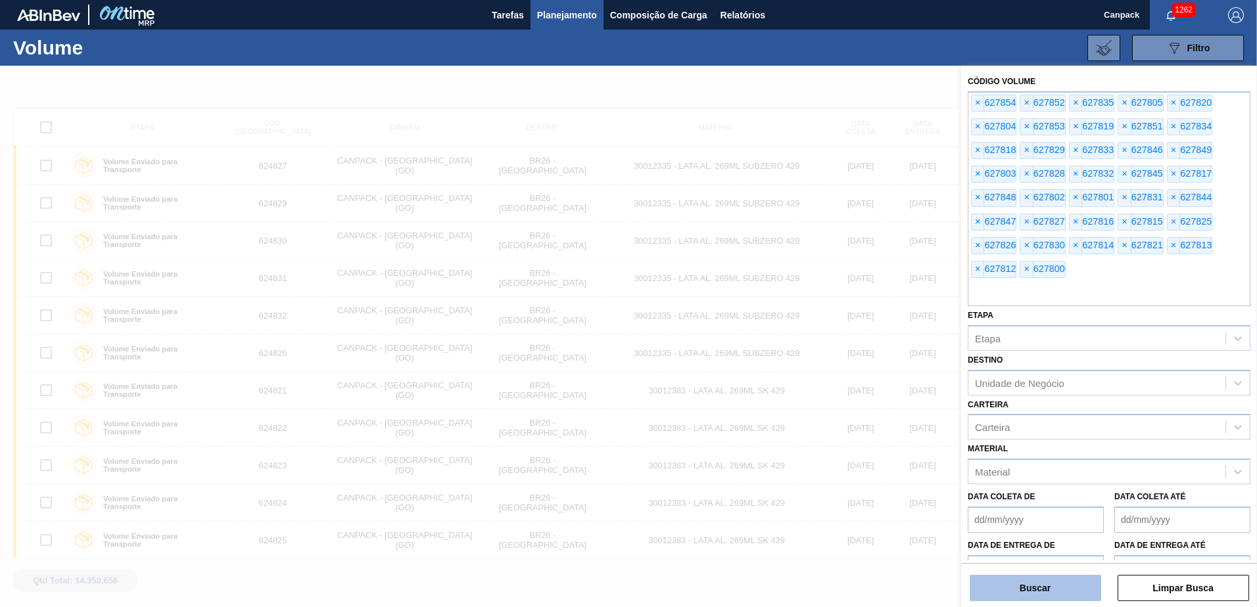
click at [1045, 586] on button "Buscar" at bounding box center [1035, 588] width 131 height 26
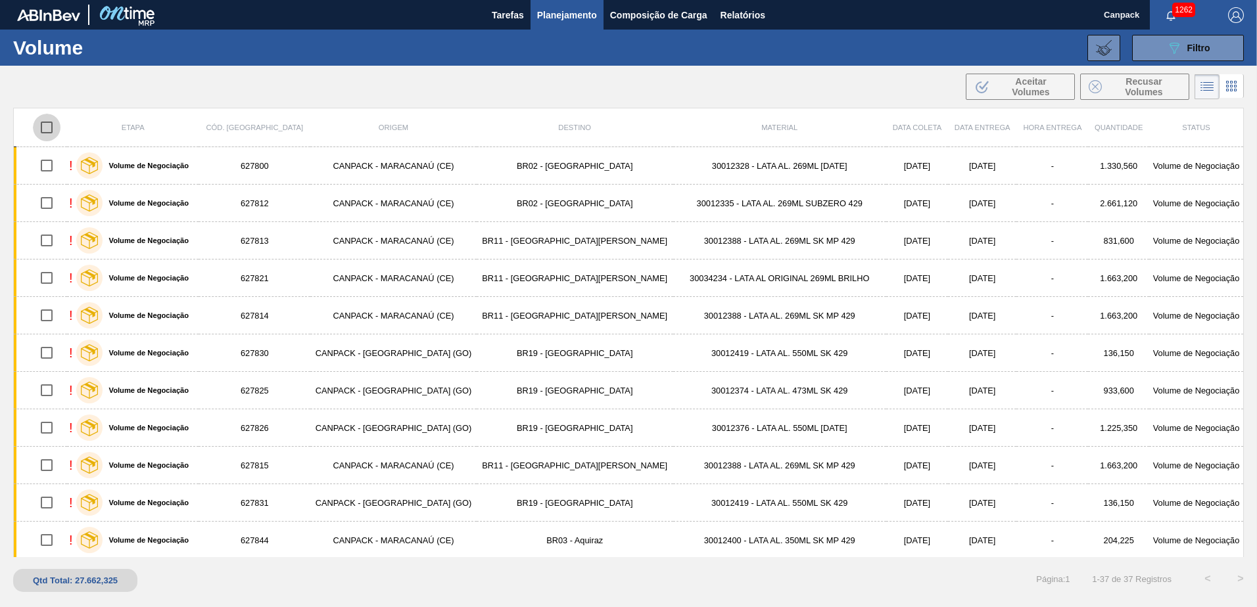
drag, startPoint x: 49, startPoint y: 120, endPoint x: 135, endPoint y: 130, distance: 87.4
click at [49, 120] on input "checkbox" at bounding box center [47, 128] width 28 height 28
checkbox input "true"
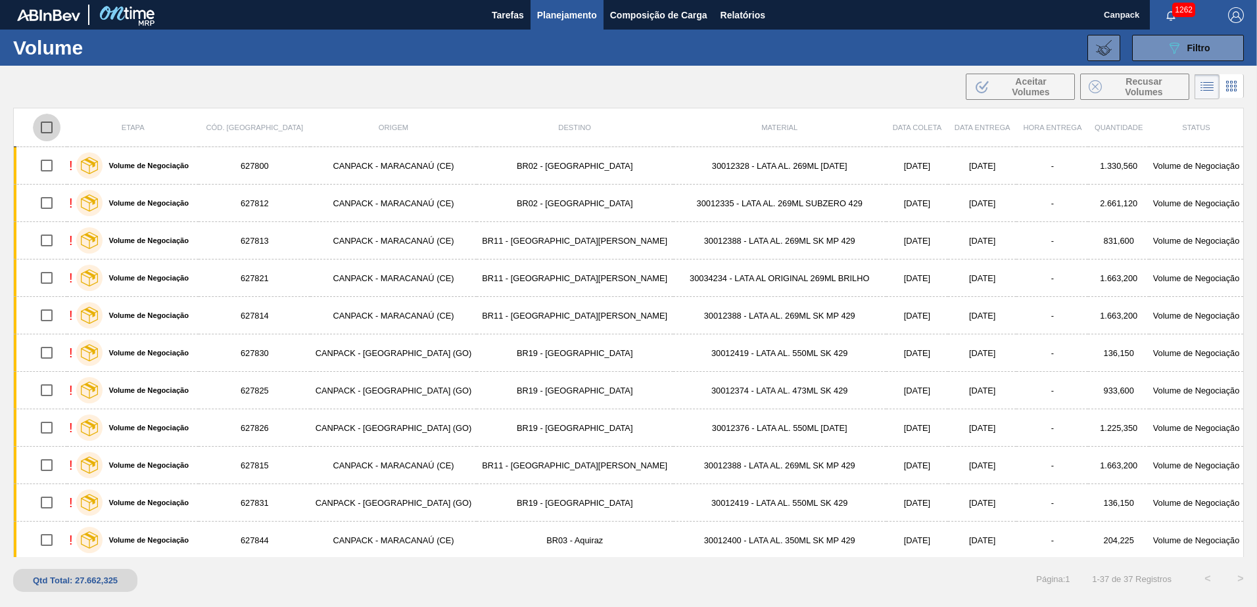
checkbox input "true"
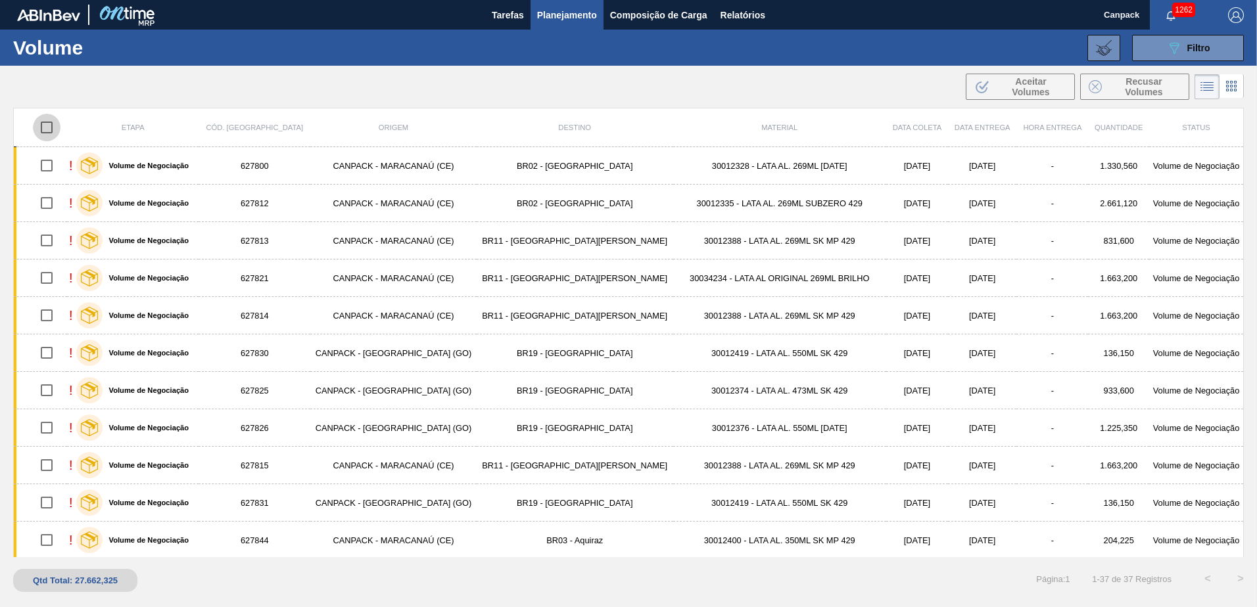
checkbox input "true"
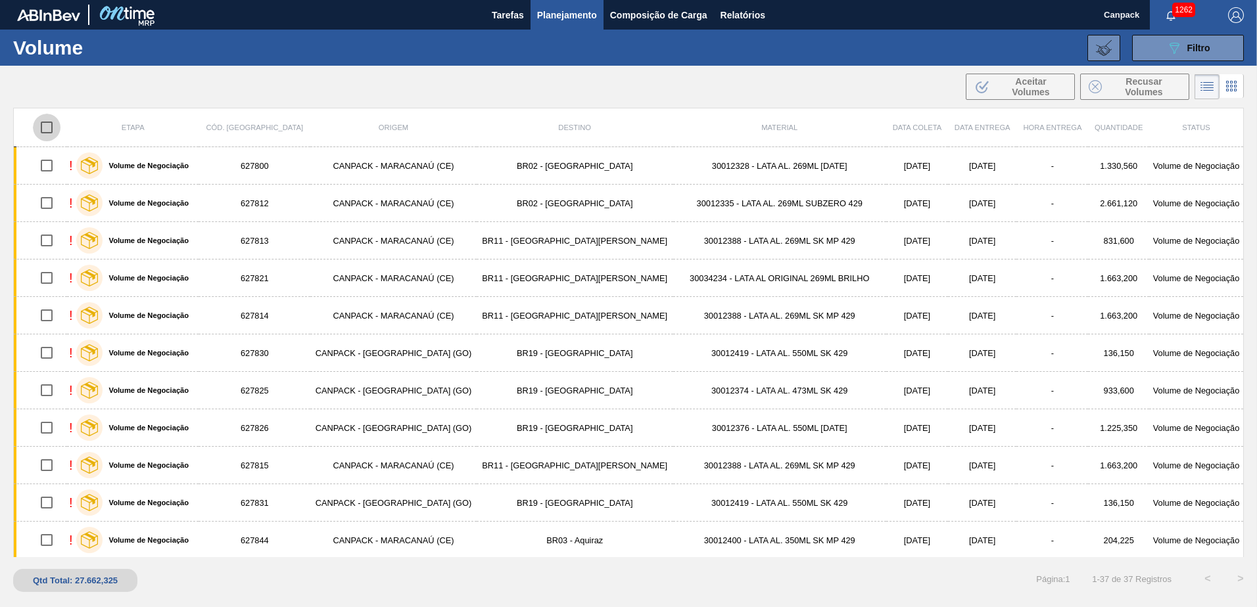
checkbox input "true"
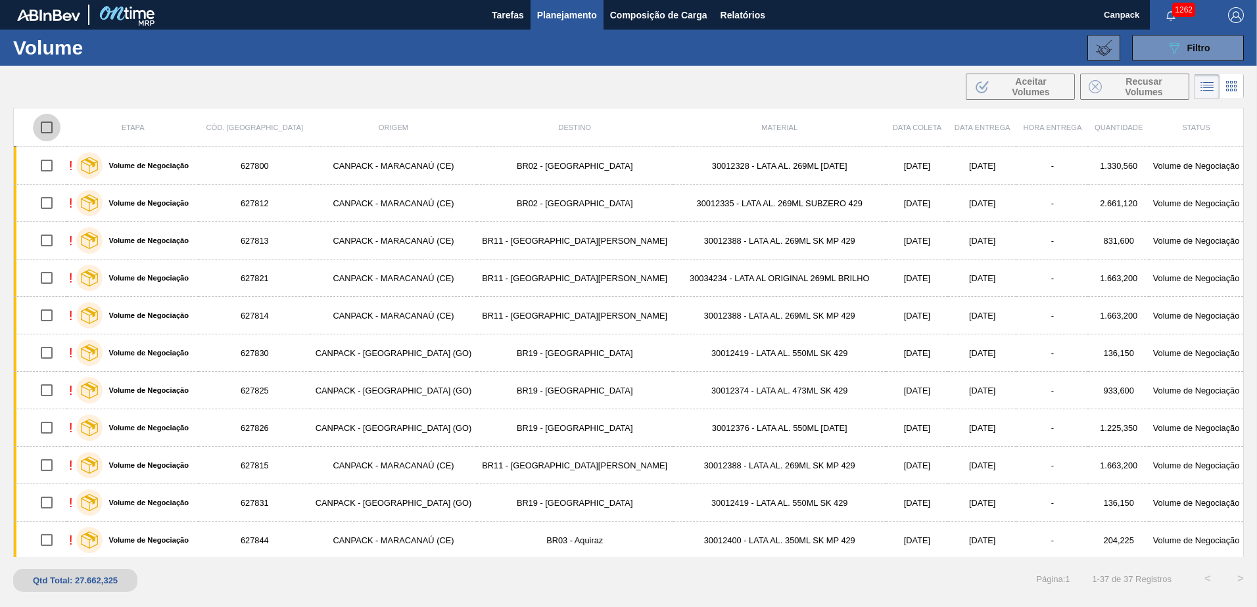
checkbox input "true"
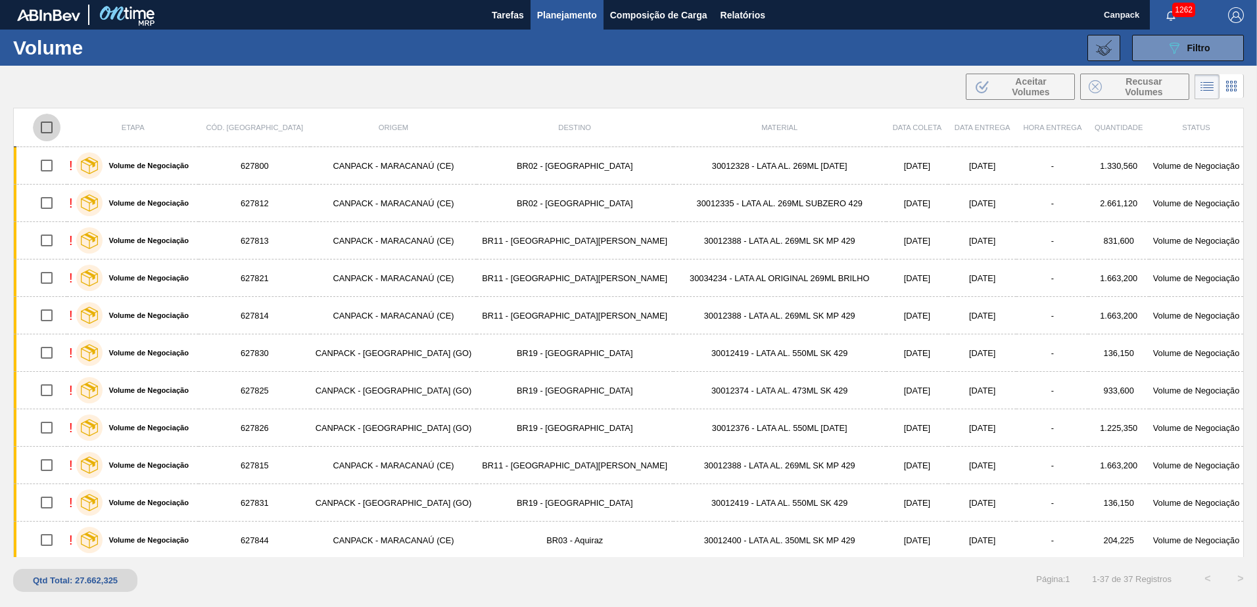
checkbox input "true"
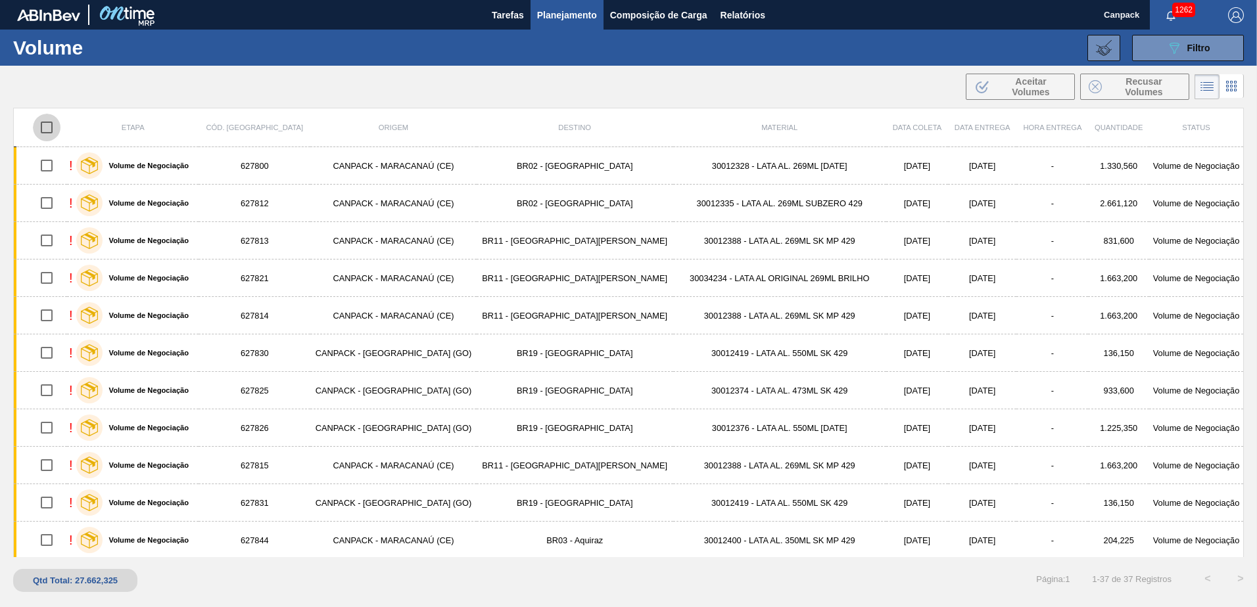
checkbox input "true"
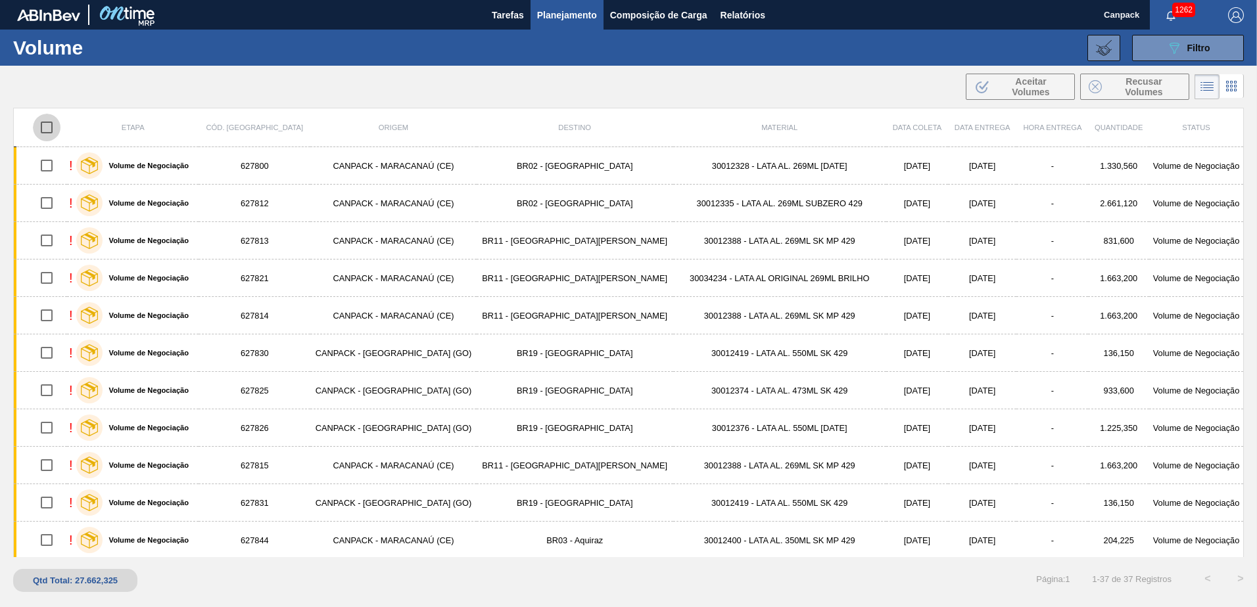
checkbox input "true"
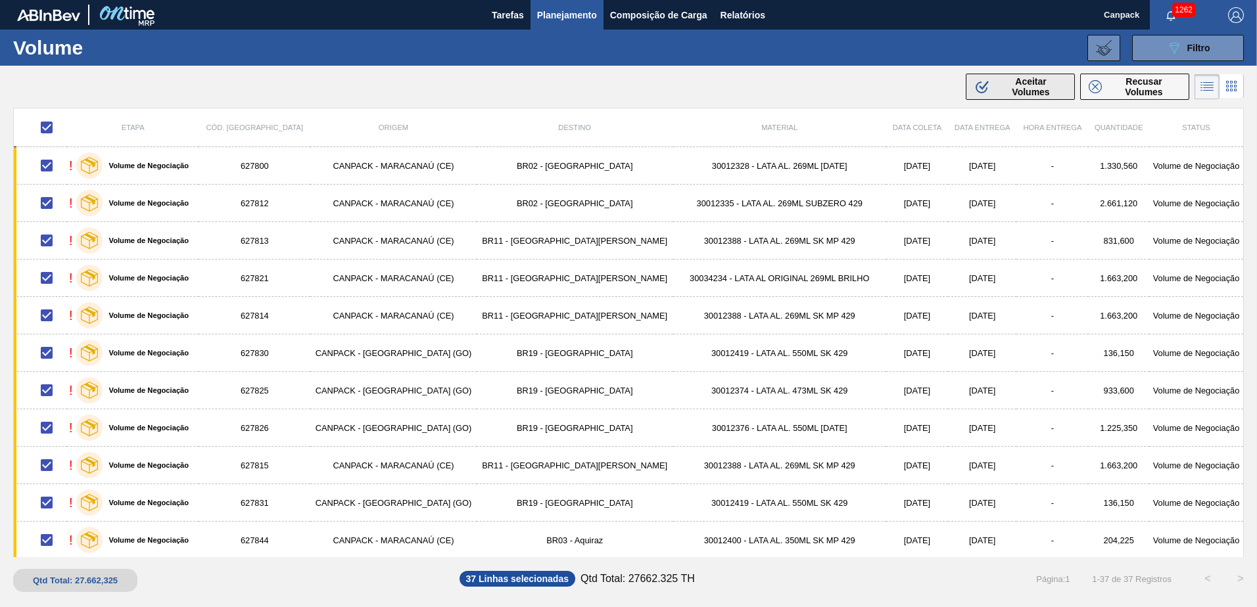
click at [1007, 78] on span "Aceitar Volumes" at bounding box center [1030, 86] width 71 height 21
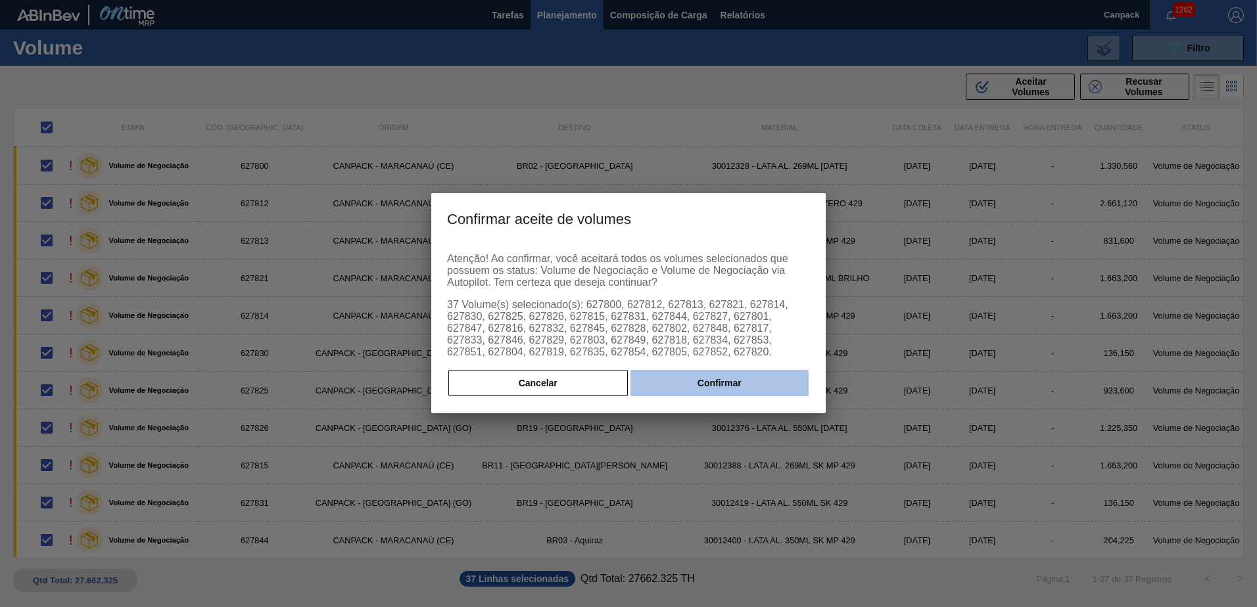
click at [718, 387] on button "Confirmar" at bounding box center [719, 383] width 178 height 26
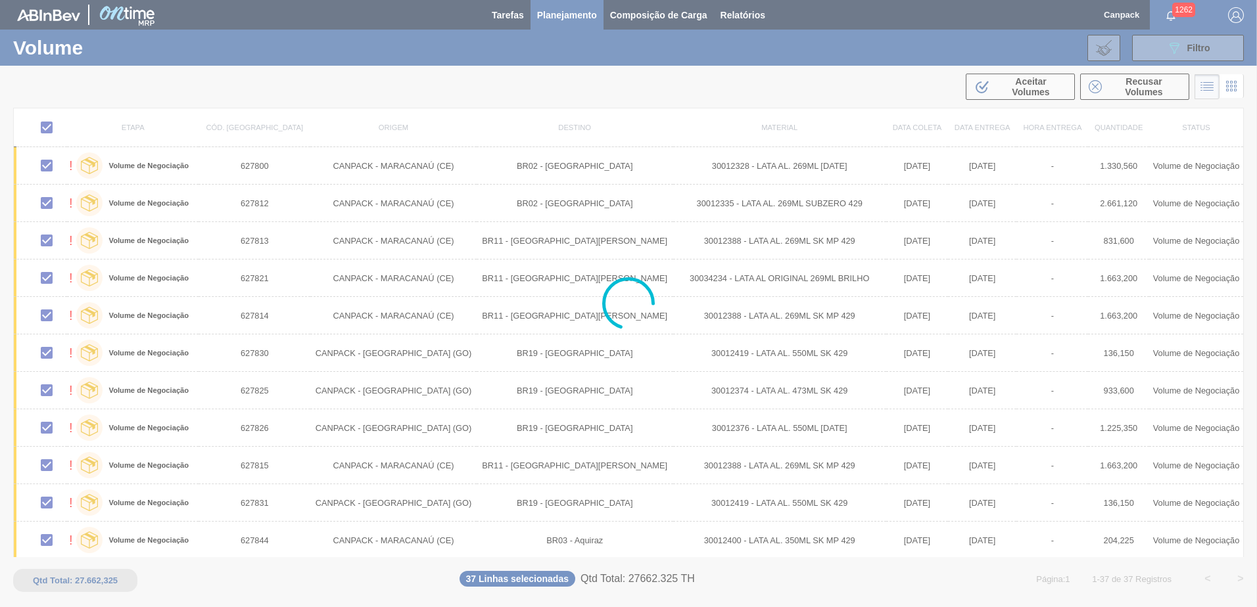
checkbox input "false"
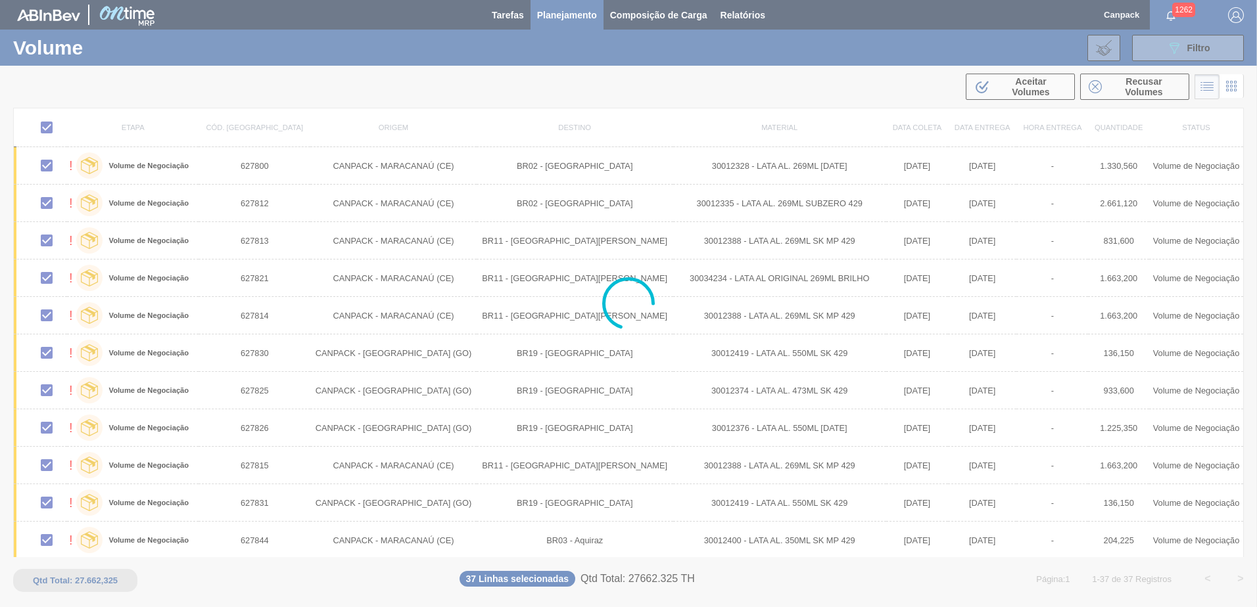
checkbox input "false"
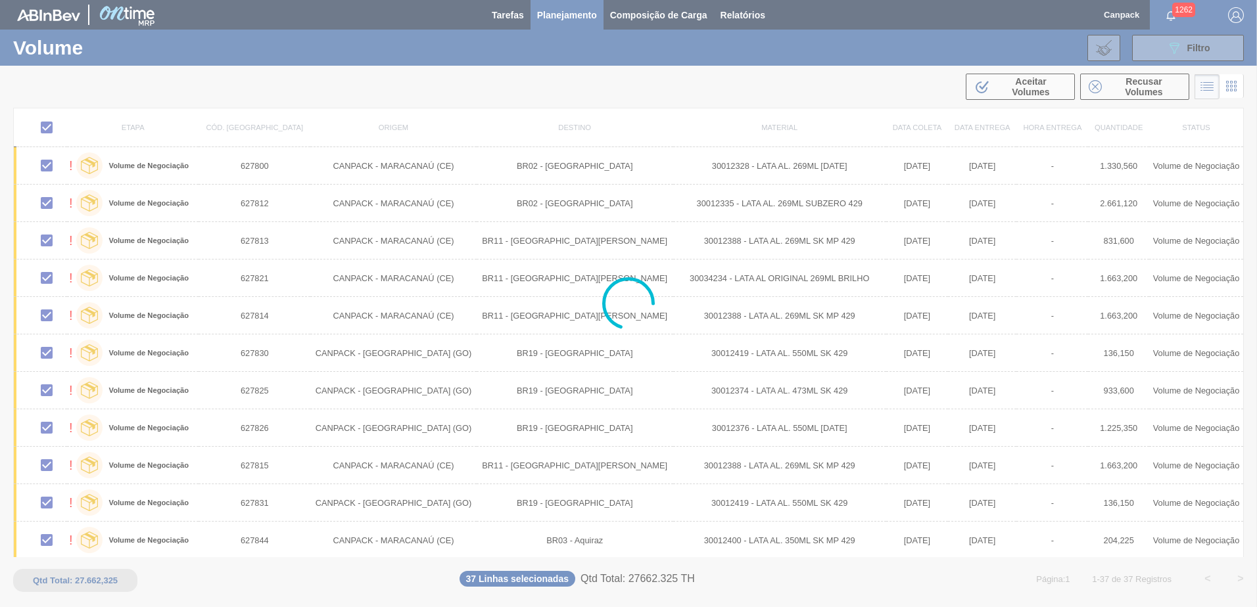
checkbox input "false"
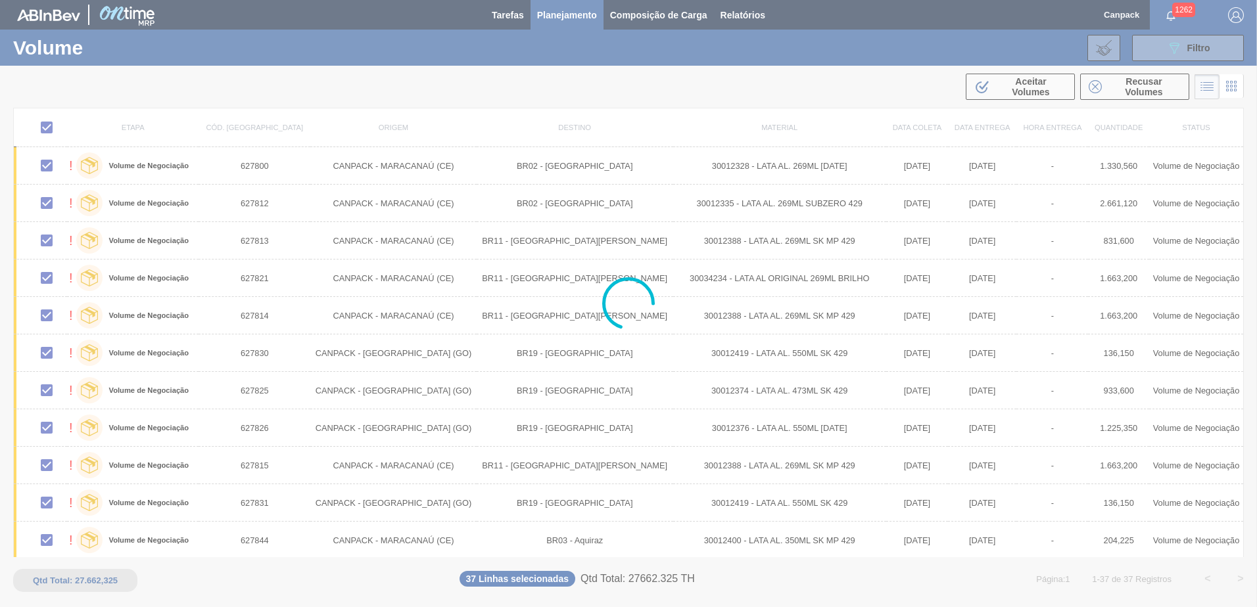
checkbox input "false"
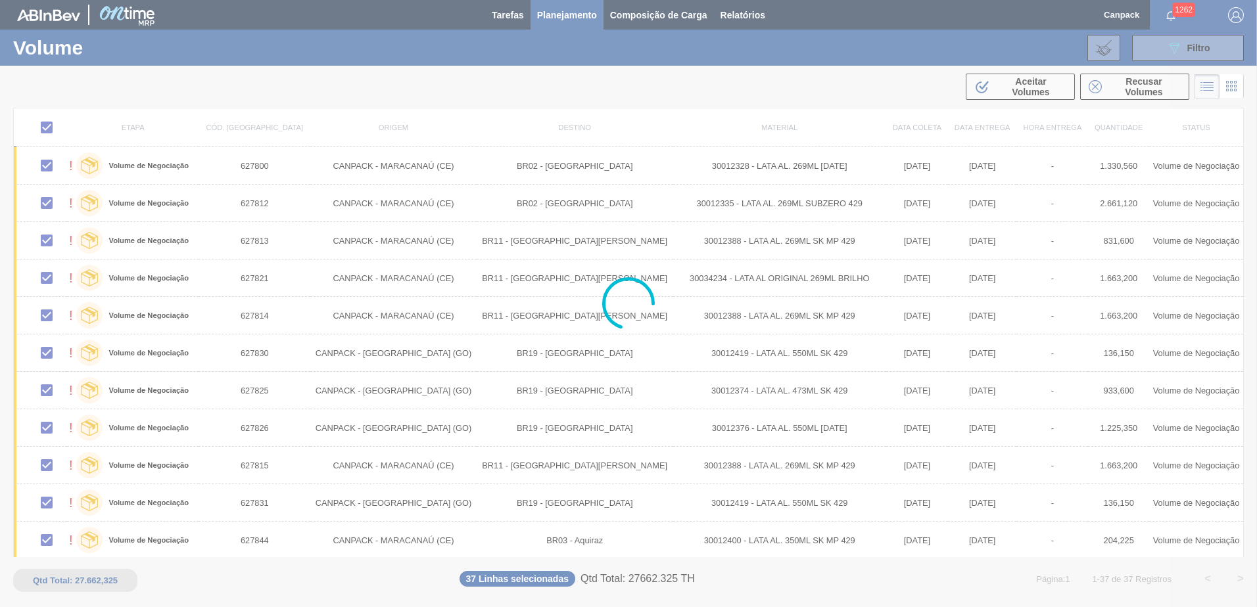
checkbox input "false"
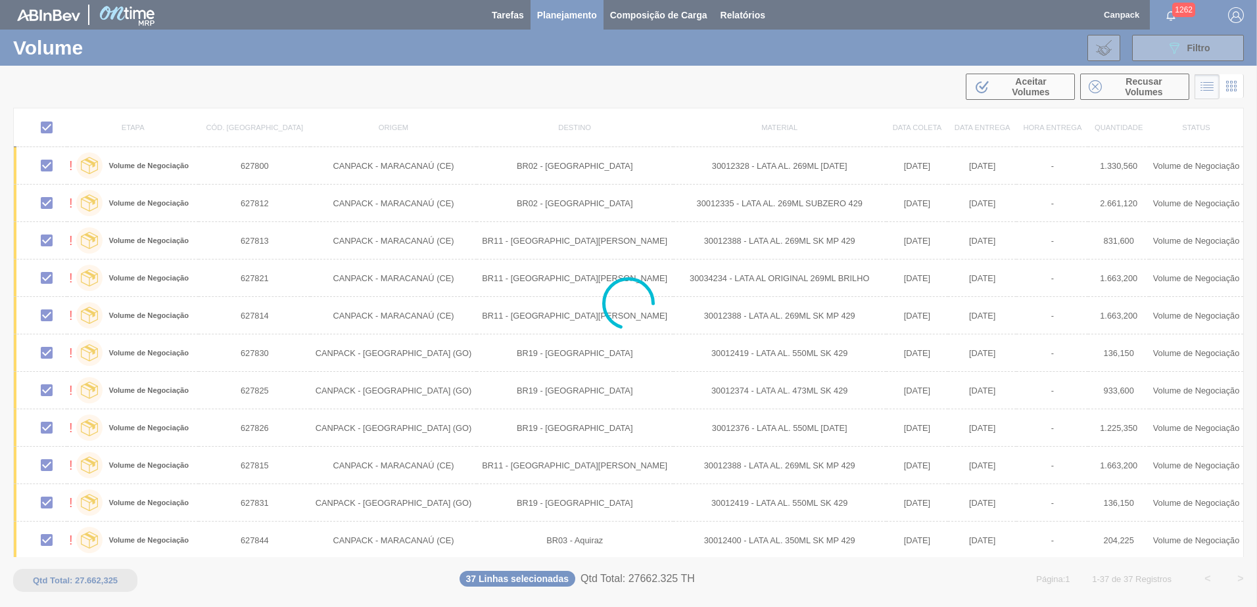
checkbox input "false"
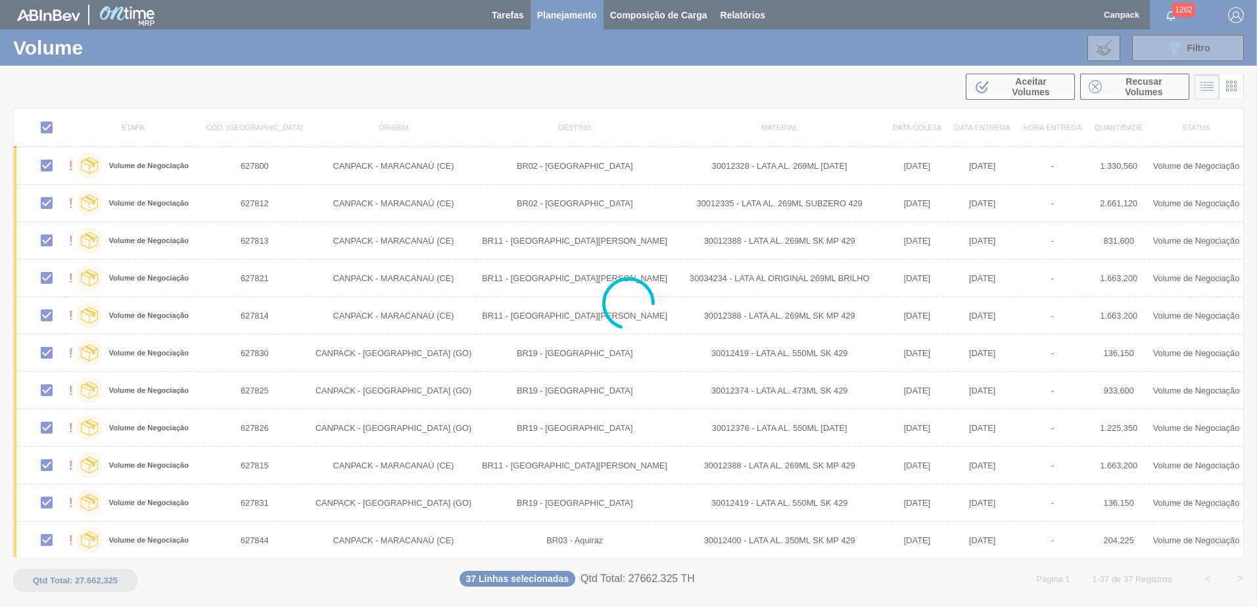
checkbox input "false"
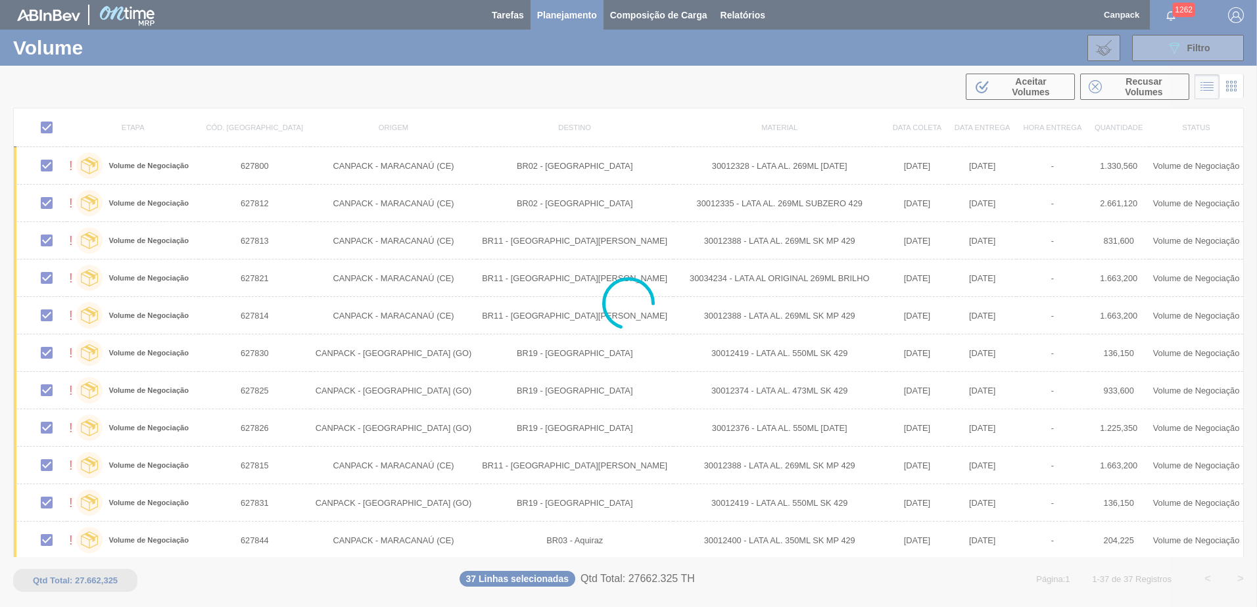
checkbox input "false"
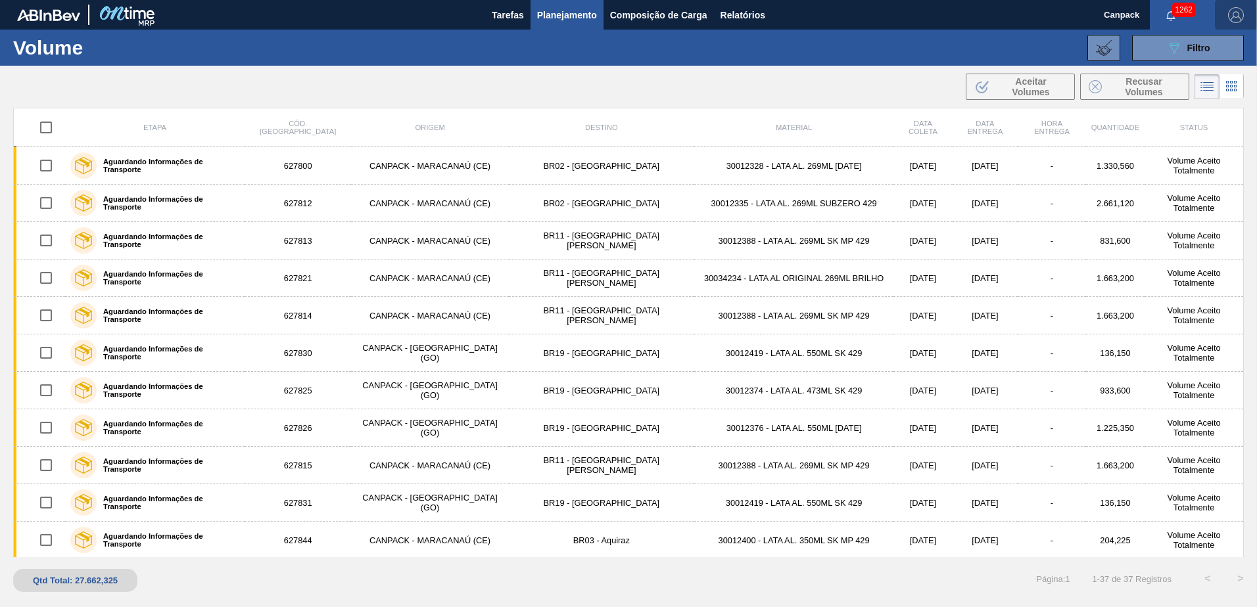
click at [1236, 19] on img "button" at bounding box center [1236, 15] width 16 height 16
click at [1160, 140] on li "Sair" at bounding box center [1198, 141] width 100 height 24
